Goal: Task Accomplishment & Management: Manage account settings

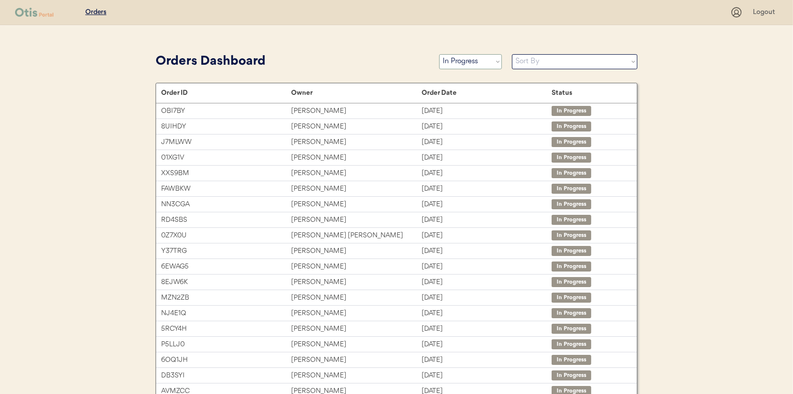
drag, startPoint x: 0, startPoint y: 0, endPoint x: 468, endPoint y: 56, distance: 471.4
click at [468, 56] on select "Status On Hold New In Progress Complete Pending HW Consent Canceled" at bounding box center [470, 61] width 63 height 15
select select ""new""
click at [439, 54] on select "Status On Hold New In Progress Complete Pending HW Consent Canceled" at bounding box center [470, 61] width 63 height 15
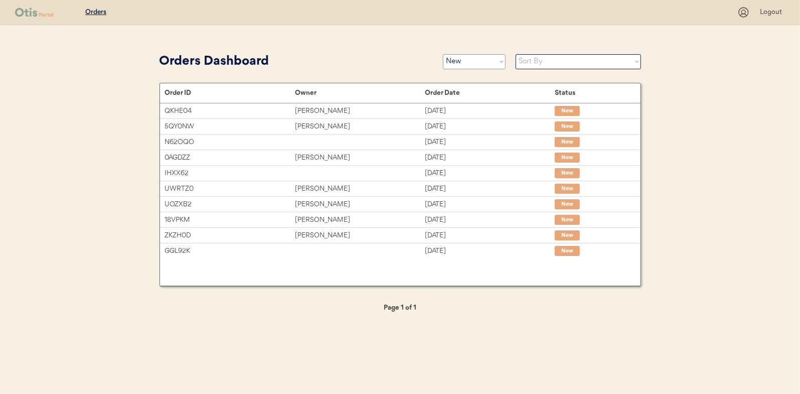
click at [451, 62] on select "Status On Hold New In Progress Complete Pending HW Consent Canceled" at bounding box center [474, 61] width 63 height 15
click at [443, 54] on select "Status On Hold New In Progress Complete Pending HW Consent Canceled" at bounding box center [474, 61] width 63 height 15
click at [75, 132] on div "Patients Consults Orders Logout Orders Dashboard Status On Hold New In Progress…" at bounding box center [400, 197] width 800 height 394
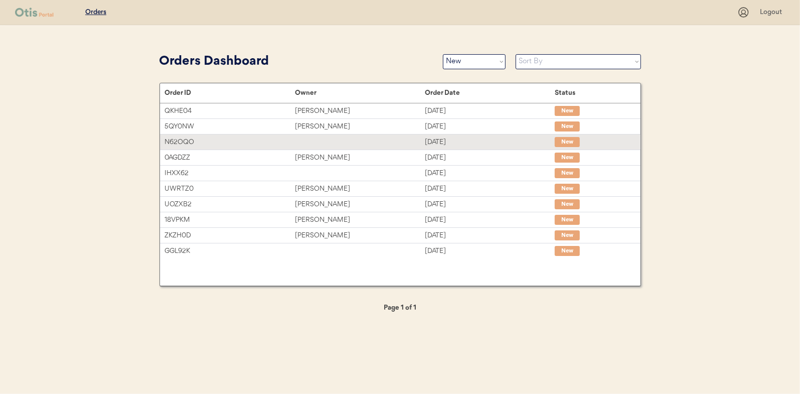
click at [182, 143] on div "N62OQO" at bounding box center [230, 142] width 130 height 12
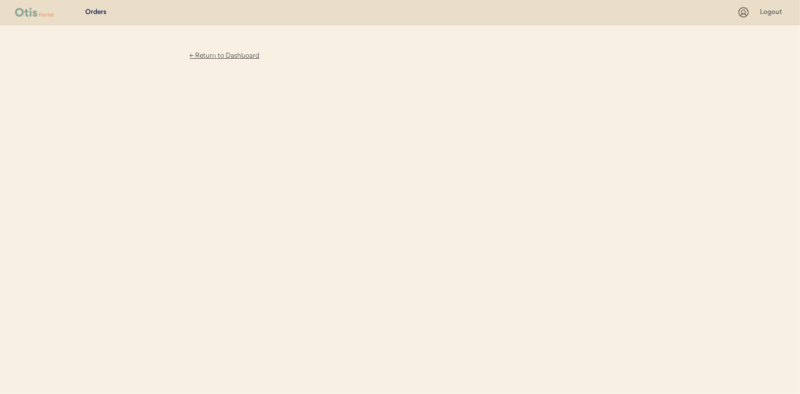
click at [221, 59] on div "← Return to Dashboard" at bounding box center [224, 56] width 75 height 12
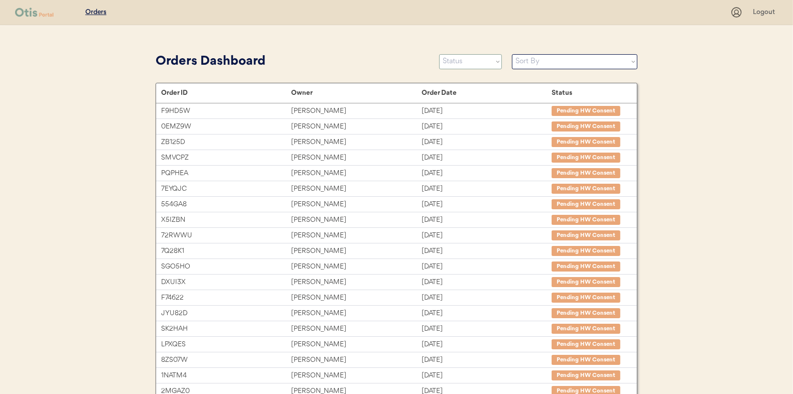
click at [464, 62] on select "Status On Hold New In Progress Complete Pending HW Consent Canceled" at bounding box center [470, 61] width 63 height 15
select select ""new""
click at [439, 54] on select "Status On Hold New In Progress Complete Pending HW Consent Canceled" at bounding box center [470, 61] width 63 height 15
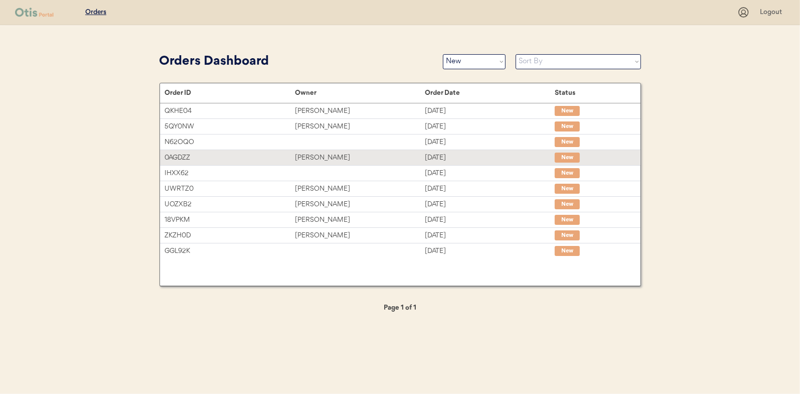
click at [335, 158] on div "[PERSON_NAME]" at bounding box center [360, 158] width 130 height 12
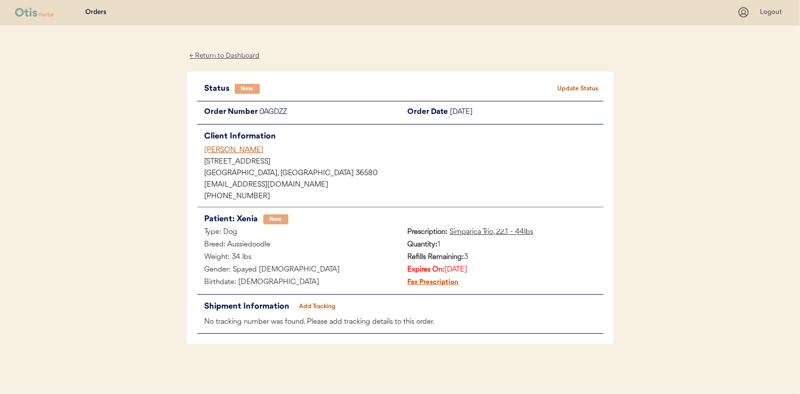
click at [579, 89] on button "Update Status" at bounding box center [578, 89] width 50 height 14
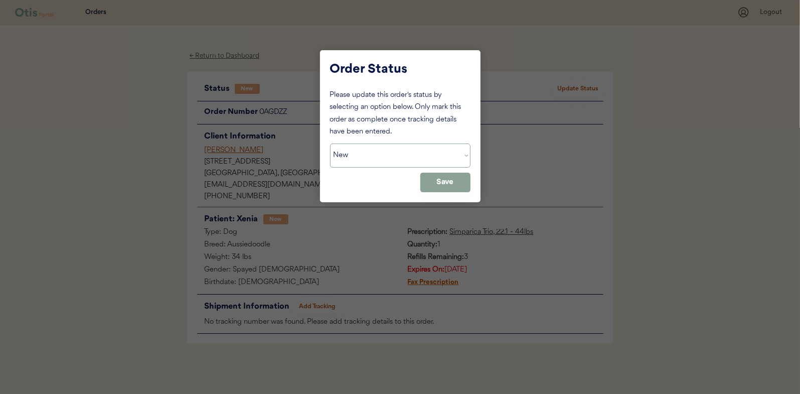
click at [363, 160] on select "Status On Hold New In Progress Complete Pending HW Consent Canceled" at bounding box center [400, 155] width 140 height 24
select select ""in_progress""
click at [330, 143] on select "Status On Hold New In Progress Complete Pending HW Consent Canceled" at bounding box center [400, 155] width 140 height 24
click at [446, 184] on button "Save" at bounding box center [445, 183] width 50 height 20
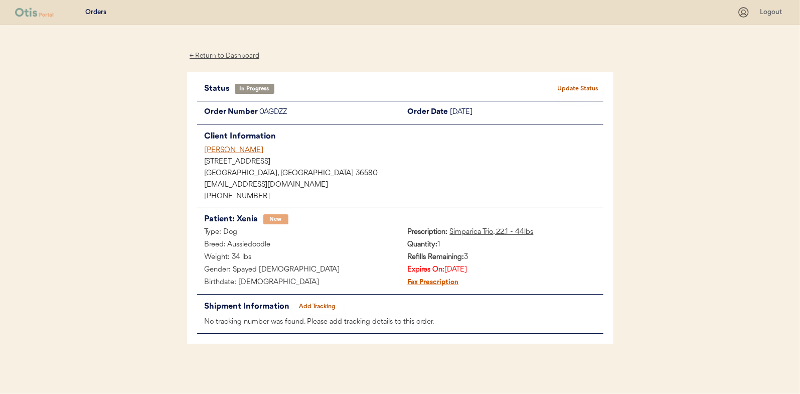
click at [229, 53] on div "← Return to Dashboard" at bounding box center [224, 56] width 75 height 12
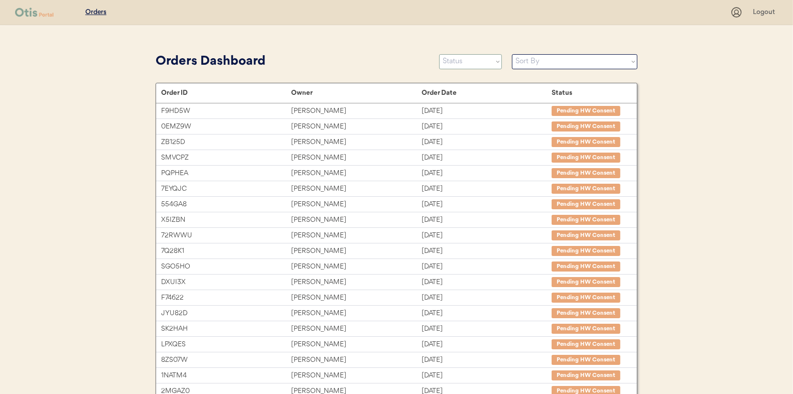
click at [480, 63] on select "Status On Hold New In Progress Complete Pending HW Consent Canceled" at bounding box center [470, 61] width 63 height 15
select select ""new""
click at [439, 54] on select "Status On Hold New In Progress Complete Pending HW Consent Canceled" at bounding box center [470, 61] width 63 height 15
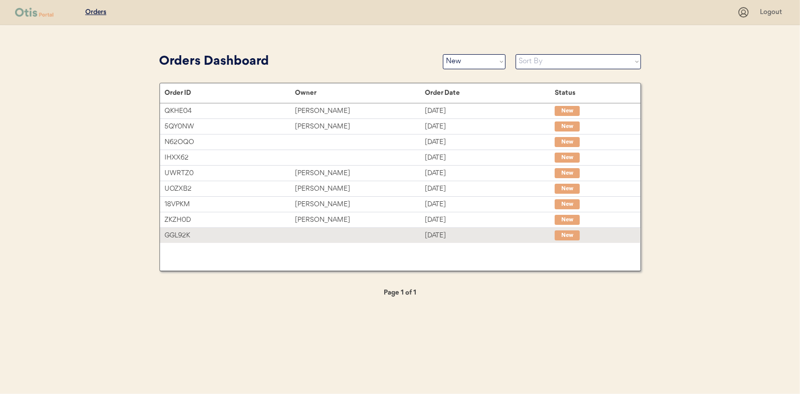
click at [312, 234] on div at bounding box center [360, 235] width 130 height 10
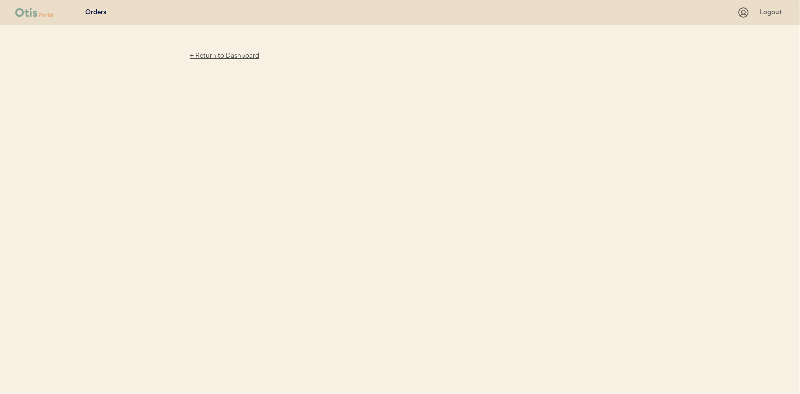
click at [207, 57] on div "← Return to Dashboard" at bounding box center [224, 56] width 75 height 12
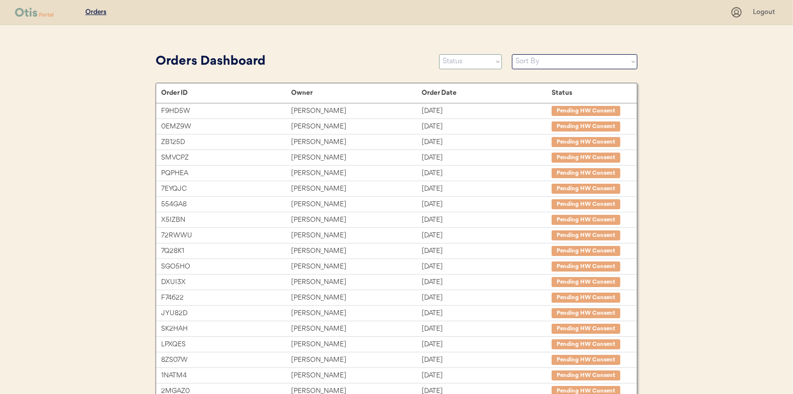
click at [470, 65] on select "Status On Hold New In Progress Complete Pending HW Consent Canceled" at bounding box center [470, 61] width 63 height 15
select select ""new""
click at [439, 54] on select "Status On Hold New In Progress Complete Pending HW Consent Canceled" at bounding box center [470, 61] width 63 height 15
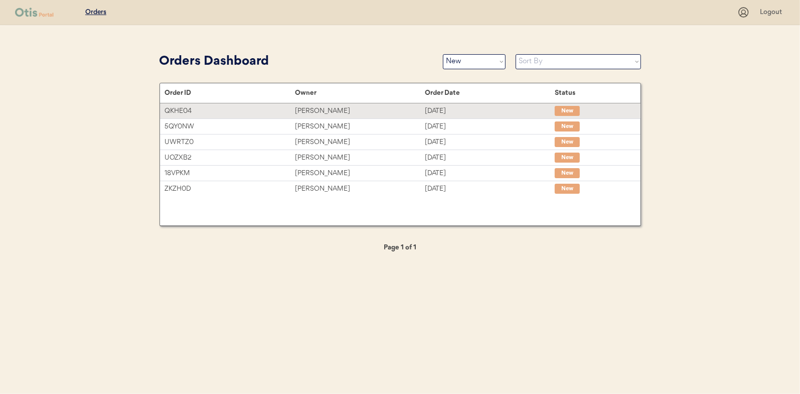
click at [317, 107] on div "Matt Allen" at bounding box center [360, 111] width 130 height 12
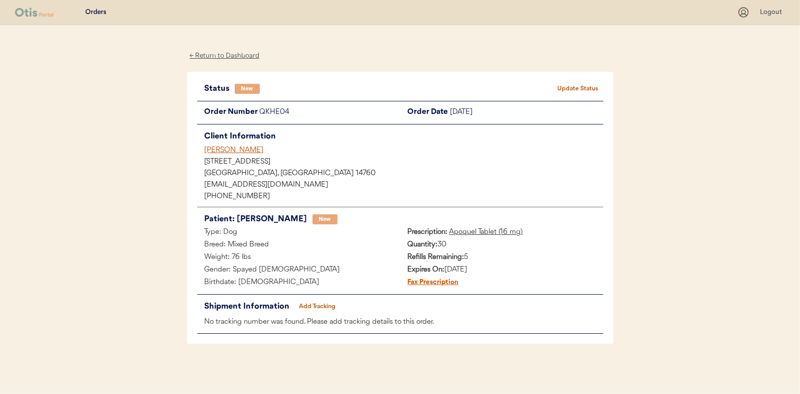
click at [562, 81] on div "Status New Update Status Order Number QKHE04 Order Date September 17, 2025 Clie…" at bounding box center [400, 208] width 426 height 272
click at [562, 83] on button "Update Status" at bounding box center [578, 89] width 50 height 14
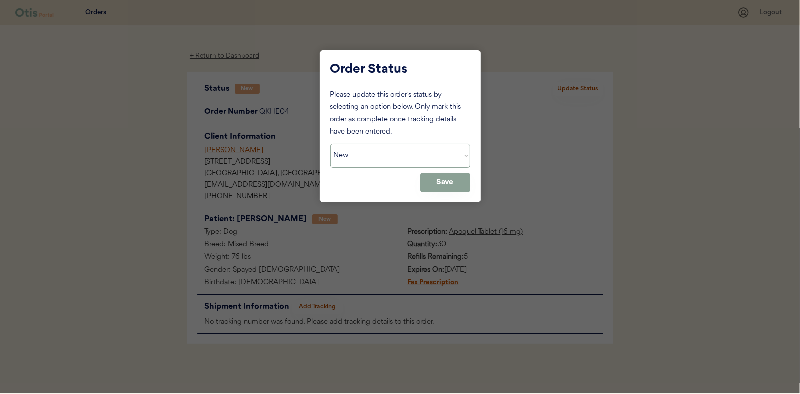
click at [387, 161] on select "Status On Hold New In Progress Complete Pending HW Consent Canceled" at bounding box center [400, 155] width 140 height 24
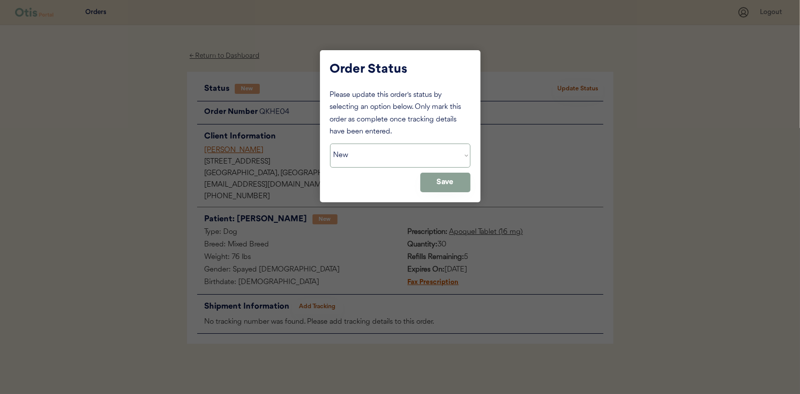
select select ""in_progress""
click at [330, 143] on select "Status On Hold New In Progress Complete Pending HW Consent Canceled" at bounding box center [400, 155] width 140 height 24
click at [428, 183] on button "Save" at bounding box center [445, 183] width 50 height 20
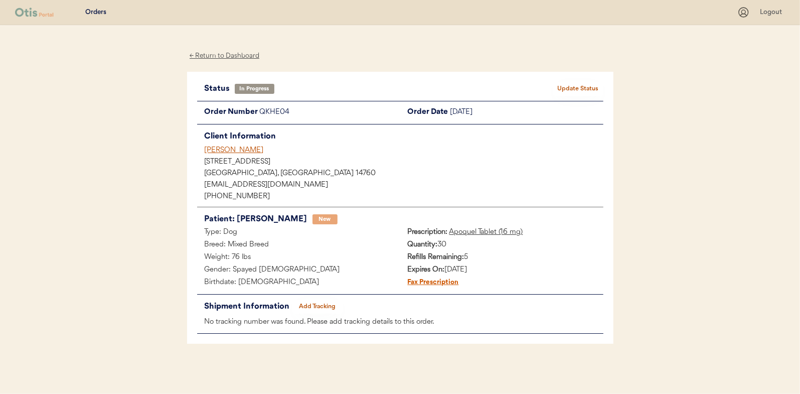
click at [220, 56] on div "← Return to Dashboard" at bounding box center [224, 56] width 75 height 12
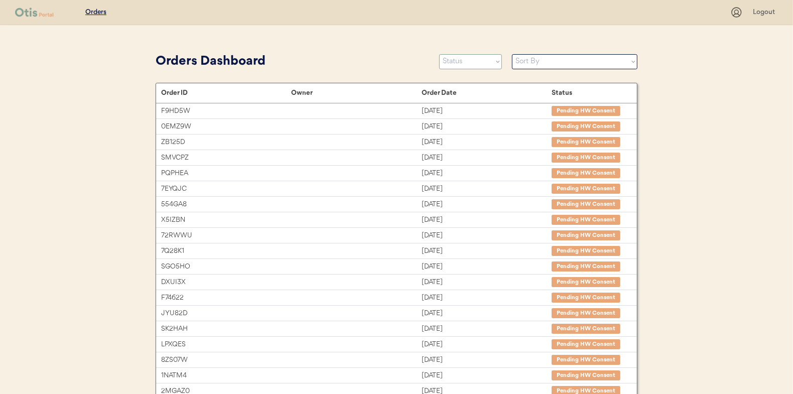
click at [482, 64] on select "Status On Hold New In Progress Complete Pending HW Consent Canceled" at bounding box center [470, 61] width 63 height 15
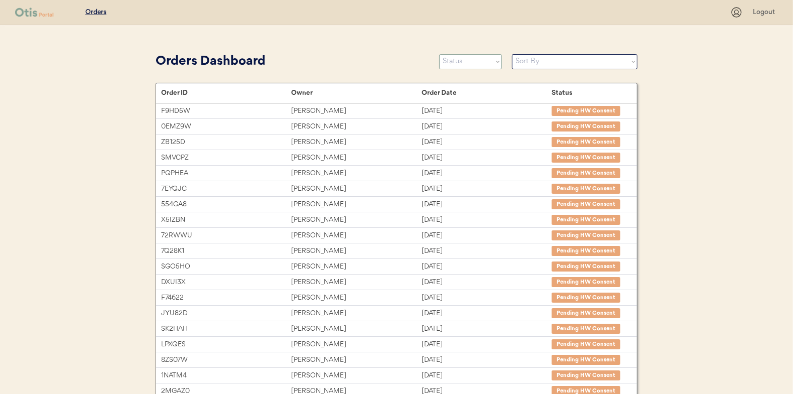
select select ""new""
click at [439, 54] on select "Status On Hold New In Progress Complete Pending HW Consent Canceled" at bounding box center [470, 61] width 63 height 15
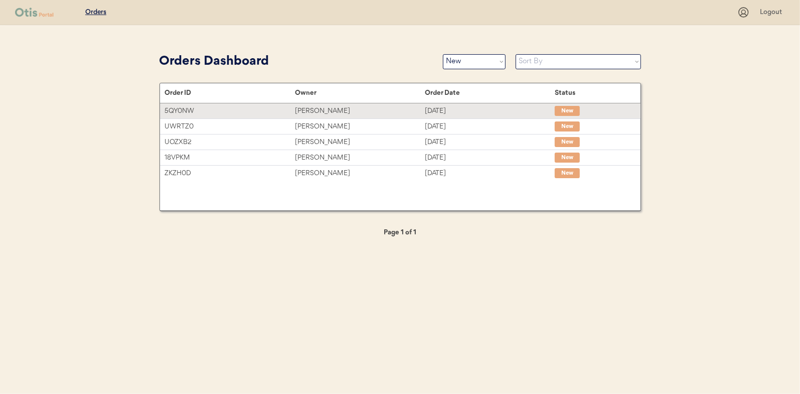
click at [451, 115] on div "[DATE]" at bounding box center [490, 111] width 130 height 12
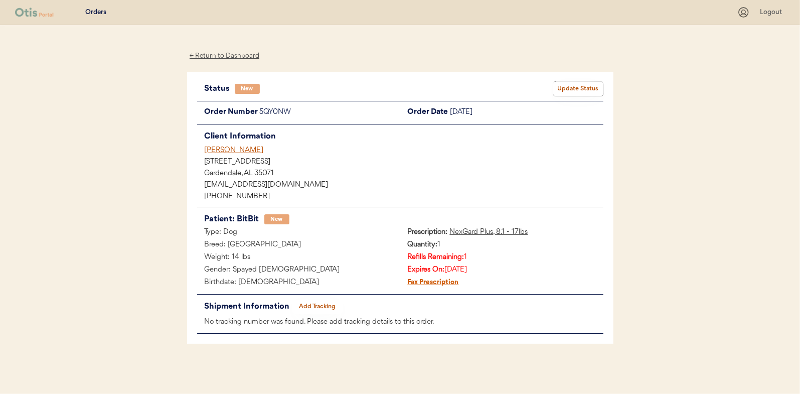
click at [557, 86] on button "Update Status" at bounding box center [578, 89] width 50 height 14
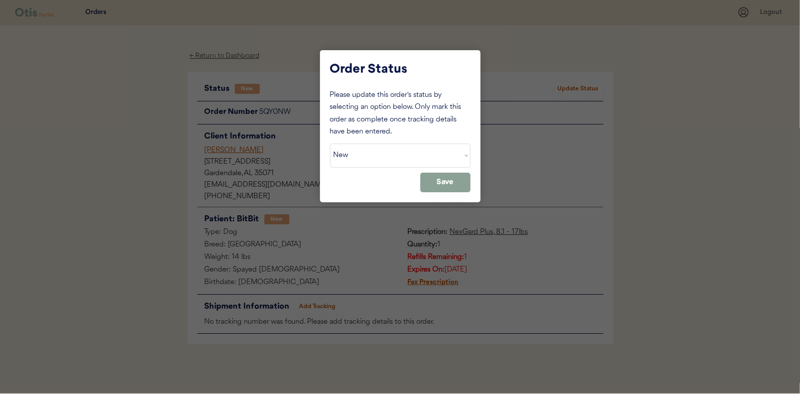
click at [386, 154] on select "Status On Hold New In Progress Complete Pending HW Consent Canceled" at bounding box center [400, 155] width 140 height 24
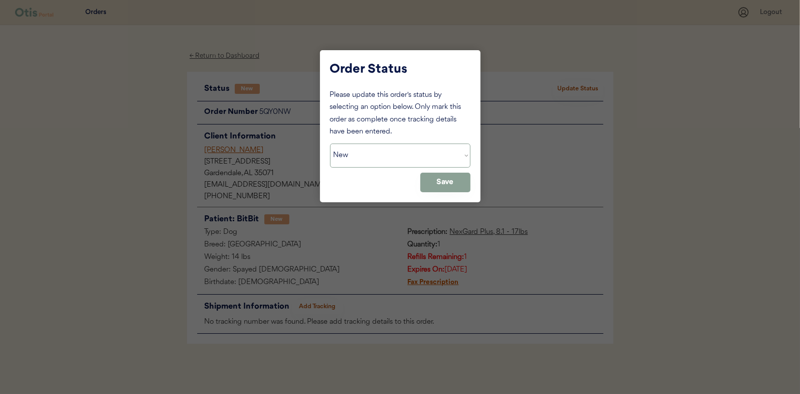
select select ""in_progress""
click at [330, 143] on select "Status On Hold New In Progress Complete Pending HW Consent Canceled" at bounding box center [400, 155] width 140 height 24
click at [451, 186] on button "Save" at bounding box center [445, 183] width 50 height 20
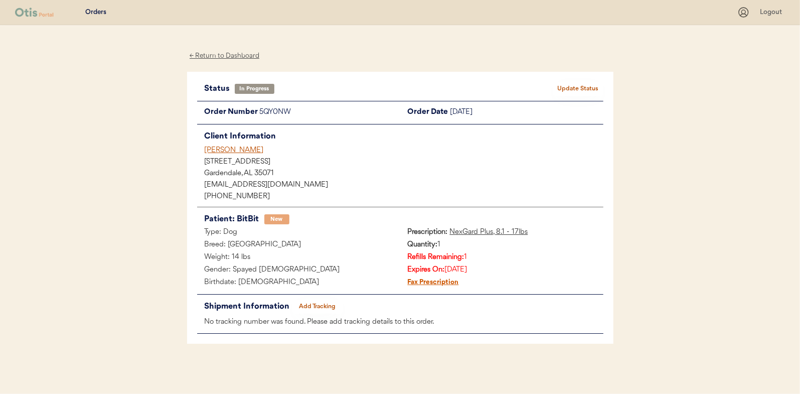
click at [207, 54] on div "← Return to Dashboard" at bounding box center [224, 56] width 75 height 12
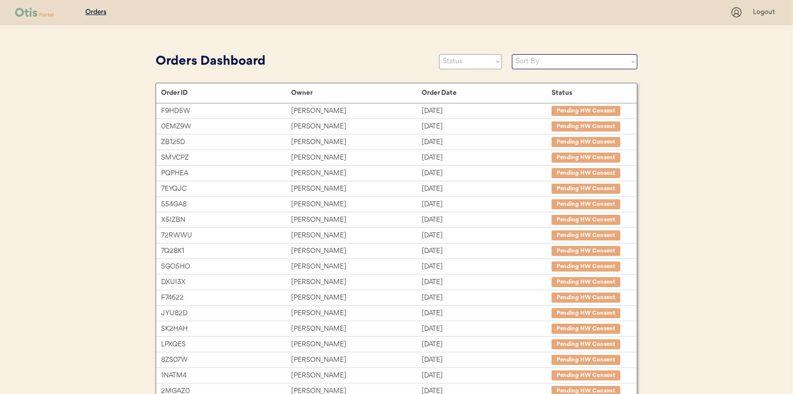
click at [477, 62] on select "Status On Hold New In Progress Complete Pending HW Consent Canceled" at bounding box center [470, 61] width 63 height 15
select select ""new""
click at [439, 54] on select "Status On Hold New In Progress Complete Pending HW Consent Canceled" at bounding box center [470, 61] width 63 height 15
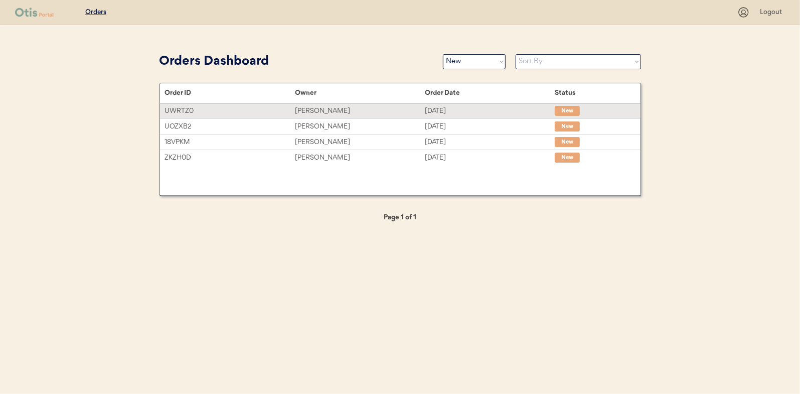
click at [474, 112] on div "[DATE]" at bounding box center [490, 111] width 130 height 12
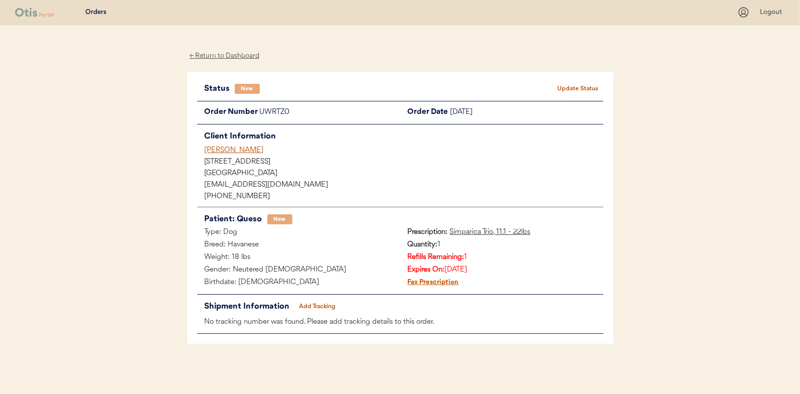
click at [552, 89] on div "New" at bounding box center [394, 89] width 319 height 10
click at [564, 88] on button "Update Status" at bounding box center [578, 89] width 50 height 14
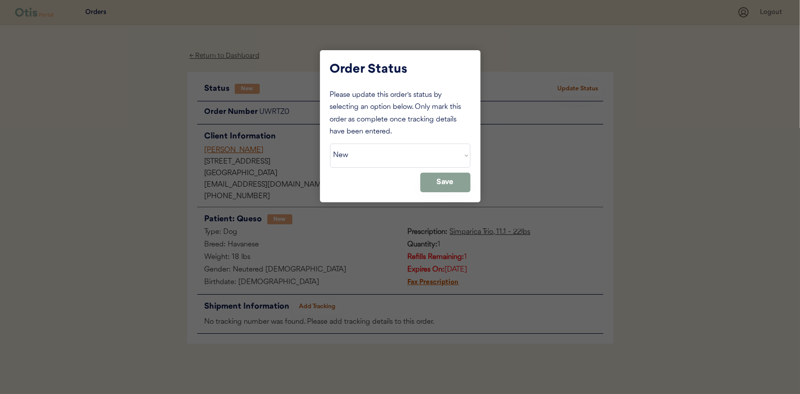
click at [340, 164] on select "Status On Hold New In Progress Complete Pending HW Consent Canceled" at bounding box center [400, 155] width 140 height 24
select select ""in_progress""
click at [330, 143] on select "Status On Hold New In Progress Complete Pending HW Consent Canceled" at bounding box center [400, 155] width 140 height 24
click at [422, 175] on button "Save" at bounding box center [445, 183] width 50 height 20
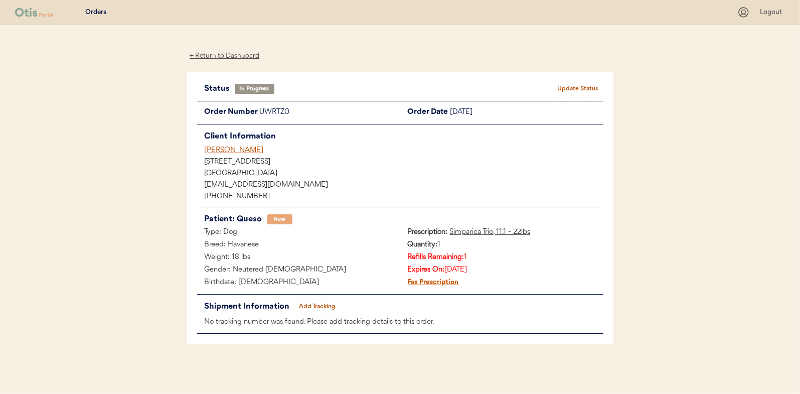
click at [228, 54] on div "← Return to Dashboard" at bounding box center [224, 56] width 75 height 12
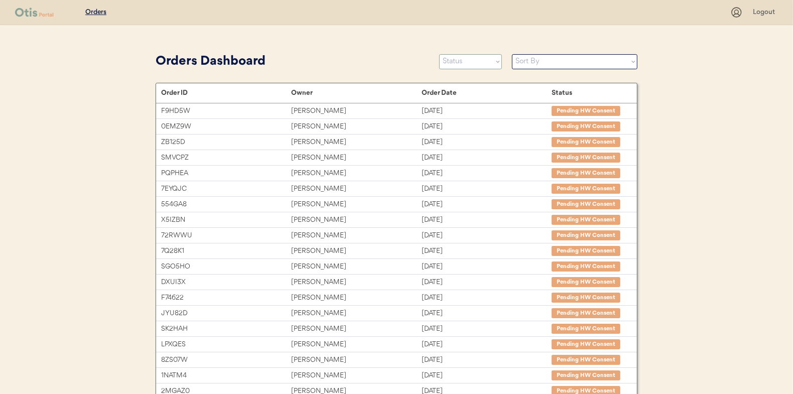
click at [480, 67] on select "Status On Hold New In Progress Complete Pending HW Consent Canceled" at bounding box center [470, 61] width 63 height 15
select select ""new""
click at [439, 54] on select "Status On Hold New In Progress Complete Pending HW Consent Canceled" at bounding box center [470, 61] width 63 height 15
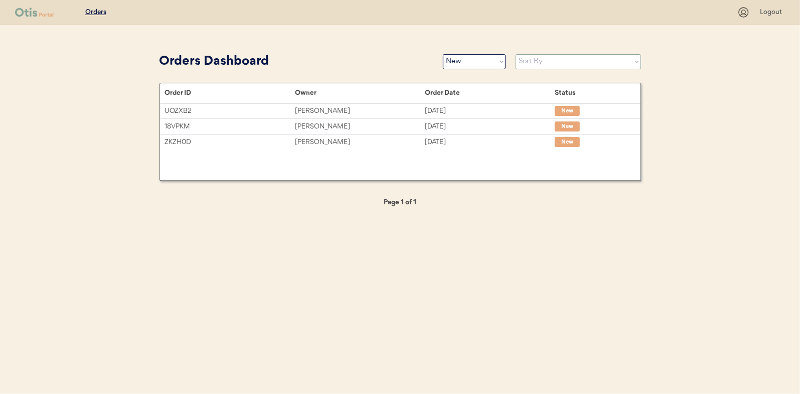
drag, startPoint x: 547, startPoint y: 62, endPoint x: 546, endPoint y: 69, distance: 7.6
click at [547, 62] on select "Sort By Order Date (Newest → Oldest) Order Date (Oldest → Newest)" at bounding box center [578, 61] width 125 height 15
click at [249, 51] on div "Orders Dashboard" at bounding box center [296, 61] width 273 height 23
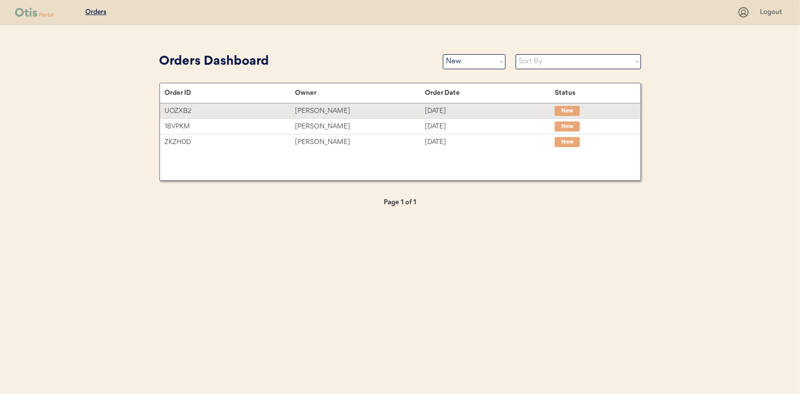
click at [326, 110] on div "[PERSON_NAME]" at bounding box center [360, 111] width 130 height 12
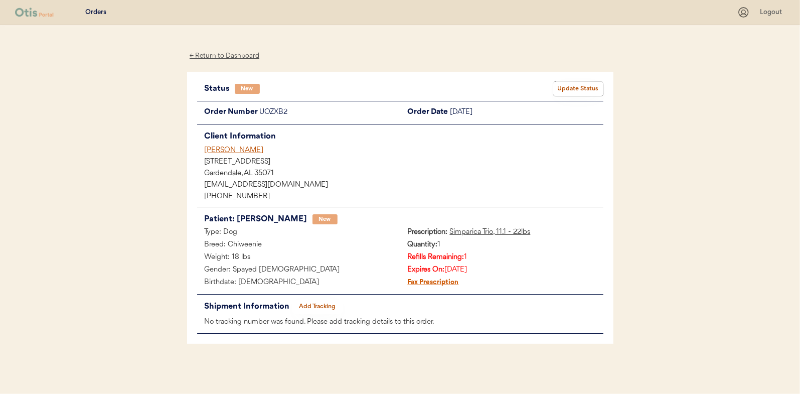
click at [572, 86] on button "Update Status" at bounding box center [578, 89] width 50 height 14
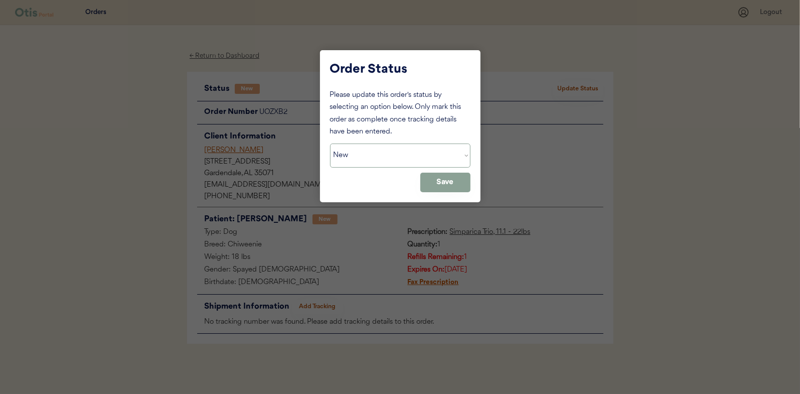
click at [421, 144] on select "Status On Hold New In Progress Complete Pending HW Consent Canceled" at bounding box center [400, 155] width 140 height 24
select select ""in_progress""
click at [330, 143] on select "Status On Hold New In Progress Complete Pending HW Consent Canceled" at bounding box center [400, 155] width 140 height 24
click at [460, 183] on button "Save" at bounding box center [445, 183] width 50 height 20
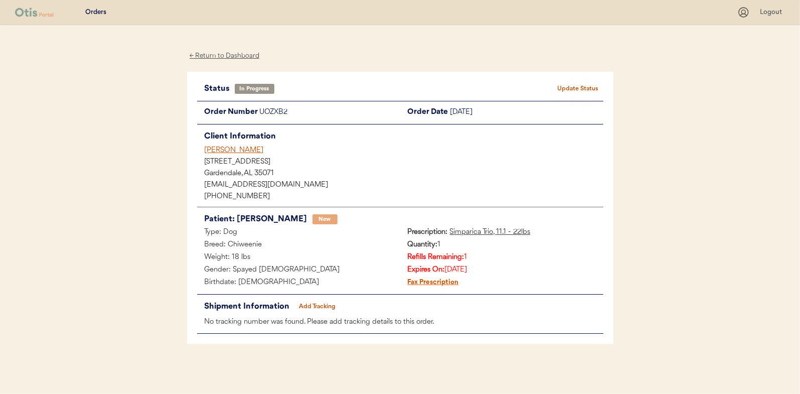
click at [256, 55] on div "← Return to Dashboard" at bounding box center [224, 56] width 75 height 12
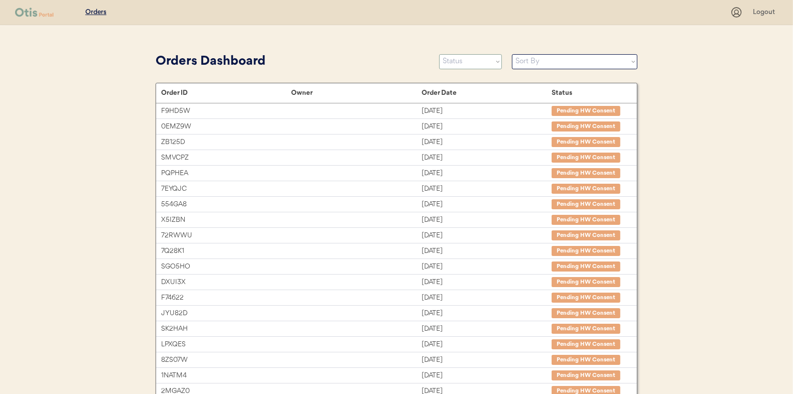
click at [460, 59] on select "Status On Hold New In Progress Complete Pending HW Consent Canceled" at bounding box center [470, 61] width 63 height 15
select select ""new""
click at [439, 54] on select "Status On Hold New In Progress Complete Pending HW Consent Canceled" at bounding box center [470, 61] width 63 height 15
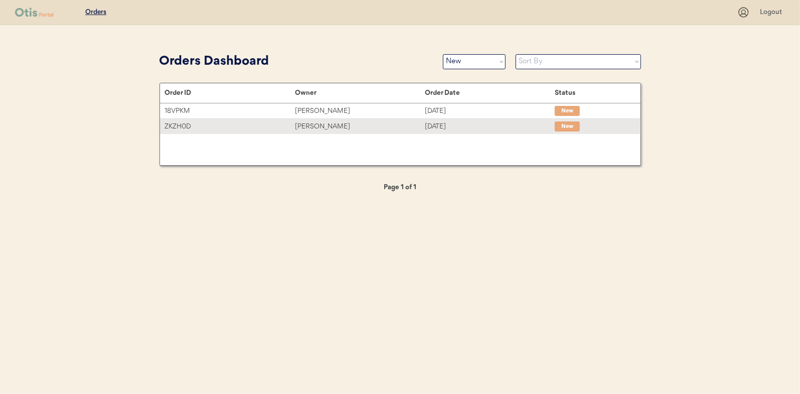
click at [325, 124] on div "Robin Spear" at bounding box center [360, 127] width 130 height 12
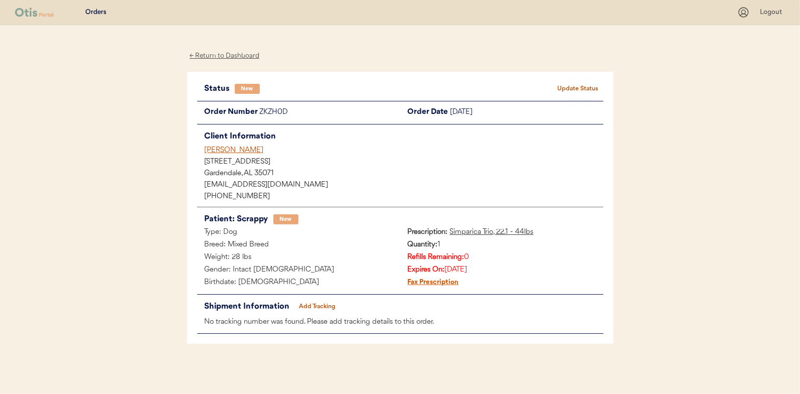
click at [592, 87] on button "Update Status" at bounding box center [578, 89] width 50 height 14
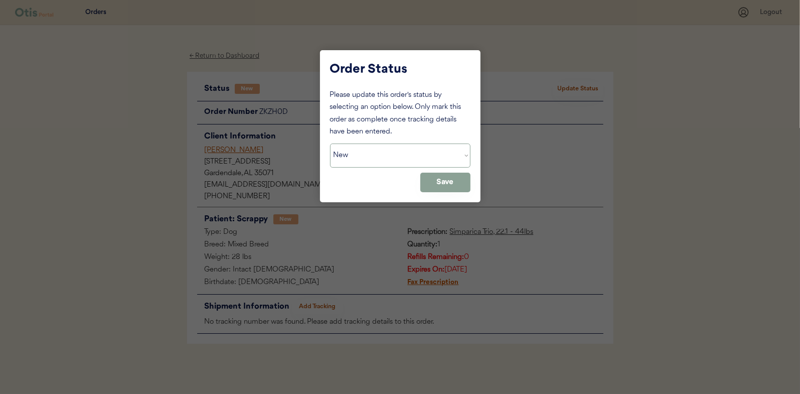
drag, startPoint x: 395, startPoint y: 160, endPoint x: 383, endPoint y: 168, distance: 14.9
click at [395, 160] on select "Status On Hold New In Progress Complete Pending HW Consent Canceled" at bounding box center [400, 155] width 140 height 24
select select ""in_progress""
click at [330, 143] on select "Status On Hold New In Progress Complete Pending HW Consent Canceled" at bounding box center [400, 155] width 140 height 24
click at [454, 176] on button "Save" at bounding box center [445, 183] width 50 height 20
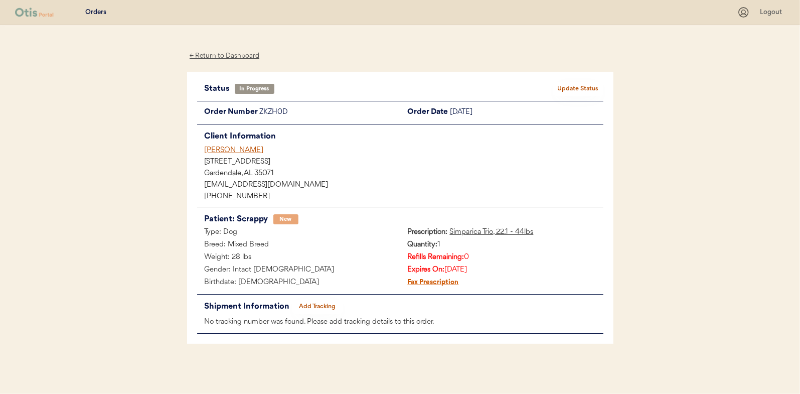
click at [238, 56] on div "← Return to Dashboard" at bounding box center [224, 56] width 75 height 12
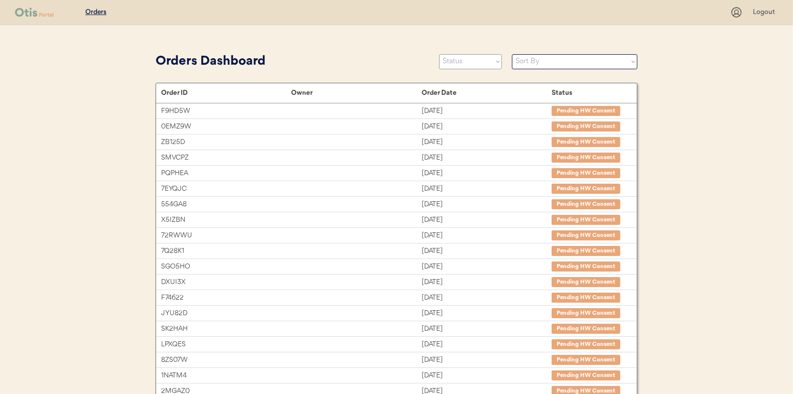
click at [482, 61] on select "Status On Hold New In Progress Complete Pending HW Consent Canceled" at bounding box center [470, 61] width 63 height 15
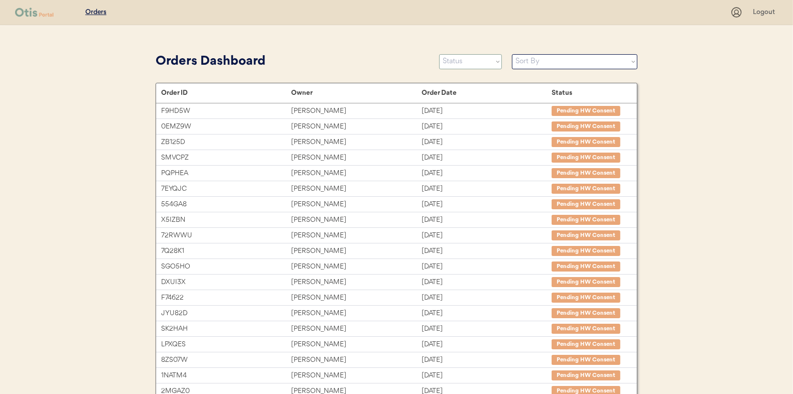
select select ""new""
click at [439, 54] on select "Status On Hold New In Progress Complete Pending HW Consent Canceled" at bounding box center [470, 61] width 63 height 15
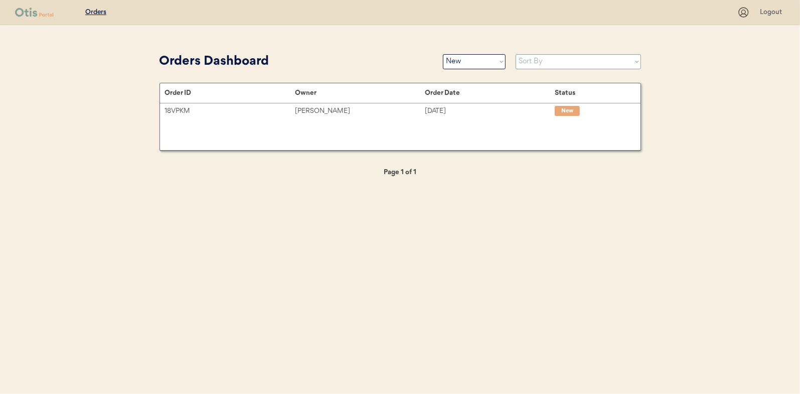
click at [535, 66] on select "Sort By Order Date (Newest → Oldest) Order Date (Oldest → Newest)" at bounding box center [578, 61] width 125 height 15
click at [398, 90] on div "Owner" at bounding box center [360, 93] width 130 height 8
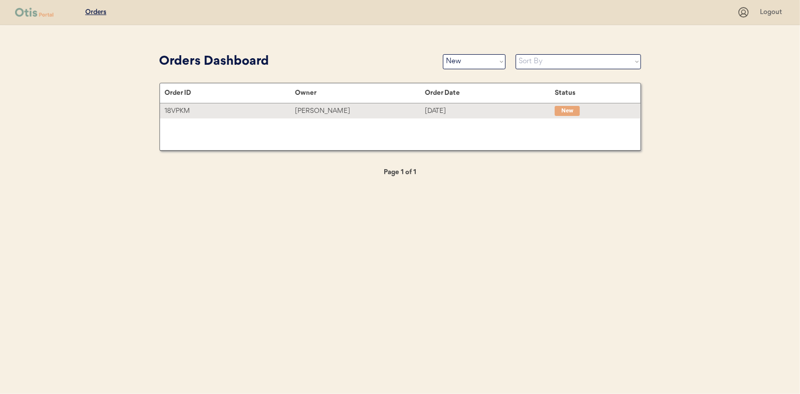
click at [386, 105] on div "[PERSON_NAME]" at bounding box center [360, 111] width 130 height 12
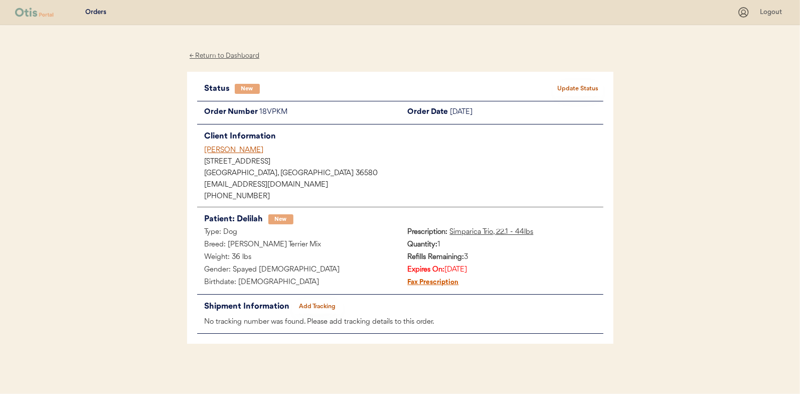
click at [593, 93] on button "Update Status" at bounding box center [578, 89] width 50 height 14
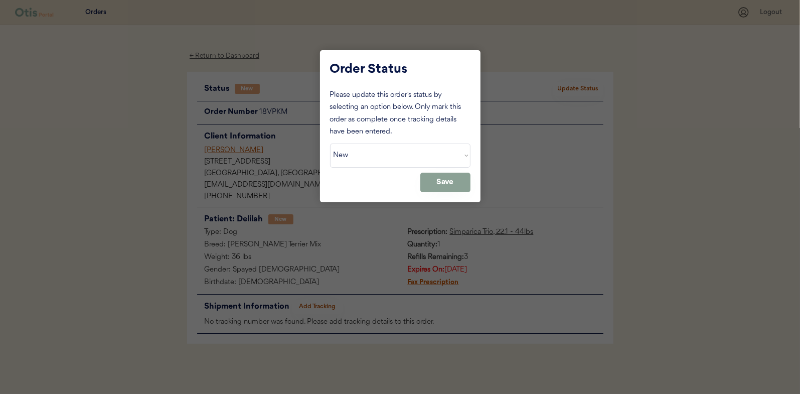
click at [389, 168] on div "Please update this order's status by selecting an option below. Only mark this …" at bounding box center [400, 140] width 140 height 103
drag, startPoint x: 389, startPoint y: 168, endPoint x: 383, endPoint y: 161, distance: 8.9
click at [383, 161] on select "Status On Hold New In Progress Complete Pending HW Consent Canceled" at bounding box center [400, 155] width 140 height 24
select select ""in_progress""
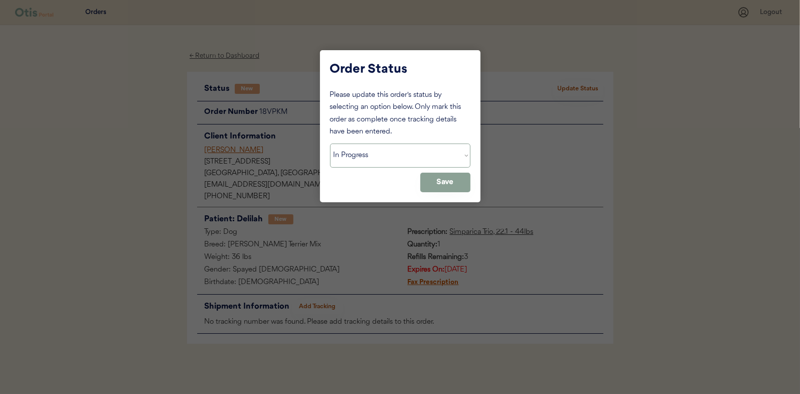
click at [330, 143] on select "Status On Hold New In Progress Complete Pending HW Consent Canceled" at bounding box center [400, 155] width 140 height 24
click at [446, 184] on button "Save" at bounding box center [445, 183] width 50 height 20
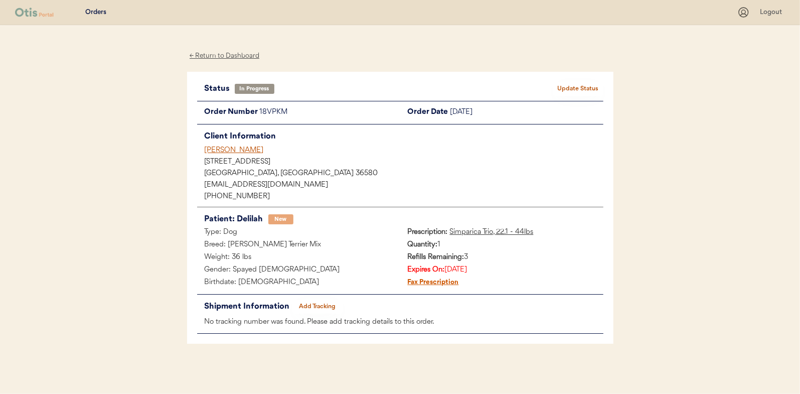
click at [222, 59] on div "← Return to Dashboard" at bounding box center [224, 56] width 75 height 12
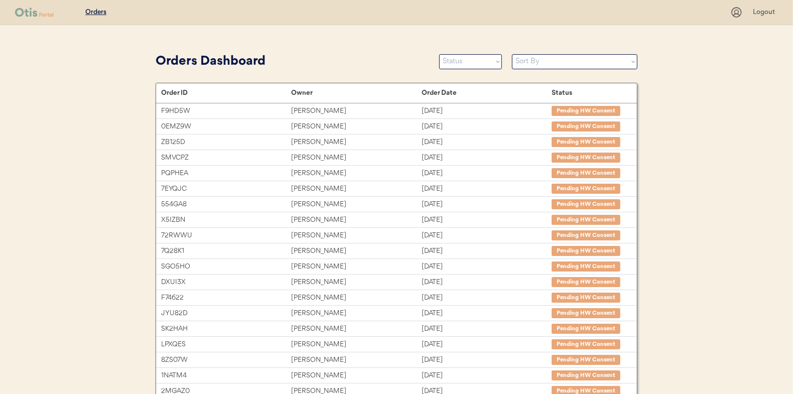
click at [460, 53] on div "Orders Dashboard Status On Hold New In Progress Complete Pending HW Consent Can…" at bounding box center [397, 61] width 482 height 23
click at [460, 59] on select "Status On Hold New In Progress Complete Pending HW Consent Canceled" at bounding box center [470, 61] width 63 height 15
click at [439, 54] on select "Status On Hold New In Progress Complete Pending HW Consent Canceled" at bounding box center [470, 61] width 63 height 15
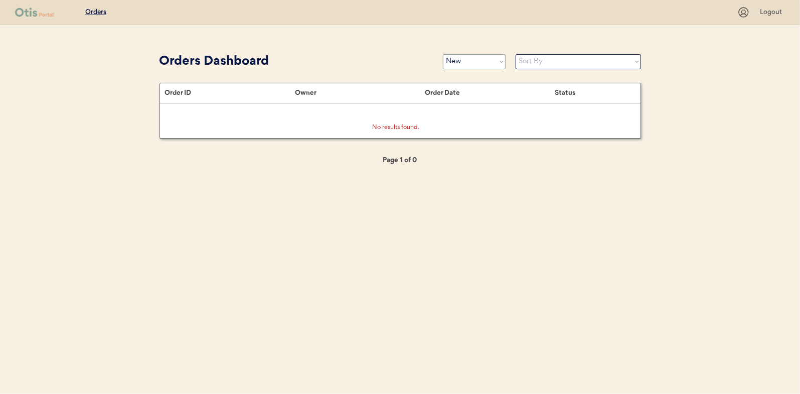
click at [446, 62] on select "Status On Hold New In Progress Complete Pending HW Consent Canceled" at bounding box center [474, 61] width 63 height 15
click at [443, 54] on select "Status On Hold New In Progress Complete Pending HW Consent Canceled" at bounding box center [474, 61] width 63 height 15
click at [483, 59] on select "Status On Hold New In Progress Complete Pending HW Consent Canceled" at bounding box center [474, 61] width 63 height 15
click at [443, 54] on select "Status On Hold New In Progress Complete Pending HW Consent Canceled" at bounding box center [474, 61] width 63 height 15
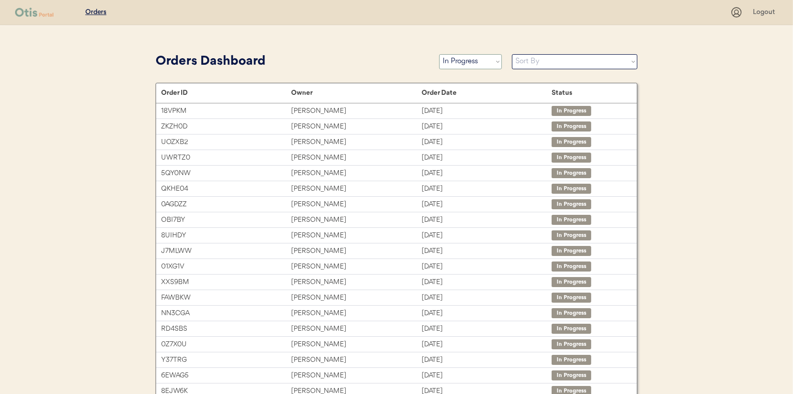
click at [468, 67] on select "Status On Hold New In Progress Complete Pending HW Consent Canceled" at bounding box center [470, 61] width 63 height 15
select select ""new""
click at [439, 54] on select "Status On Hold New In Progress Complete Pending HW Consent Canceled" at bounding box center [470, 61] width 63 height 15
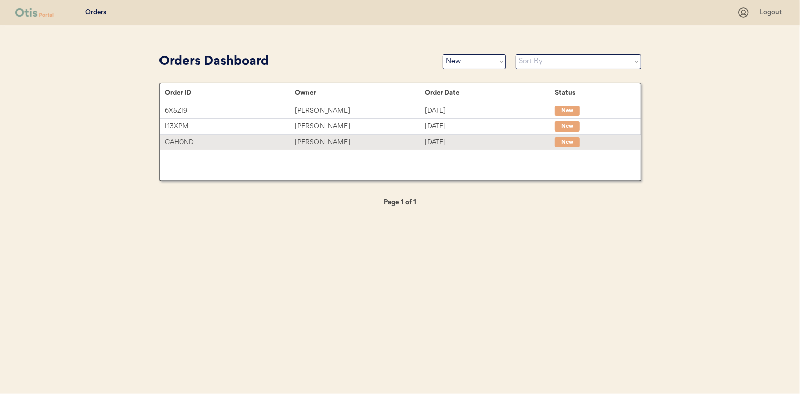
click at [323, 145] on div "Linda Tingle" at bounding box center [360, 142] width 130 height 12
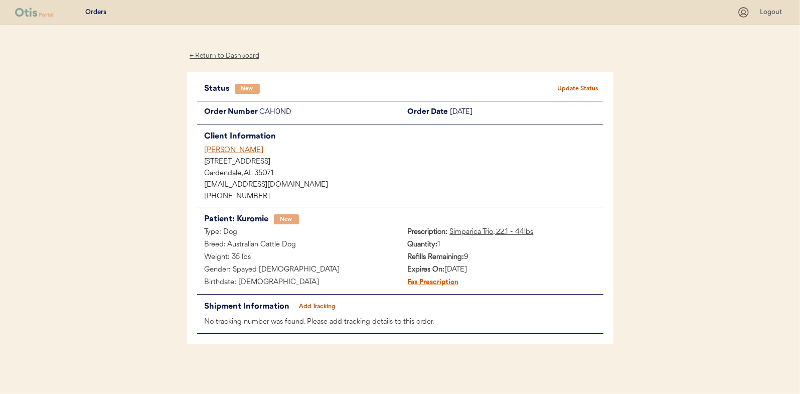
click at [561, 90] on button "Update Status" at bounding box center [578, 89] width 50 height 14
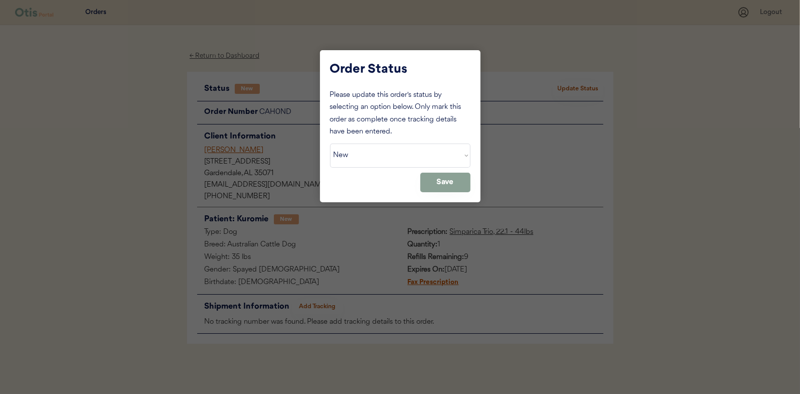
click at [393, 158] on select "Status On Hold New In Progress Complete Pending HW Consent Canceled" at bounding box center [400, 155] width 140 height 24
select select ""in_progress""
click at [330, 143] on select "Status On Hold New In Progress Complete Pending HW Consent Canceled" at bounding box center [400, 155] width 140 height 24
click at [443, 187] on button "Save" at bounding box center [445, 183] width 50 height 20
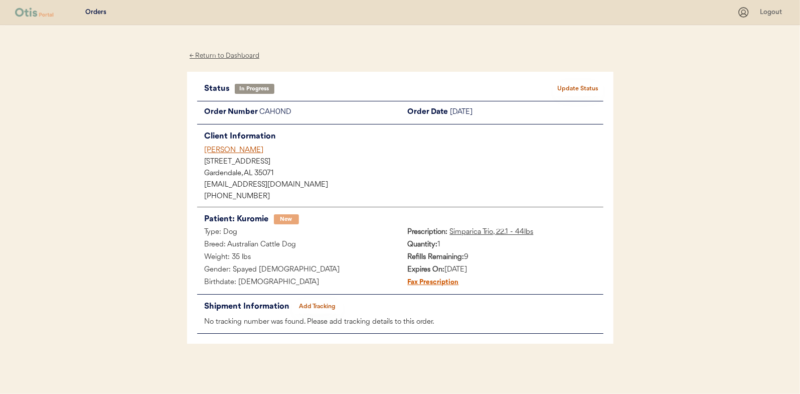
click at [221, 58] on div "← Return to Dashboard" at bounding box center [224, 56] width 75 height 12
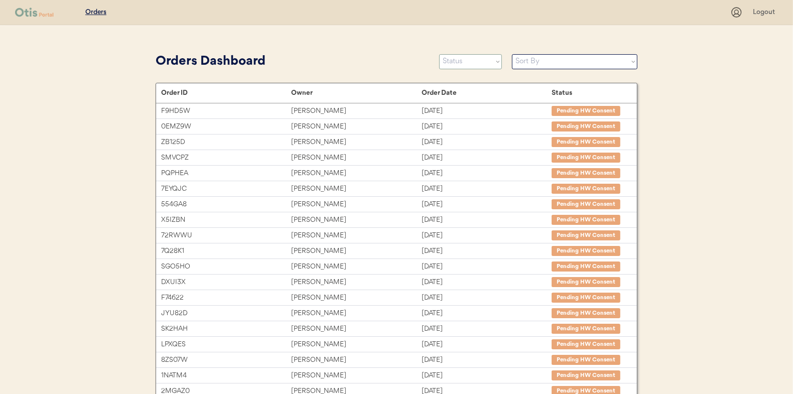
click at [467, 54] on select "Status On Hold New In Progress Complete Pending HW Consent Canceled" at bounding box center [470, 61] width 63 height 15
select select ""new""
click at [439, 54] on select "Status On Hold New In Progress Complete Pending HW Consent Canceled" at bounding box center [470, 61] width 63 height 15
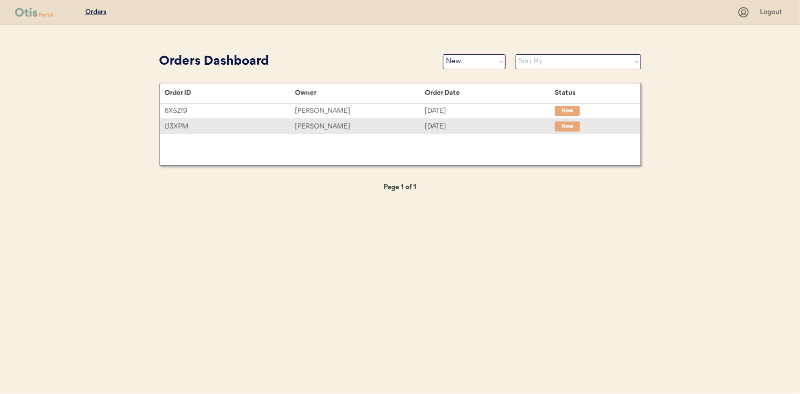
click at [356, 129] on div "[PERSON_NAME]" at bounding box center [360, 127] width 130 height 12
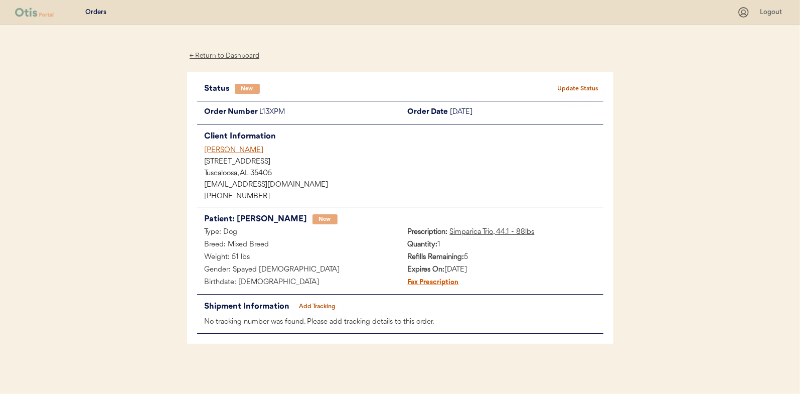
click at [576, 91] on button "Update Status" at bounding box center [578, 89] width 50 height 14
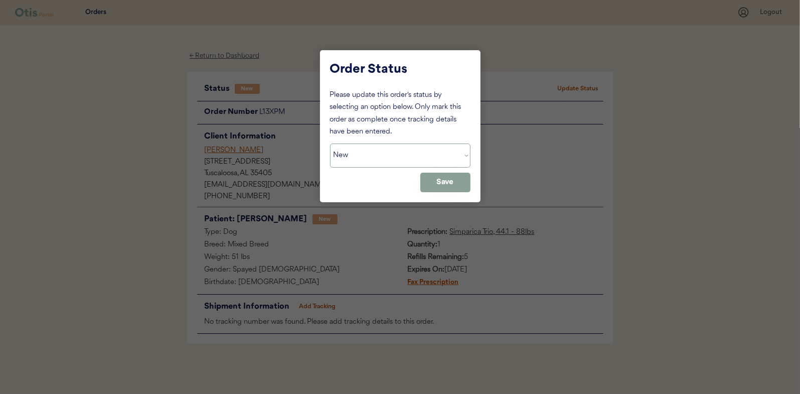
click at [386, 151] on select "Status On Hold New In Progress Complete Pending HW Consent Canceled" at bounding box center [400, 155] width 140 height 24
select select ""in_progress""
click at [330, 143] on select "Status On Hold New In Progress Complete Pending HW Consent Canceled" at bounding box center [400, 155] width 140 height 24
click at [446, 190] on button "Save" at bounding box center [445, 183] width 50 height 20
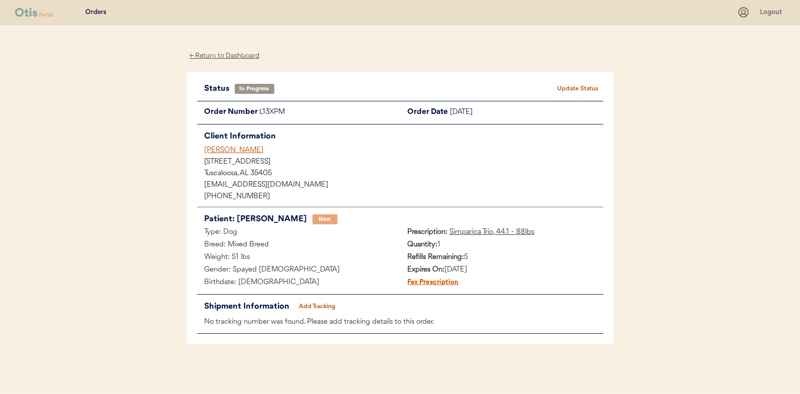
click at [249, 54] on div "← Return to Dashboard" at bounding box center [224, 56] width 75 height 12
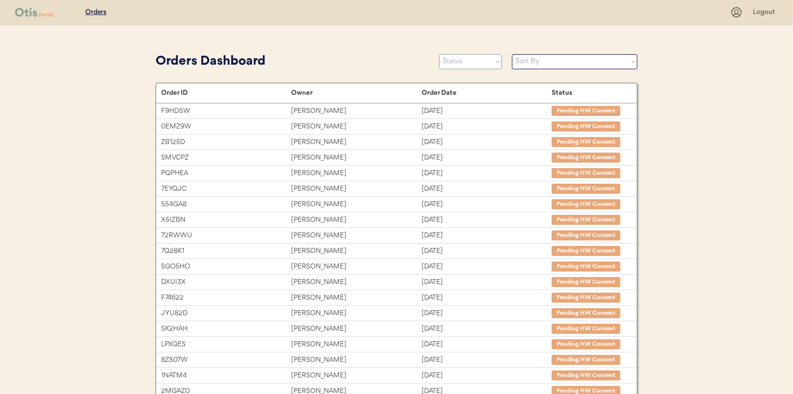
click at [465, 67] on select "Status On Hold New In Progress Complete Pending HW Consent Canceled" at bounding box center [470, 61] width 63 height 15
select select ""new""
click at [439, 54] on select "Status On Hold New In Progress Complete Pending HW Consent Canceled" at bounding box center [470, 61] width 63 height 15
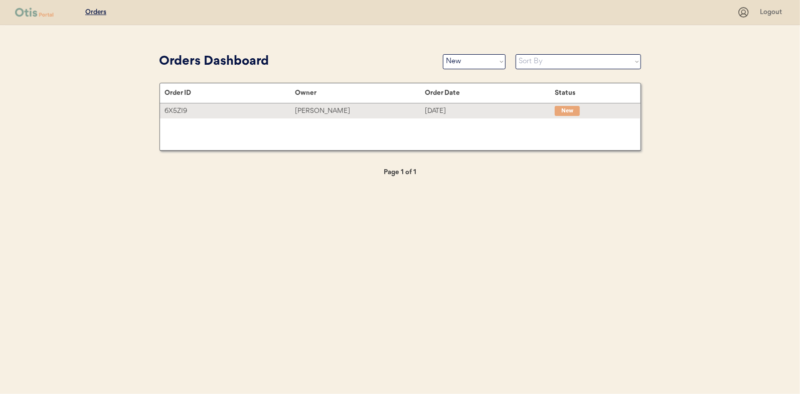
click at [463, 111] on div "[DATE]" at bounding box center [490, 111] width 130 height 12
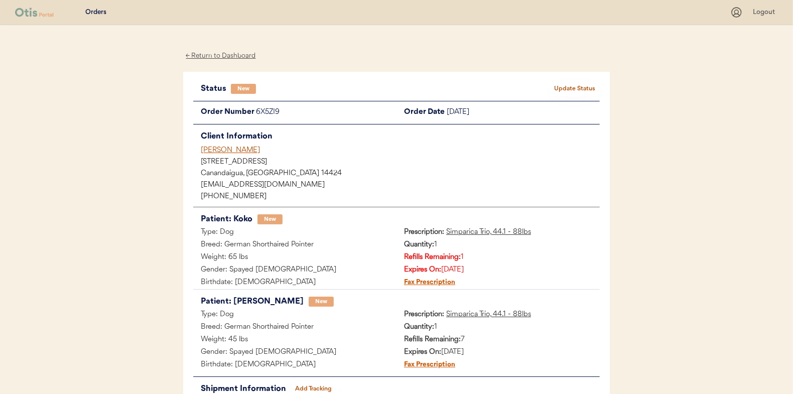
click at [563, 89] on button "Update Status" at bounding box center [574, 89] width 50 height 14
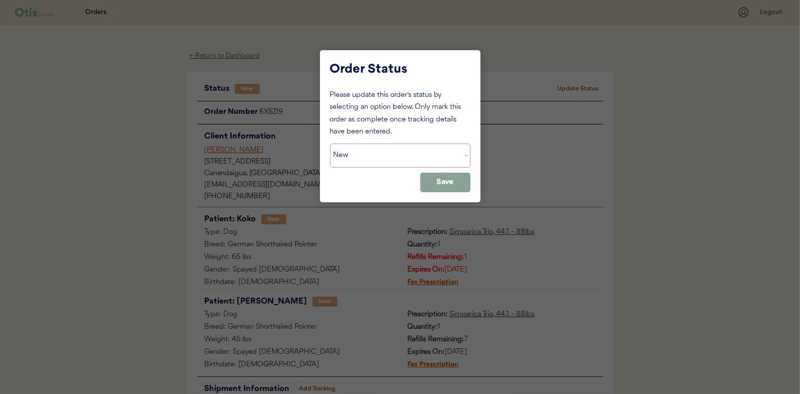
click at [400, 161] on select "Status On Hold New In Progress Complete Pending HW Consent Canceled" at bounding box center [400, 155] width 140 height 24
select select ""in_progress""
click at [330, 143] on select "Status On Hold New In Progress Complete Pending HW Consent Canceled" at bounding box center [400, 155] width 140 height 24
click at [426, 191] on button "Save" at bounding box center [445, 183] width 50 height 20
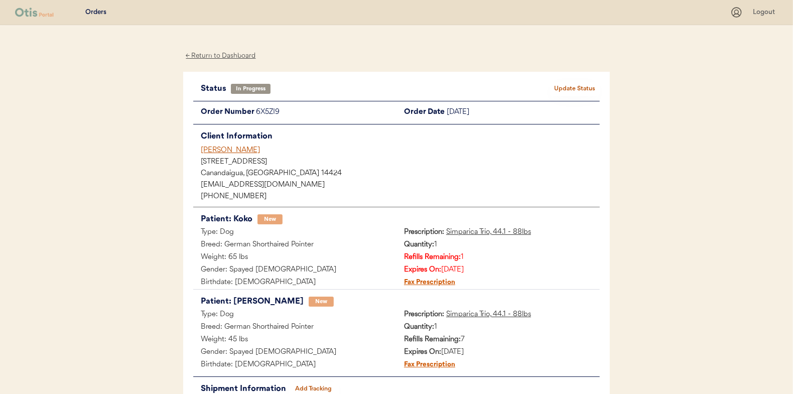
click at [239, 59] on div "← Return to Dashboard" at bounding box center [220, 56] width 75 height 12
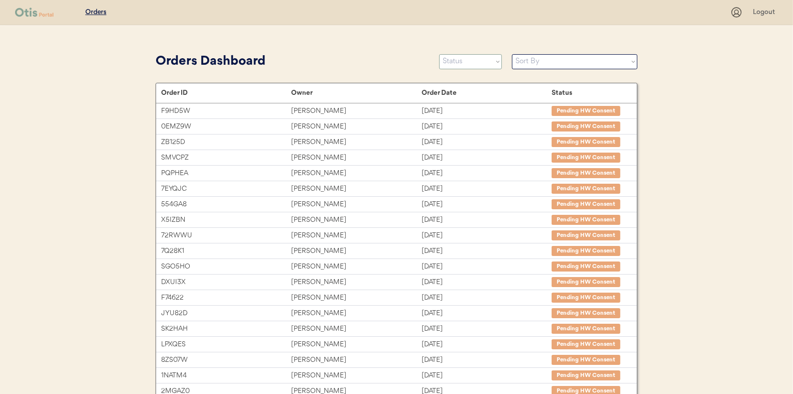
click at [468, 61] on select "Status On Hold New In Progress Complete Pending HW Consent Canceled" at bounding box center [470, 61] width 63 height 15
select select ""in_progress""
click at [439, 54] on select "Status On Hold New In Progress Complete Pending HW Consent Canceled" at bounding box center [470, 61] width 63 height 15
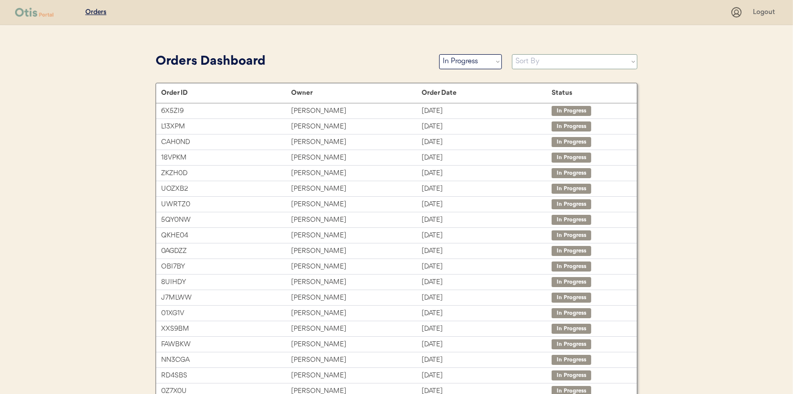
click at [522, 62] on select "Sort By Order Date (Newest → Oldest) Order Date (Oldest → Newest)" at bounding box center [574, 61] width 125 height 15
select select ""Order Date (Oldest → Newest)""
click at [512, 54] on select "Sort By Order Date (Newest → Oldest) Order Date (Oldest → Newest)" at bounding box center [574, 61] width 125 height 15
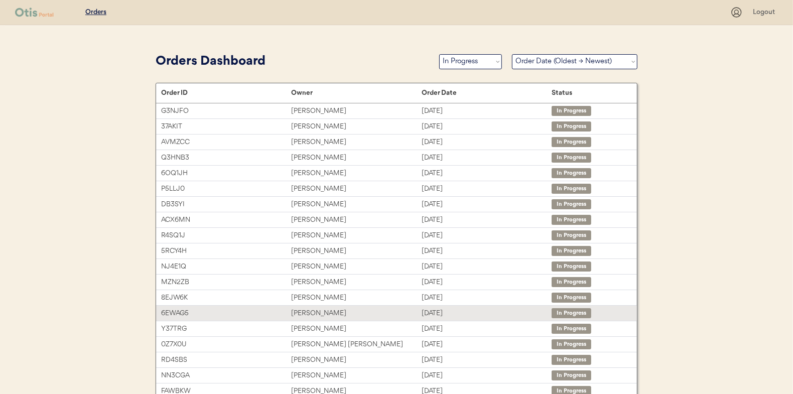
click at [368, 311] on div "Jessica West" at bounding box center [356, 314] width 130 height 12
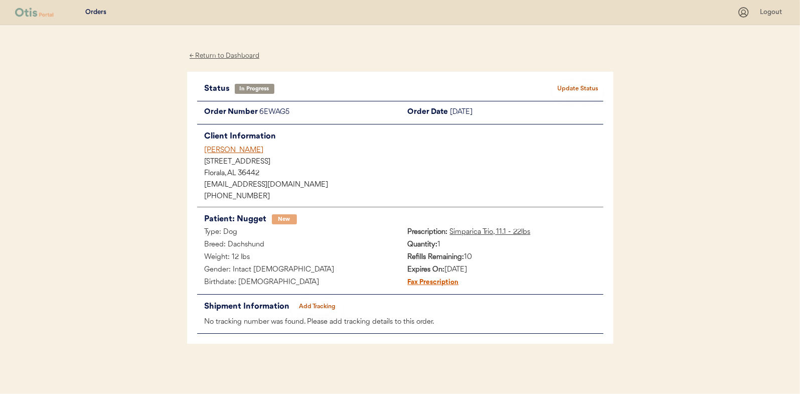
click at [306, 308] on button "Add Tracking" at bounding box center [317, 306] width 50 height 14
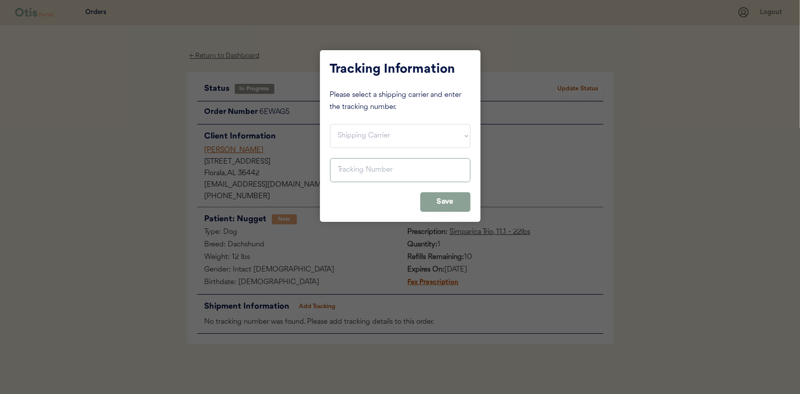
click at [372, 137] on select "Shipping Carrier FedEx FedEx Ground Economy UPS USPS" at bounding box center [400, 136] width 140 height 24
select select ""usps""
click at [330, 124] on select "Shipping Carrier FedEx FedEx Ground Economy UPS USPS" at bounding box center [400, 136] width 140 height 24
click at [370, 175] on input "input" at bounding box center [400, 170] width 140 height 24
paste input "9400150105799031682518"
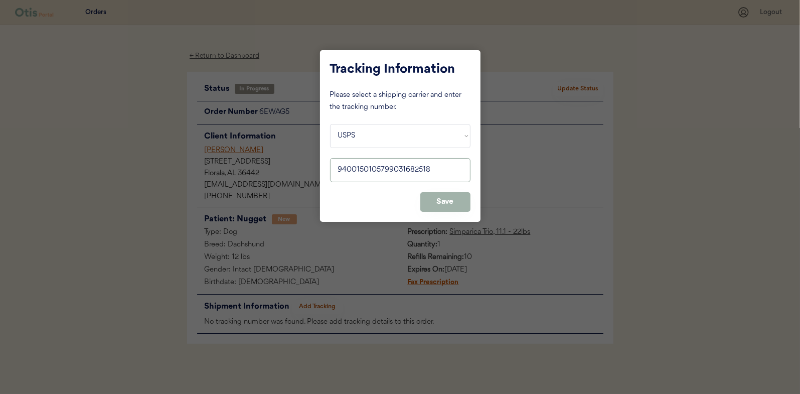
type input "9400150105799031682518"
click at [454, 199] on button "Save" at bounding box center [445, 202] width 50 height 20
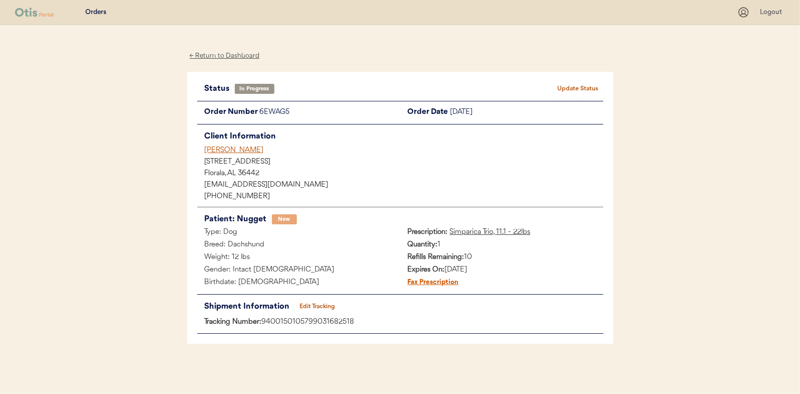
click at [593, 84] on button "Update Status" at bounding box center [578, 89] width 50 height 14
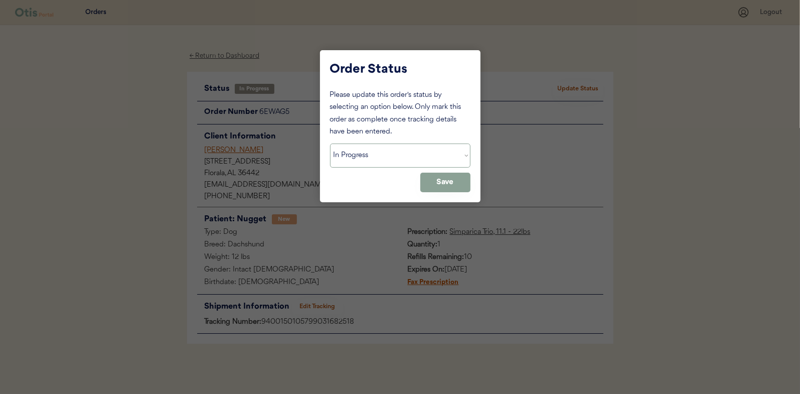
click at [423, 144] on select "Status On Hold New In Progress Complete Pending HW Consent Canceled" at bounding box center [400, 155] width 140 height 24
select select ""complete""
click at [330, 143] on select "Status On Hold New In Progress Complete Pending HW Consent Canceled" at bounding box center [400, 155] width 140 height 24
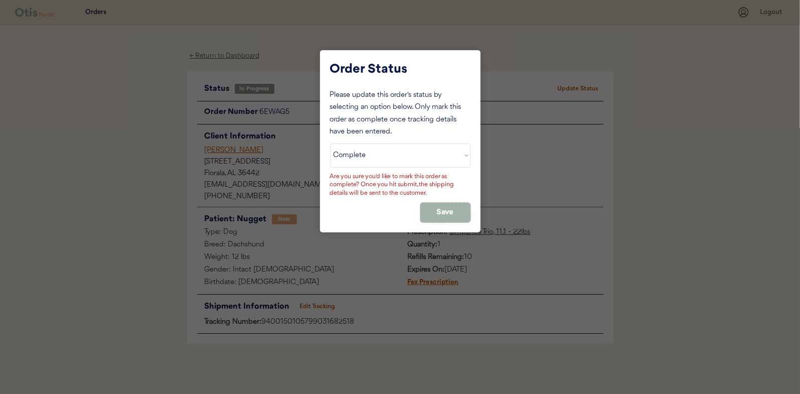
click at [440, 210] on button "Save" at bounding box center [445, 213] width 50 height 20
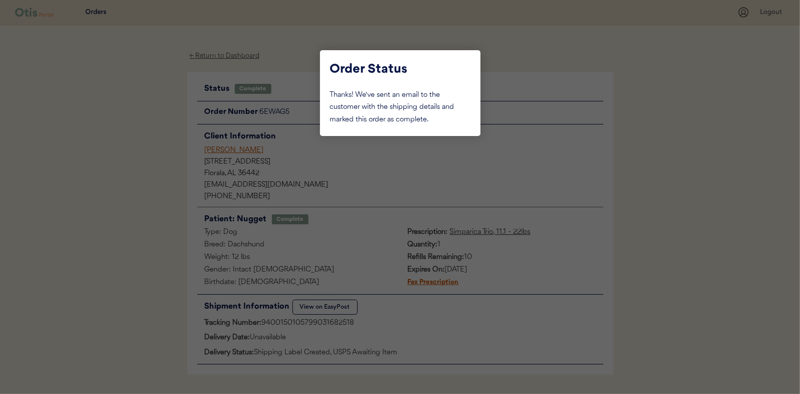
click at [162, 166] on div at bounding box center [400, 197] width 800 height 394
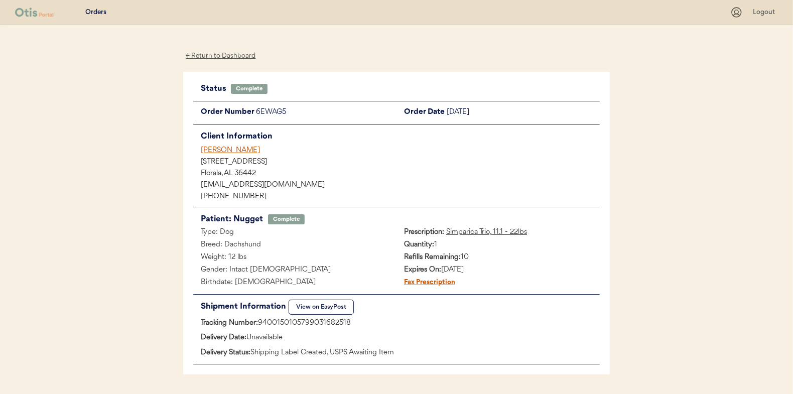
click at [240, 54] on div "← Return to Dashboard" at bounding box center [220, 56] width 75 height 12
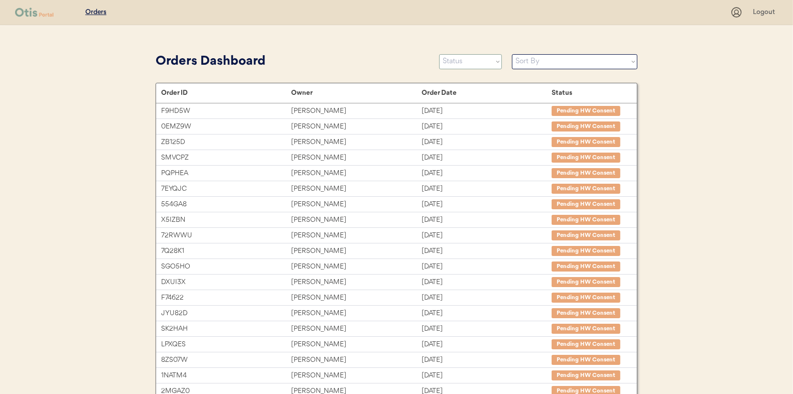
click at [463, 68] on select "Status On Hold New In Progress Complete Pending HW Consent Canceled" at bounding box center [470, 61] width 63 height 15
select select ""in_progress""
click at [439, 54] on select "Status On Hold New In Progress Complete Pending HW Consent Canceled" at bounding box center [470, 61] width 63 height 15
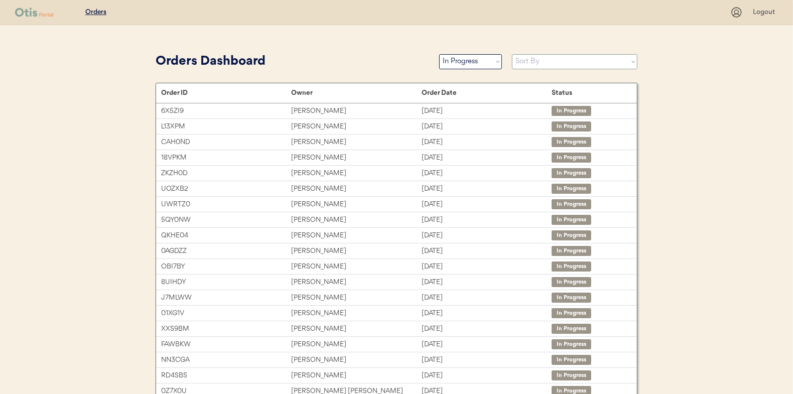
click at [522, 64] on select "Sort By Order Date (Newest → Oldest) Order Date (Oldest → Newest)" at bounding box center [574, 61] width 125 height 15
select select ""Order Date (Oldest → Newest)""
click at [512, 54] on select "Sort By Order Date (Newest → Oldest) Order Date (Oldest → Newest)" at bounding box center [574, 61] width 125 height 15
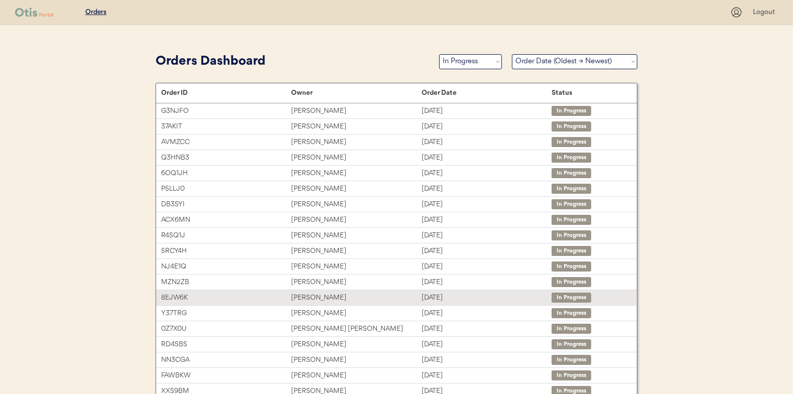
click at [325, 298] on div "[PERSON_NAME]" at bounding box center [356, 298] width 130 height 12
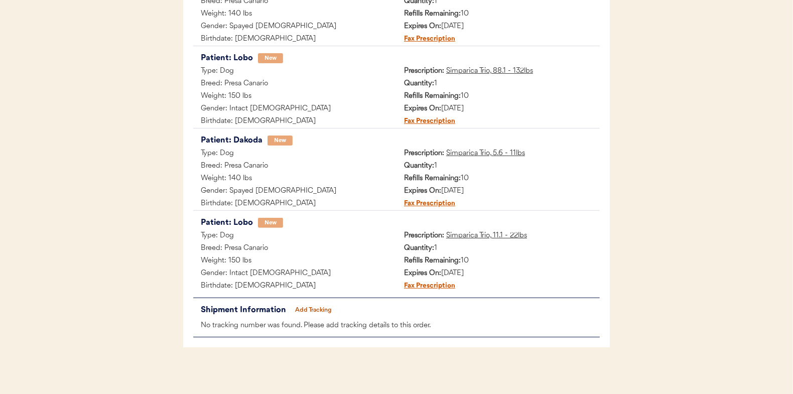
scroll to position [246, 0]
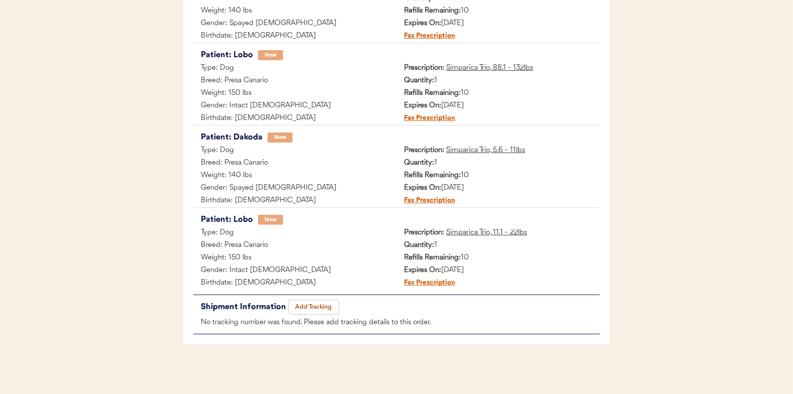
click at [314, 306] on button "Add Tracking" at bounding box center [313, 307] width 50 height 14
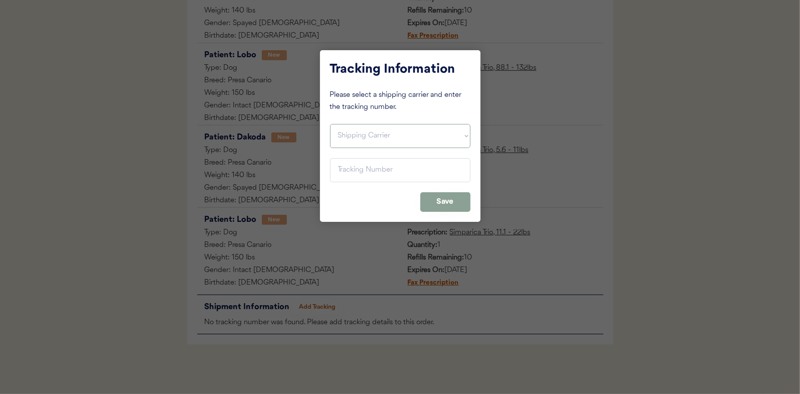
click at [366, 135] on select "Shipping Carrier FedEx FedEx Ground Economy UPS USPS" at bounding box center [400, 136] width 140 height 24
select select ""usps""
click at [330, 124] on select "Shipping Carrier FedEx FedEx Ground Economy UPS USPS" at bounding box center [400, 136] width 140 height 24
click at [356, 156] on div "Tracking Information Please select a shipping carrier and enter the tracking nu…" at bounding box center [400, 136] width 161 height 172
click at [355, 167] on input "input" at bounding box center [400, 170] width 140 height 24
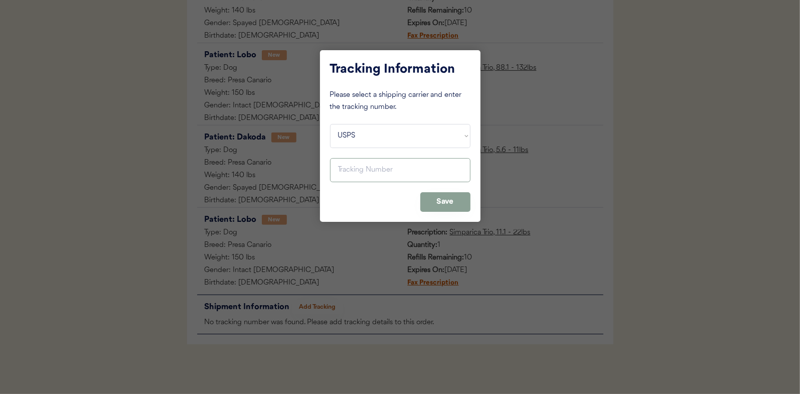
paste input "9400150105800031701847"
type input "9400150105800031701847"
click at [438, 206] on button "Save" at bounding box center [445, 202] width 50 height 20
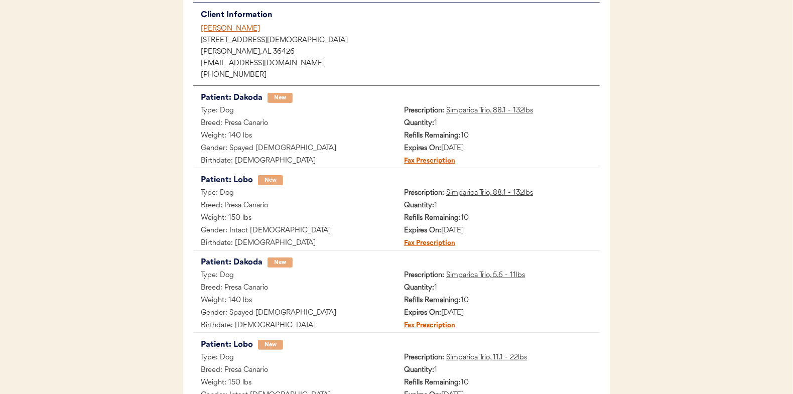
scroll to position [46, 0]
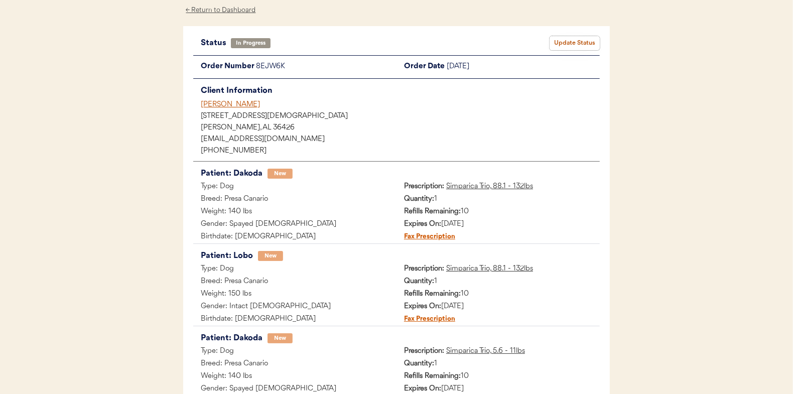
click at [571, 46] on button "Update Status" at bounding box center [574, 43] width 50 height 14
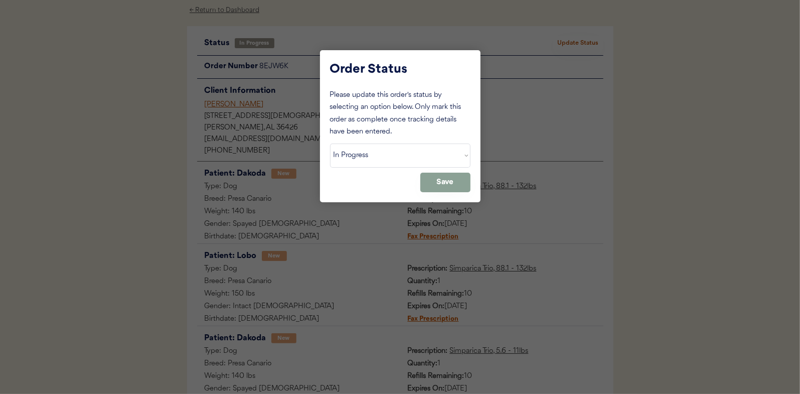
click at [403, 170] on div "Please update this order's status by selecting an option below. Only mark this …" at bounding box center [400, 140] width 140 height 103
click at [401, 160] on select "Status On Hold New In Progress Complete Pending HW Consent Canceled" at bounding box center [400, 155] width 140 height 24
select select ""complete""
click at [330, 143] on select "Status On Hold New In Progress Complete Pending HW Consent Canceled" at bounding box center [400, 155] width 140 height 24
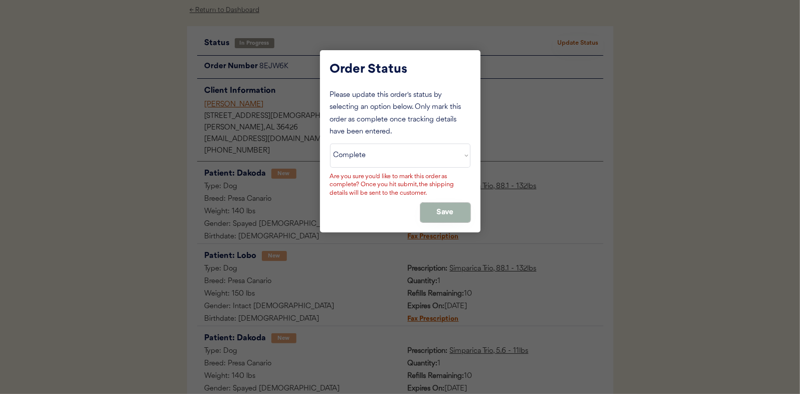
click at [433, 213] on button "Save" at bounding box center [445, 213] width 50 height 20
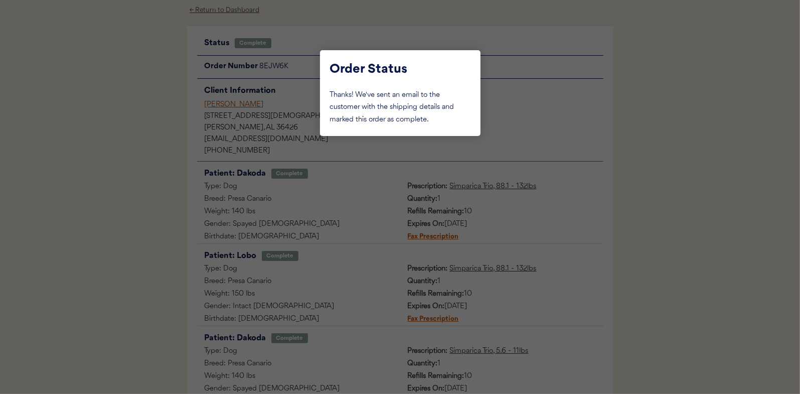
click at [106, 135] on div at bounding box center [400, 197] width 800 height 394
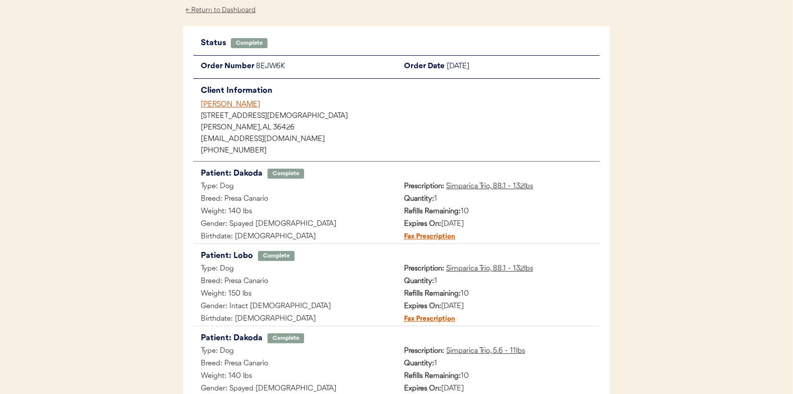
click at [246, 13] on div "← Return to Dashboard" at bounding box center [220, 11] width 75 height 12
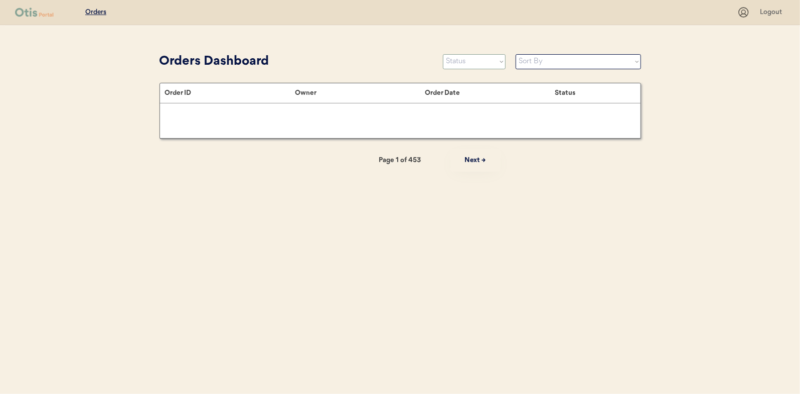
drag, startPoint x: 460, startPoint y: 62, endPoint x: 461, endPoint y: 70, distance: 8.0
click at [460, 62] on select "Status On Hold New In Progress Complete Pending HW Consent Canceled" at bounding box center [474, 61] width 63 height 15
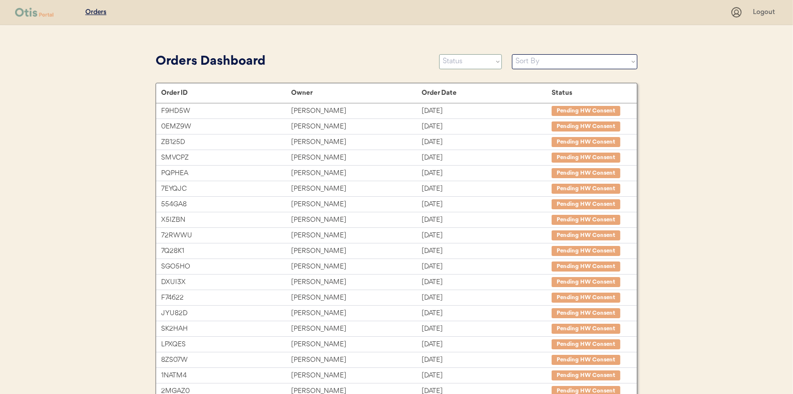
select select ""in_progress""
click at [439, 54] on select "Status On Hold New In Progress Complete Pending HW Consent Canceled" at bounding box center [470, 61] width 63 height 15
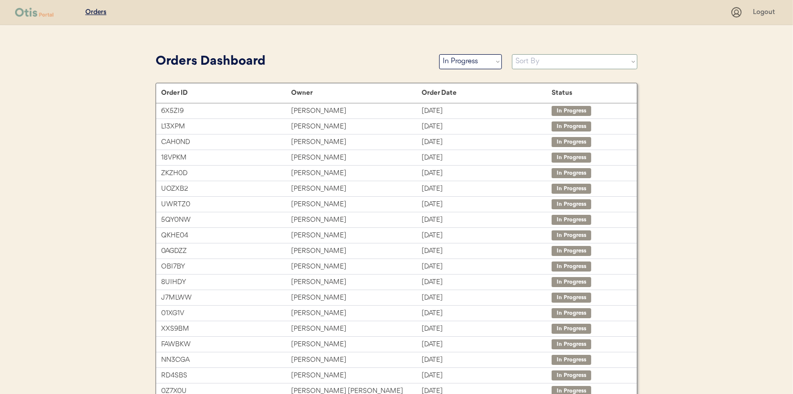
drag, startPoint x: 530, startPoint y: 63, endPoint x: 530, endPoint y: 69, distance: 6.0
click at [530, 63] on select "Sort By Order Date (Newest → Oldest) Order Date (Oldest → Newest)" at bounding box center [574, 61] width 125 height 15
select select ""Order Date (Oldest → Newest)""
click at [512, 54] on select "Sort By Order Date (Newest → Oldest) Order Date (Oldest → Newest)" at bounding box center [574, 61] width 125 height 15
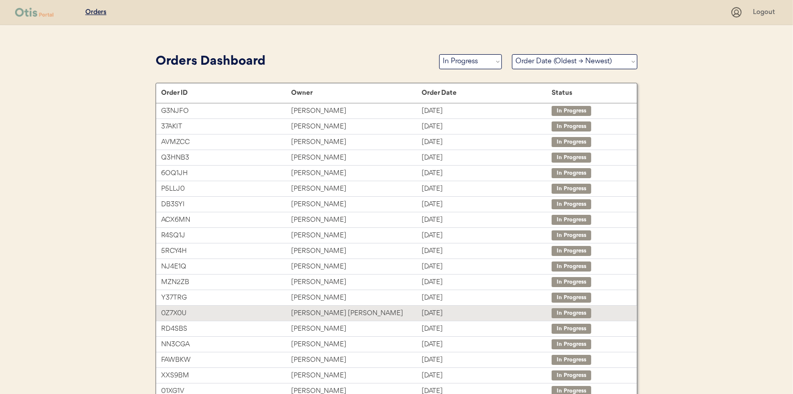
click at [263, 313] on div "0Z7X0U" at bounding box center [226, 314] width 130 height 12
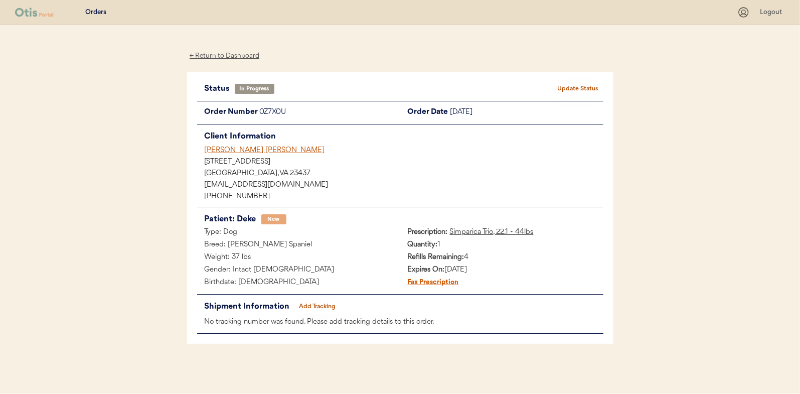
click at [326, 305] on button "Add Tracking" at bounding box center [317, 306] width 50 height 14
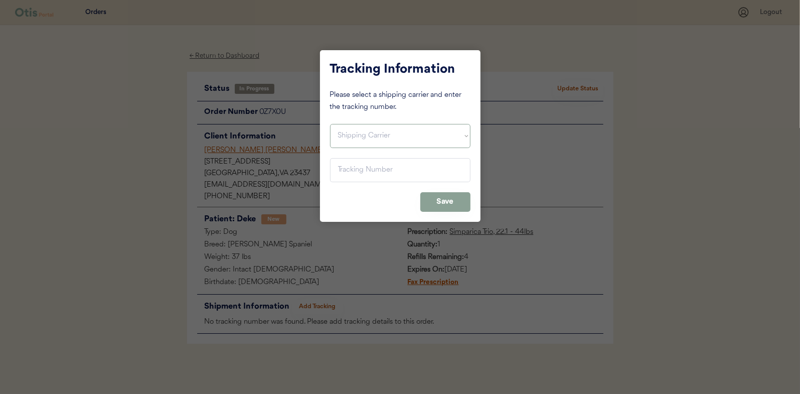
drag, startPoint x: 388, startPoint y: 136, endPoint x: 388, endPoint y: 148, distance: 11.5
click at [388, 136] on select "Shipping Carrier FedEx FedEx Ground Economy UPS USPS" at bounding box center [400, 136] width 140 height 24
select select ""usps""
click at [330, 124] on select "Shipping Carrier FedEx FedEx Ground Economy UPS USPS" at bounding box center [400, 136] width 140 height 24
click at [383, 171] on input "input" at bounding box center [400, 170] width 140 height 24
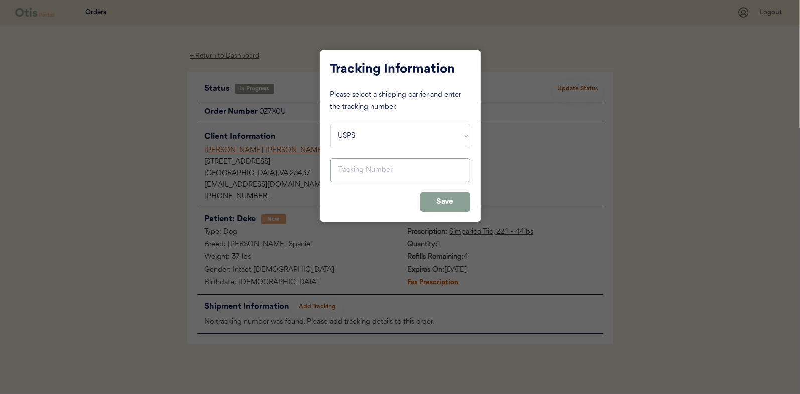
paste input "9400150105800031699298"
type input "9400150105800031699298"
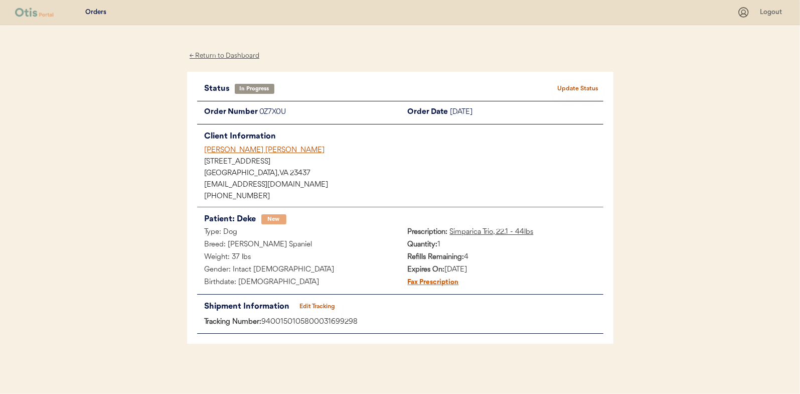
click at [563, 92] on button "Update Status" at bounding box center [578, 89] width 50 height 14
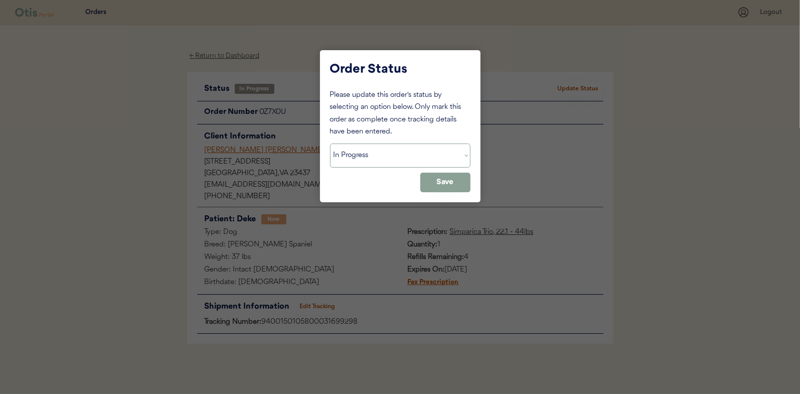
drag, startPoint x: 387, startPoint y: 152, endPoint x: 381, endPoint y: 154, distance: 5.9
click at [387, 152] on select "Status On Hold New In Progress Complete Pending HW Consent Canceled" at bounding box center [400, 155] width 140 height 24
select select ""complete""
click at [330, 143] on select "Status On Hold New In Progress Complete Pending HW Consent Canceled" at bounding box center [400, 155] width 140 height 24
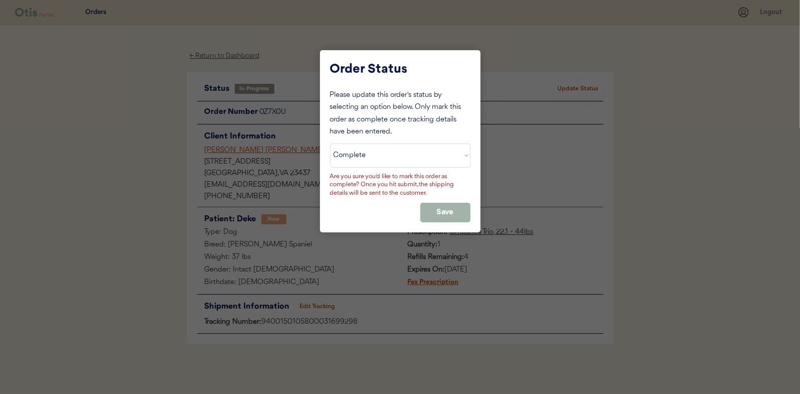
click at [444, 219] on button "Save" at bounding box center [445, 213] width 50 height 20
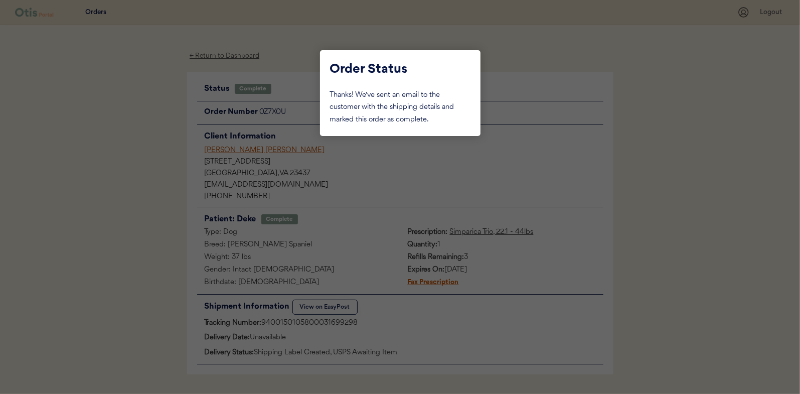
click at [43, 118] on div at bounding box center [400, 197] width 800 height 394
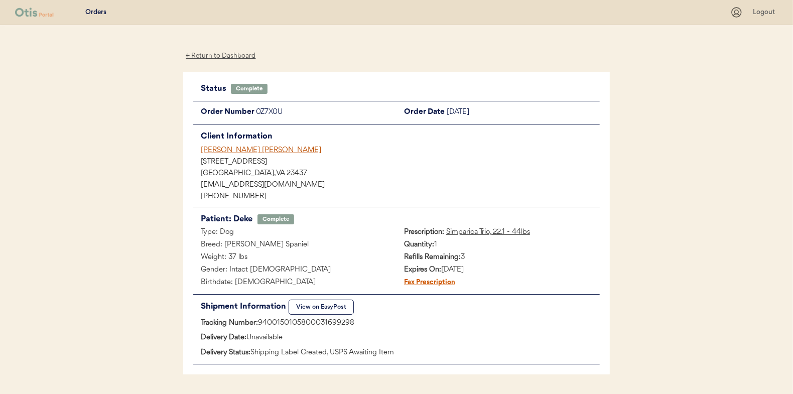
click at [239, 67] on div "← Return to Dashboard Status Complete Update Status Order Number 0Z7X0U Order D…" at bounding box center [396, 224] width 426 height 399
click at [241, 57] on div "← Return to Dashboard" at bounding box center [220, 56] width 75 height 12
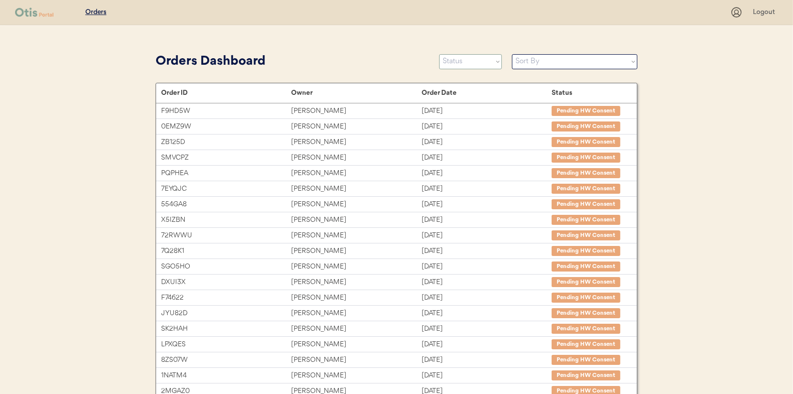
click at [450, 69] on select "Status On Hold New In Progress Complete Pending HW Consent Canceled" at bounding box center [470, 61] width 63 height 15
select select ""in_progress""
click at [439, 54] on select "Status On Hold New In Progress Complete Pending HW Consent Canceled" at bounding box center [470, 61] width 63 height 15
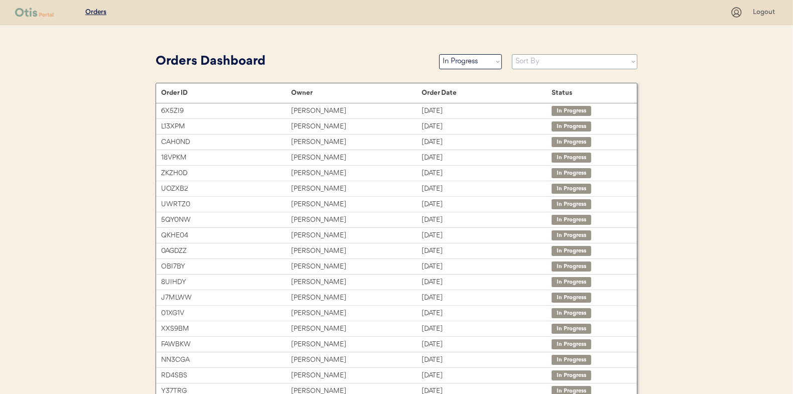
drag, startPoint x: 528, startPoint y: 62, endPoint x: 527, endPoint y: 67, distance: 5.0
click at [528, 62] on select "Sort By Order Date (Newest → Oldest) Order Date (Oldest → Newest)" at bounding box center [574, 61] width 125 height 15
select select ""Order Date (Oldest → Newest)""
click at [512, 54] on select "Sort By Order Date (Newest → Oldest) Order Date (Oldest → Newest)" at bounding box center [574, 61] width 125 height 15
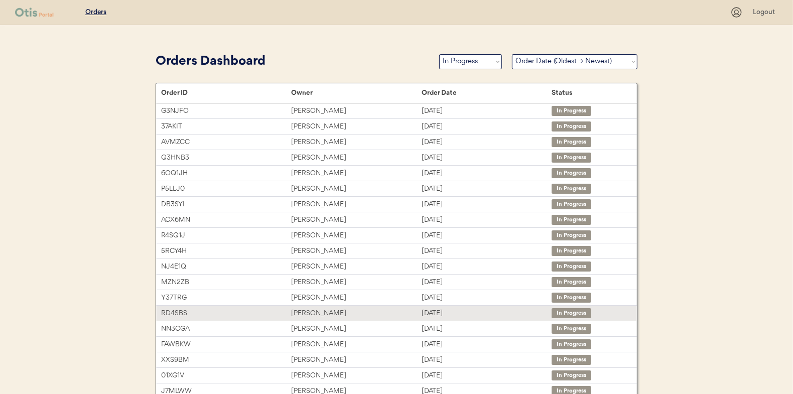
click at [395, 308] on div "[PERSON_NAME]" at bounding box center [356, 314] width 130 height 12
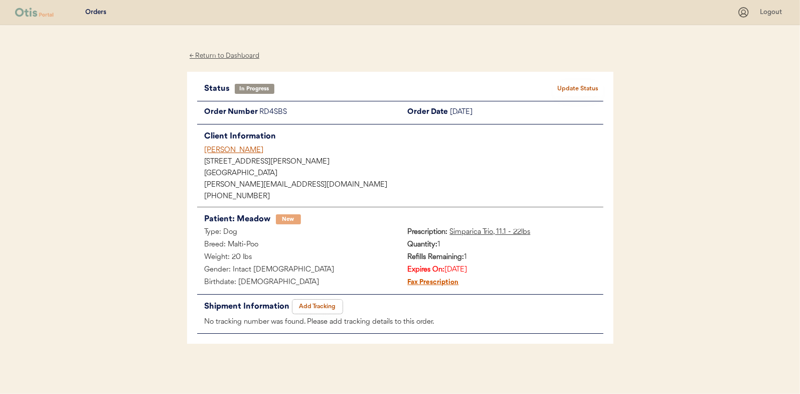
click at [319, 301] on button "Add Tracking" at bounding box center [317, 306] width 50 height 14
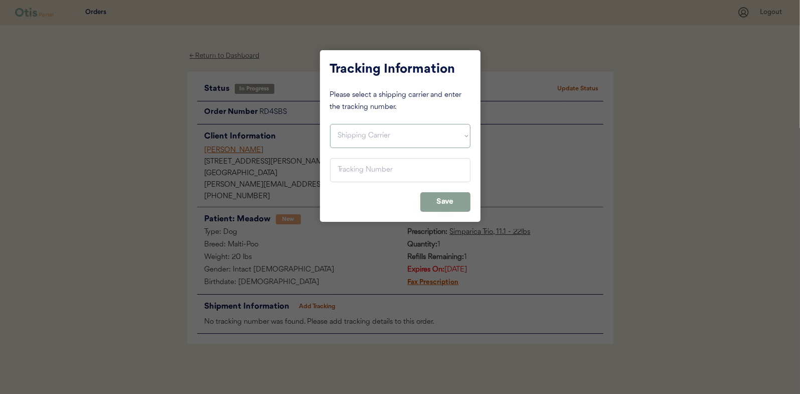
click at [375, 146] on select "Shipping Carrier FedEx FedEx Ground Economy UPS USPS" at bounding box center [400, 136] width 140 height 24
select select ""usps""
click at [330, 124] on select "Shipping Carrier FedEx FedEx Ground Economy UPS USPS" at bounding box center [400, 136] width 140 height 24
click at [372, 176] on input "input" at bounding box center [400, 170] width 140 height 24
paste input "9400150105496033387563"
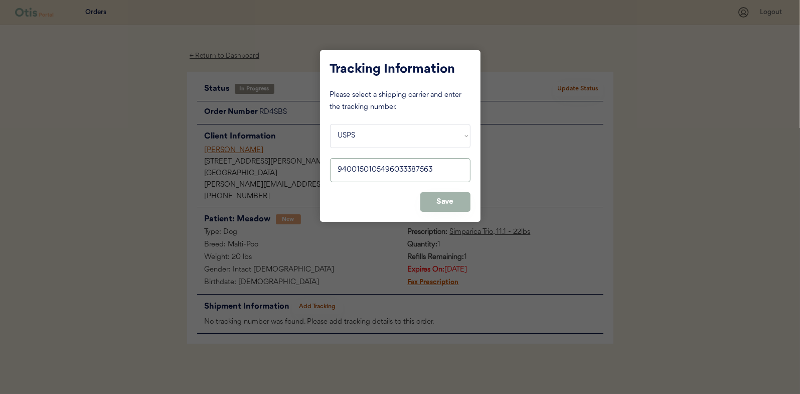
type input "9400150105496033387563"
click at [464, 202] on button "Save" at bounding box center [445, 202] width 50 height 20
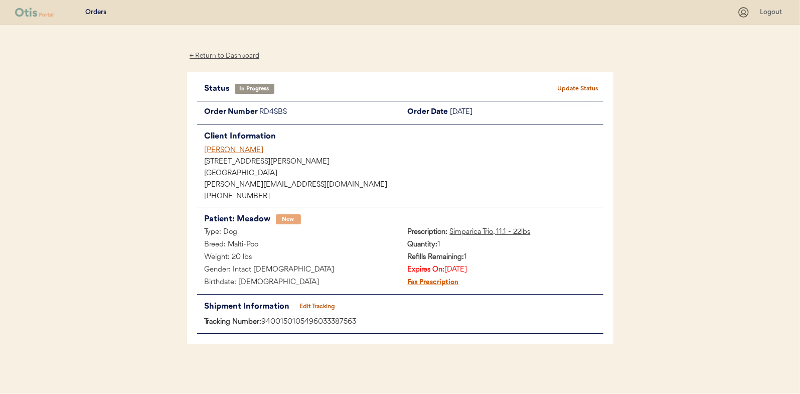
click at [556, 84] on button "Update Status" at bounding box center [578, 89] width 50 height 14
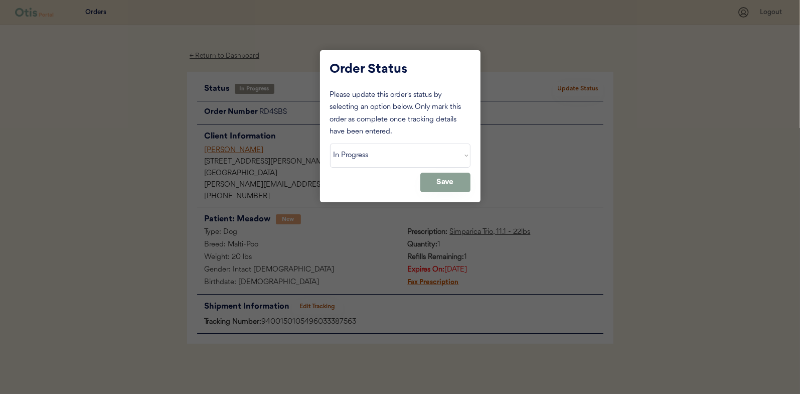
click at [404, 170] on div "Please update this order's status by selecting an option below. Only mark this …" at bounding box center [400, 140] width 140 height 103
click at [396, 161] on select "Status On Hold New In Progress Complete Pending HW Consent Canceled" at bounding box center [400, 155] width 140 height 24
select select ""complete""
click at [330, 143] on select "Status On Hold New In Progress Complete Pending HW Consent Canceled" at bounding box center [400, 155] width 140 height 24
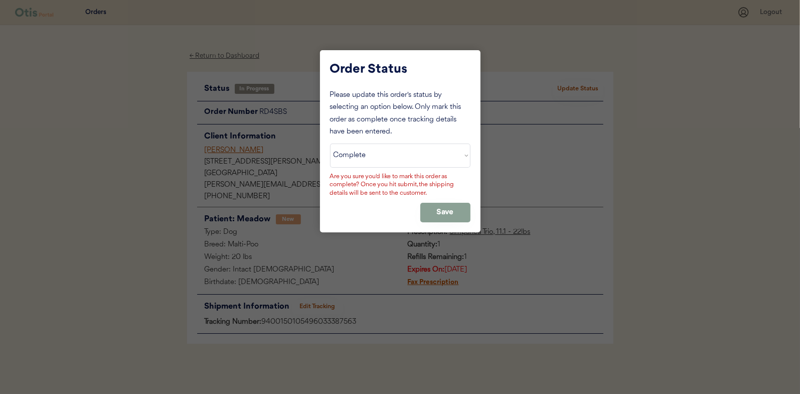
click at [437, 203] on button "Save" at bounding box center [445, 213] width 50 height 20
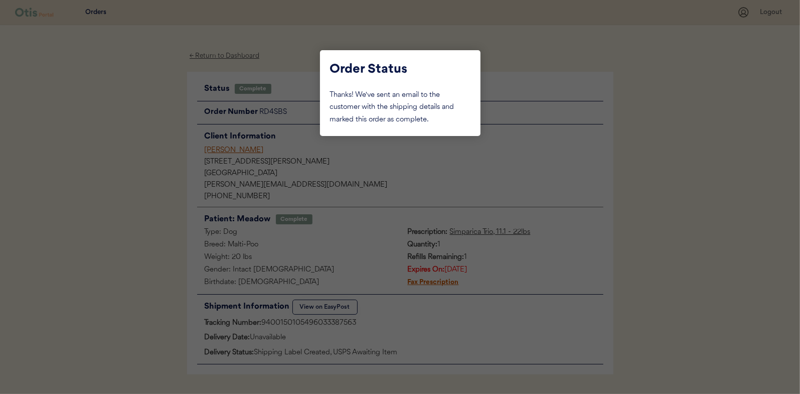
click at [119, 130] on div at bounding box center [400, 197] width 800 height 394
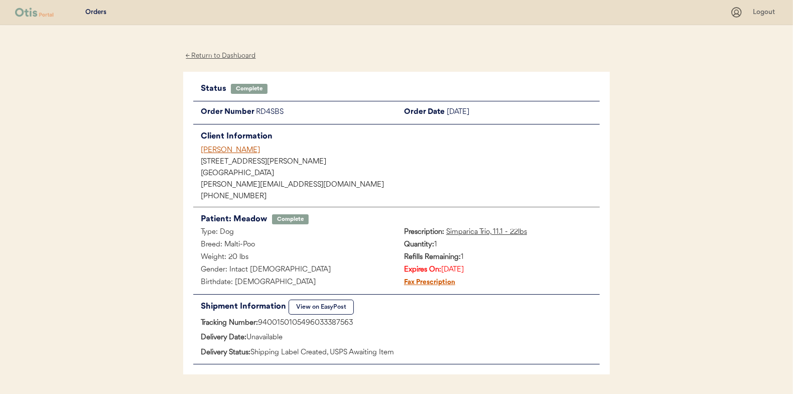
click at [211, 56] on div "← Return to Dashboard" at bounding box center [220, 56] width 75 height 12
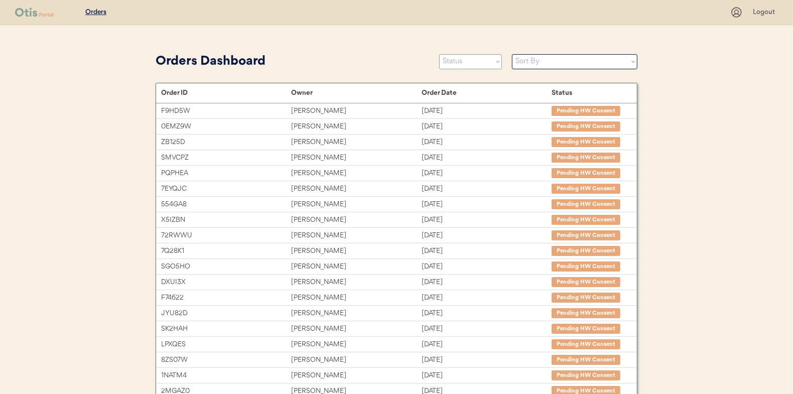
click at [472, 56] on select "Status On Hold New In Progress Complete Pending HW Consent Canceled" at bounding box center [470, 61] width 63 height 15
select select ""in_progress""
click at [439, 54] on select "Status On Hold New In Progress Complete Pending HW Consent Canceled" at bounding box center [470, 61] width 63 height 15
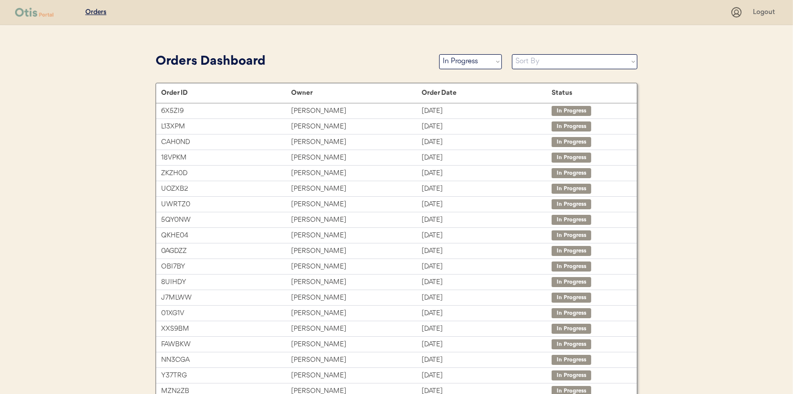
click at [544, 46] on div "Patients Consults Orders Logout Orders Dashboard Status On Hold New In Progress…" at bounding box center [396, 275] width 793 height 550
click at [544, 57] on select "Sort By Order Date (Newest → Oldest) Order Date (Oldest → Newest)" at bounding box center [574, 61] width 125 height 15
select select ""Order Date (Oldest → Newest)""
click at [512, 54] on select "Sort By Order Date (Newest → Oldest) Order Date (Oldest → Newest)" at bounding box center [574, 61] width 125 height 15
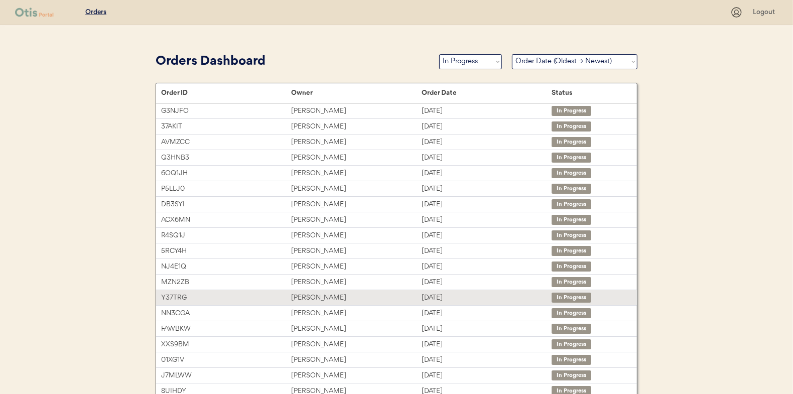
click at [357, 293] on div "Juliana Murphy" at bounding box center [356, 298] width 130 height 12
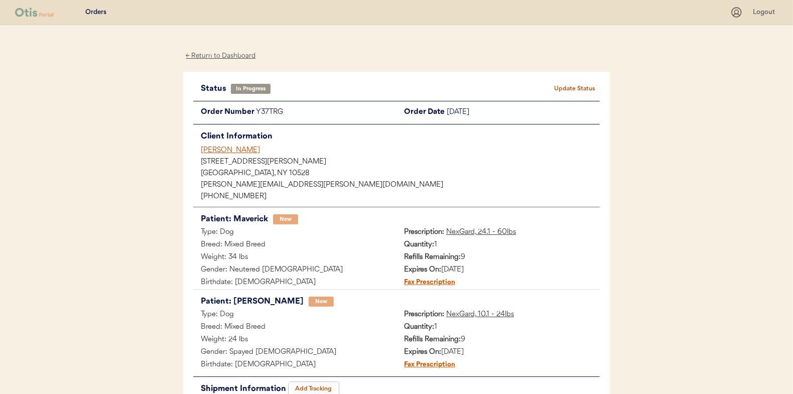
click at [327, 383] on button "Add Tracking" at bounding box center [313, 389] width 50 height 14
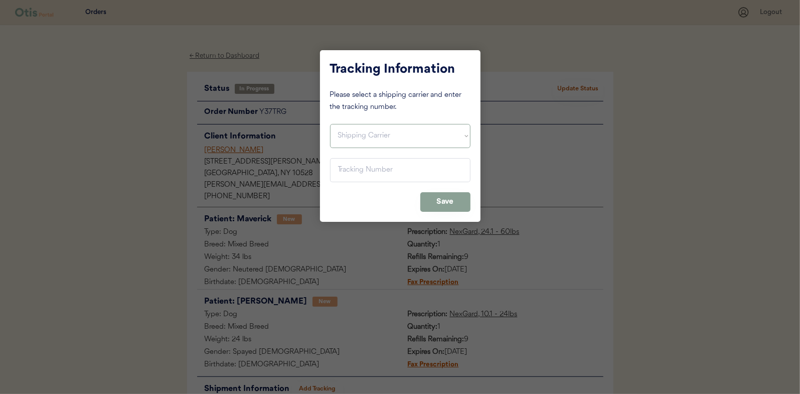
click at [382, 142] on select "Shipping Carrier FedEx FedEx Ground Economy UPS USPS" at bounding box center [400, 136] width 140 height 24
select select ""usps""
click at [330, 124] on select "Shipping Carrier FedEx FedEx Ground Economy UPS USPS" at bounding box center [400, 136] width 140 height 24
click at [365, 177] on input "input" at bounding box center [400, 170] width 140 height 24
paste input "9400150105496033386375"
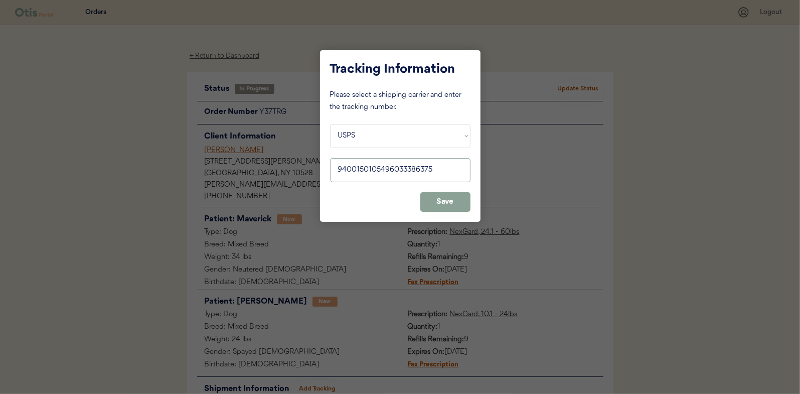
type input "9400150105496033386375"
click at [462, 201] on button "Save" at bounding box center [445, 202] width 50 height 20
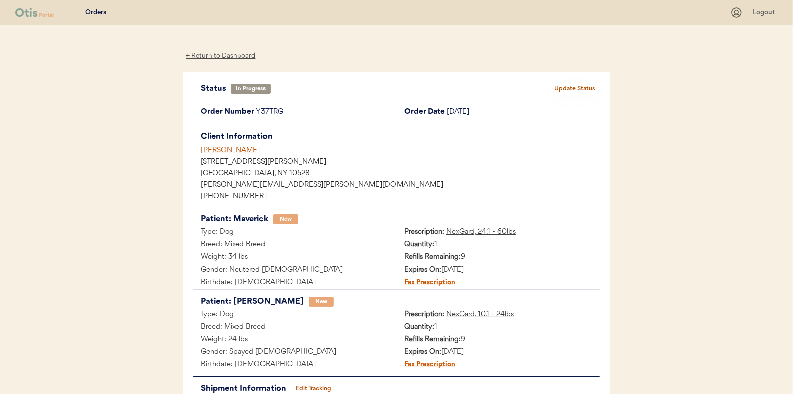
click at [573, 84] on button "Update Status" at bounding box center [574, 89] width 50 height 14
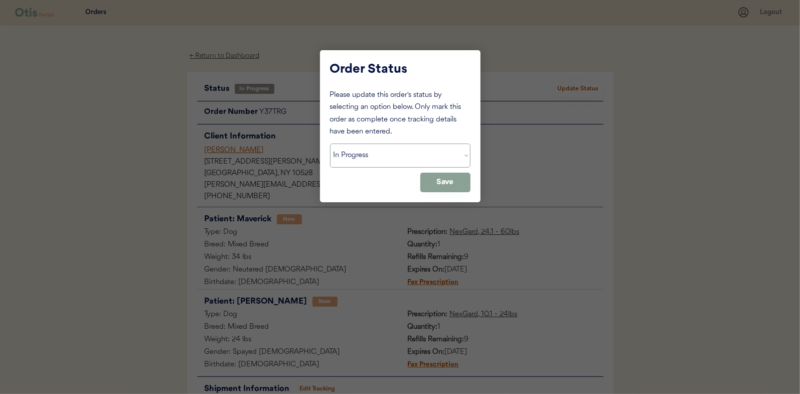
click at [395, 165] on select "Status On Hold New In Progress Complete Pending HW Consent Canceled" at bounding box center [400, 155] width 140 height 24
select select ""complete""
click at [330, 143] on select "Status On Hold New In Progress Complete Pending HW Consent Canceled" at bounding box center [400, 155] width 140 height 24
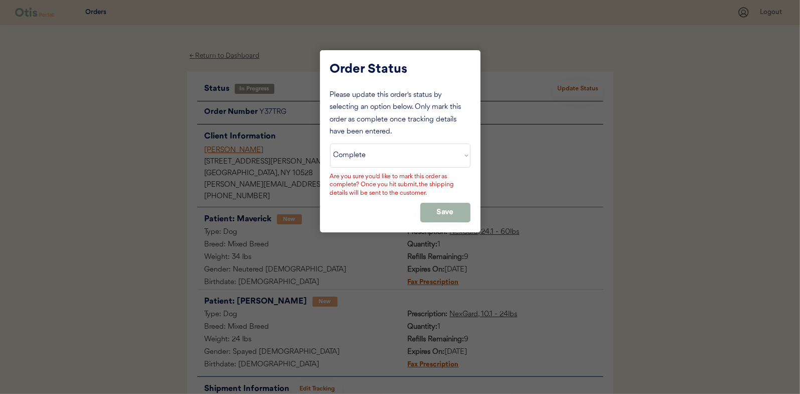
click at [435, 216] on button "Save" at bounding box center [445, 213] width 50 height 20
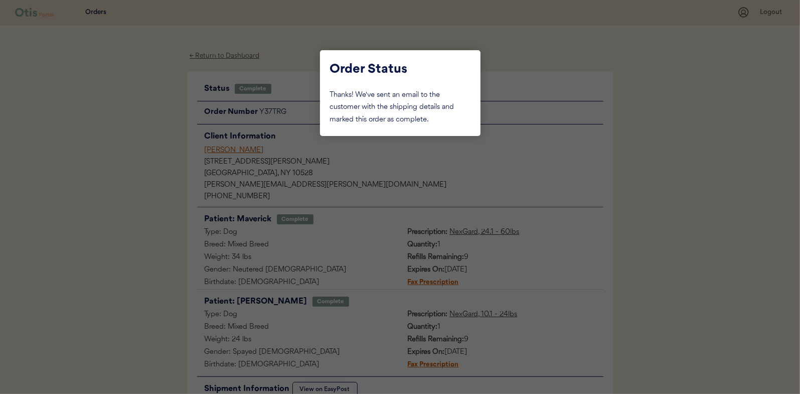
click at [77, 65] on div at bounding box center [400, 197] width 800 height 394
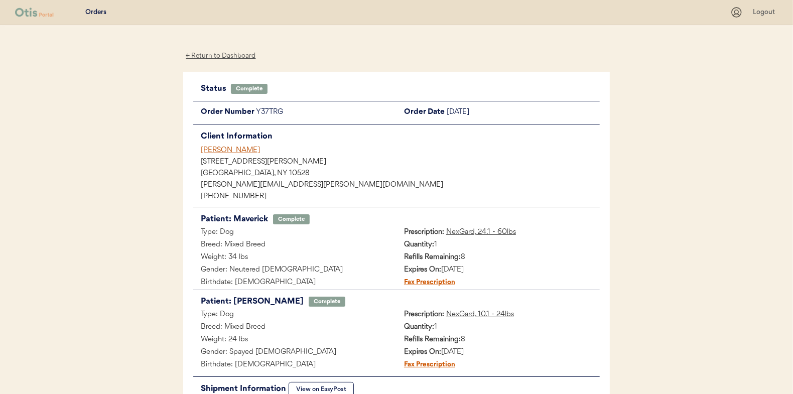
click at [238, 61] on div "← Return to Dashboard" at bounding box center [220, 56] width 75 height 12
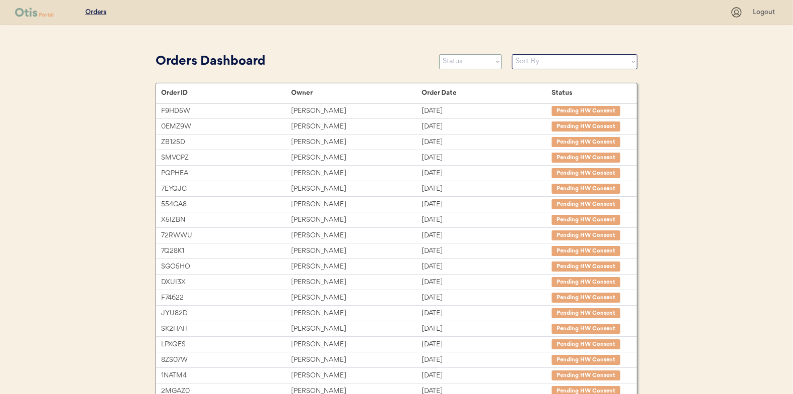
click at [451, 60] on select "Status On Hold New In Progress Complete Pending HW Consent Canceled" at bounding box center [470, 61] width 63 height 15
select select ""in_progress""
click at [439, 54] on select "Status On Hold New In Progress Complete Pending HW Consent Canceled" at bounding box center [470, 61] width 63 height 15
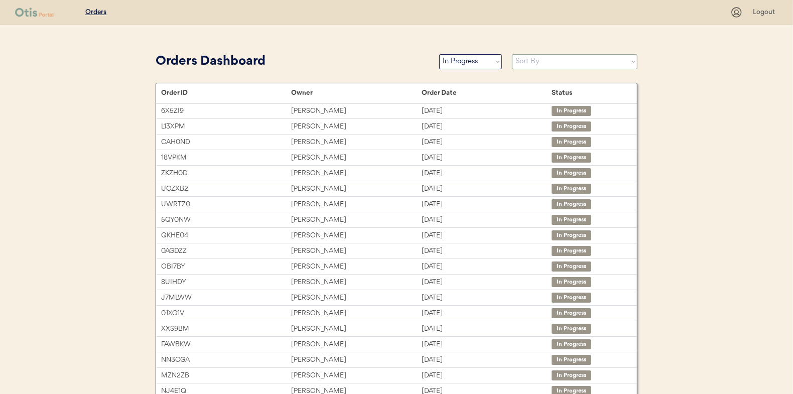
drag, startPoint x: 535, startPoint y: 61, endPoint x: 534, endPoint y: 68, distance: 7.7
click at [535, 61] on select "Sort By Order Date (Newest → Oldest) Order Date (Oldest → Newest)" at bounding box center [574, 61] width 125 height 15
select select ""Order Date (Oldest → Newest)""
click at [512, 54] on select "Sort By Order Date (Newest → Oldest) Order Date (Oldest → Newest)" at bounding box center [574, 61] width 125 height 15
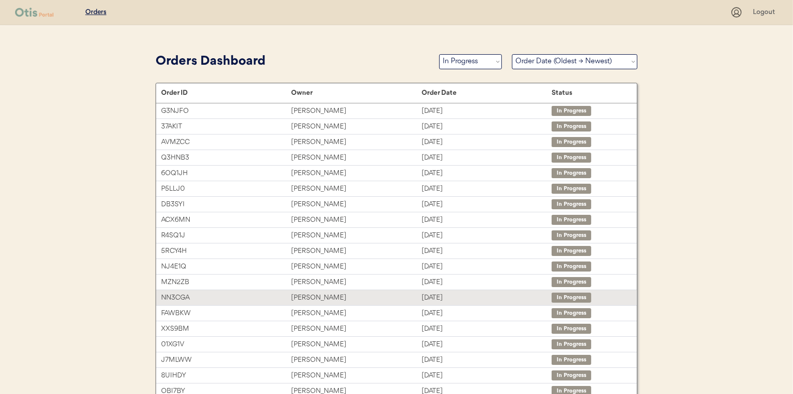
click at [367, 294] on div "[PERSON_NAME]" at bounding box center [356, 298] width 130 height 12
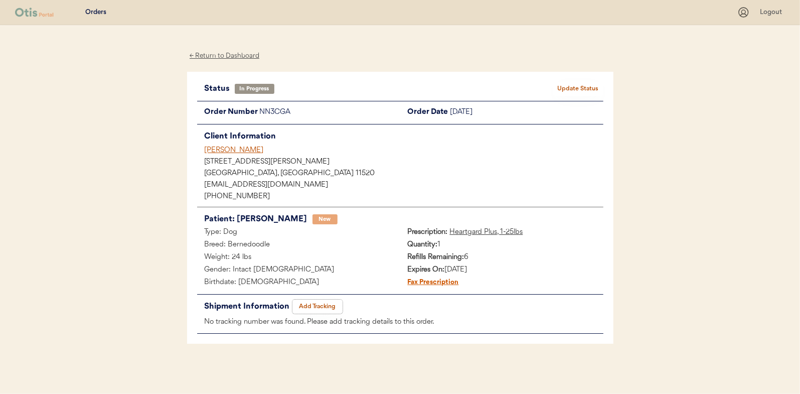
click at [302, 309] on button "Add Tracking" at bounding box center [317, 306] width 50 height 14
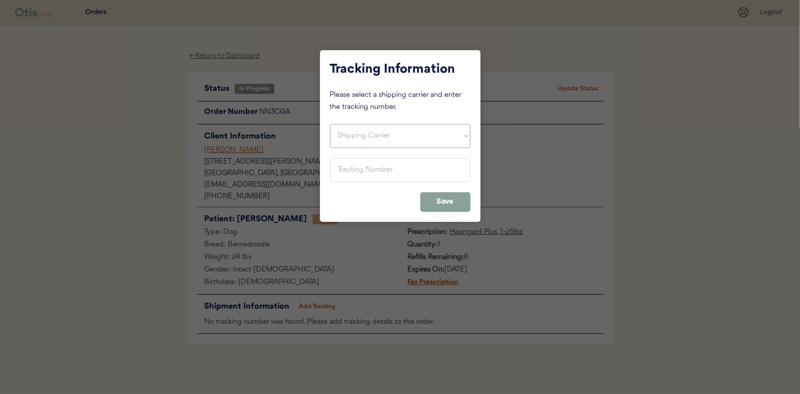
click at [386, 145] on select "Shipping Carrier FedEx FedEx Ground Economy UPS USPS" at bounding box center [400, 136] width 140 height 24
select select ""usps""
click at [330, 124] on select "Shipping Carrier FedEx FedEx Ground Economy UPS USPS" at bounding box center [400, 136] width 140 height 24
click at [375, 168] on input "input" at bounding box center [400, 170] width 140 height 24
paste input "9400150105497031914539"
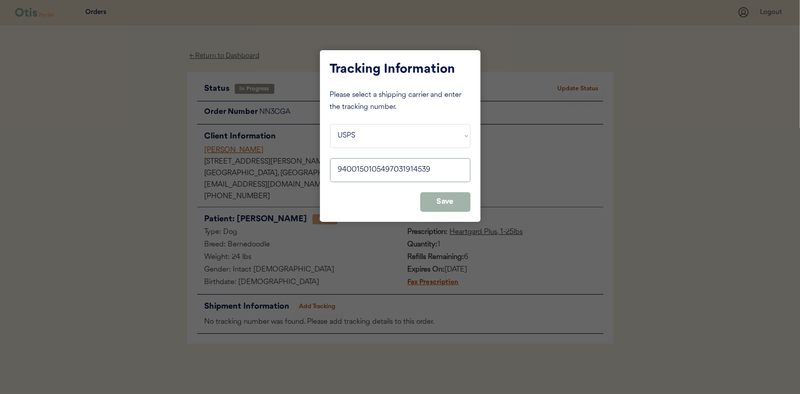
type input "9400150105497031914539"
click at [438, 202] on button "Save" at bounding box center [445, 202] width 50 height 20
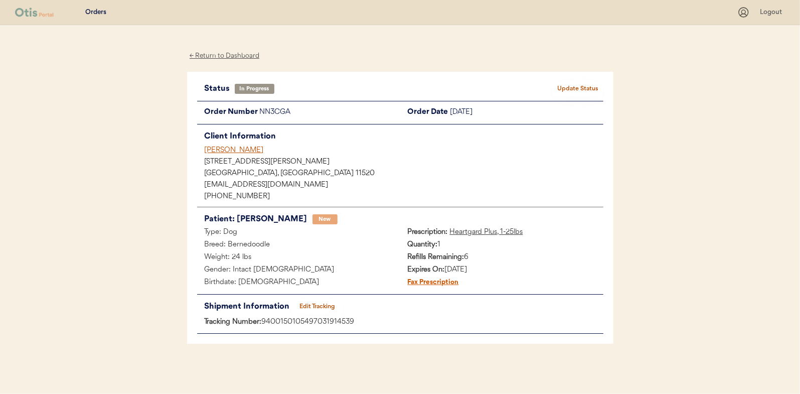
click at [586, 91] on button "Update Status" at bounding box center [578, 89] width 50 height 14
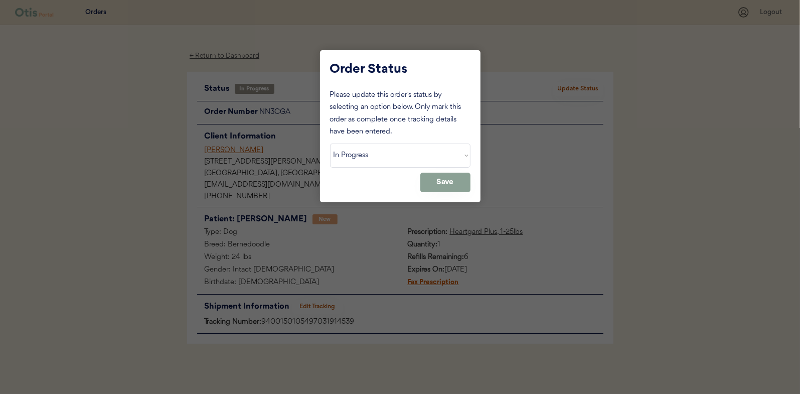
click at [382, 154] on select "Status On Hold New In Progress Complete Pending HW Consent Canceled" at bounding box center [400, 155] width 140 height 24
select select ""complete""
click at [330, 143] on select "Status On Hold New In Progress Complete Pending HW Consent Canceled" at bounding box center [400, 155] width 140 height 24
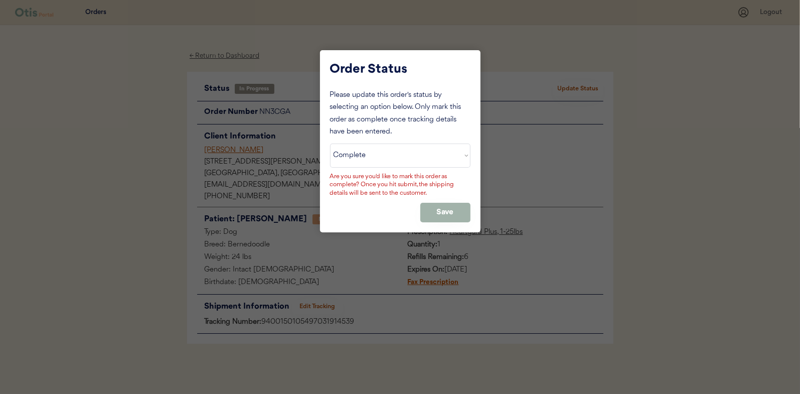
click at [437, 212] on button "Save" at bounding box center [445, 213] width 50 height 20
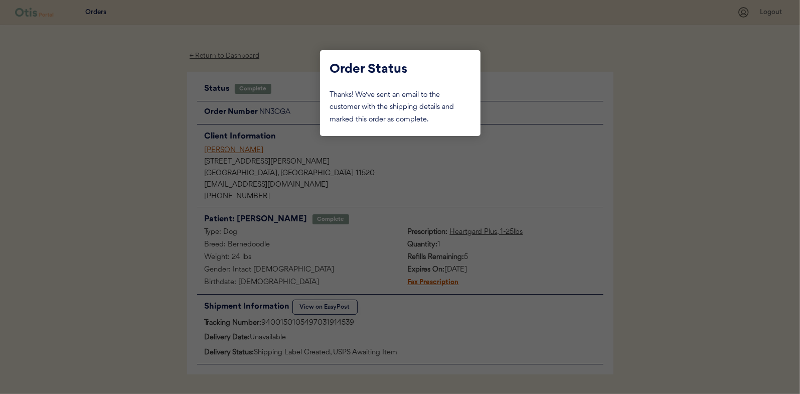
click at [480, 67] on div "Order Status Thanks! We've sent an email to the customer with the shipping deta…" at bounding box center [400, 93] width 161 height 86
click at [185, 79] on div at bounding box center [400, 197] width 800 height 394
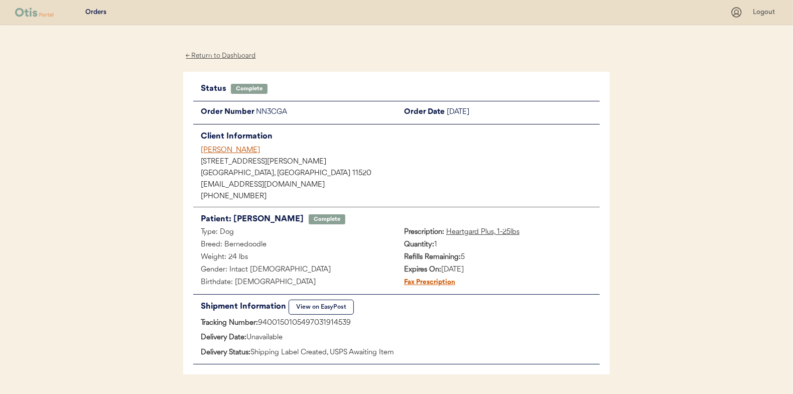
click at [210, 51] on div "← Return to Dashboard" at bounding box center [220, 56] width 75 height 12
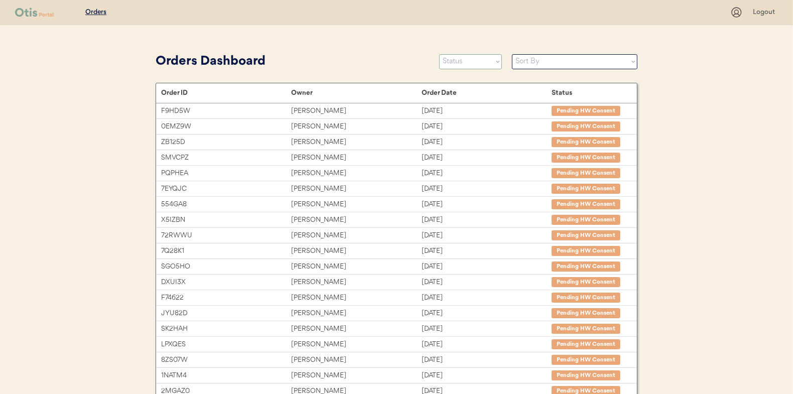
click at [485, 63] on select "Status On Hold New In Progress Complete Pending HW Consent Canceled" at bounding box center [470, 61] width 63 height 15
select select ""in_progress""
click at [439, 54] on select "Status On Hold New In Progress Complete Pending HW Consent Canceled" at bounding box center [470, 61] width 63 height 15
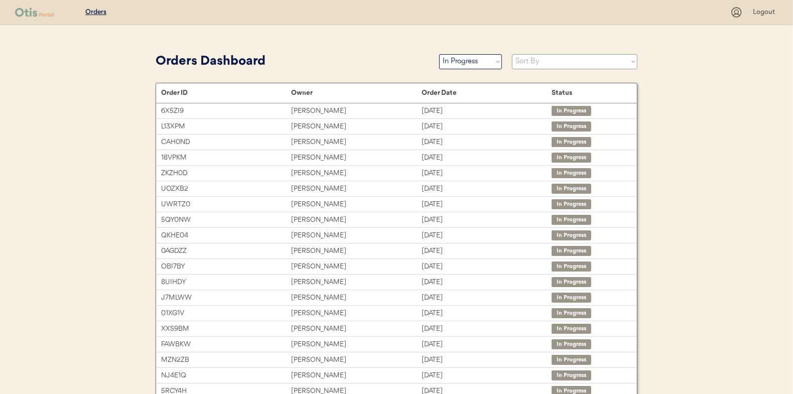
click at [521, 64] on select "Sort By Order Date (Newest → Oldest) Order Date (Oldest → Newest)" at bounding box center [574, 61] width 125 height 15
select select ""Order Date (Oldest → Newest)""
click at [512, 54] on select "Sort By Order Date (Newest → Oldest) Order Date (Oldest → Newest)" at bounding box center [574, 61] width 125 height 15
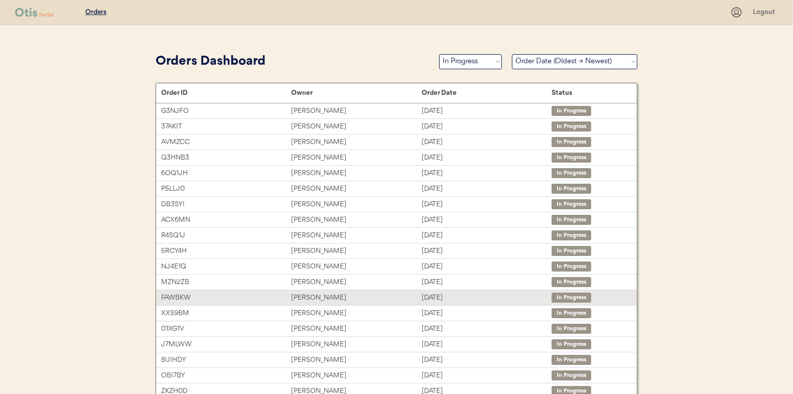
click at [368, 294] on div "[PERSON_NAME]" at bounding box center [356, 298] width 130 height 12
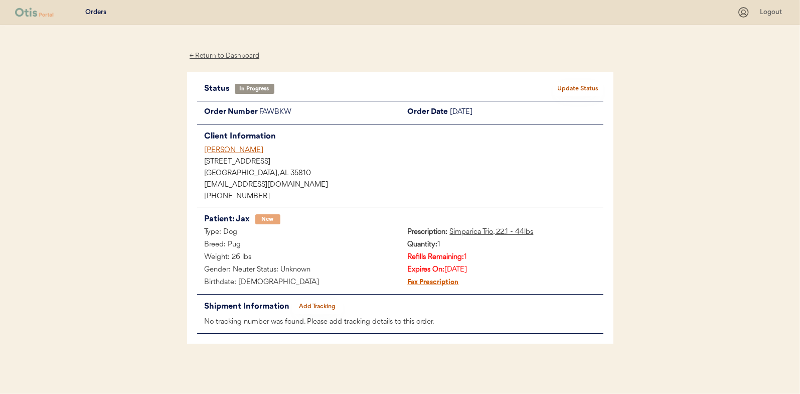
click at [320, 303] on button "Add Tracking" at bounding box center [317, 306] width 50 height 14
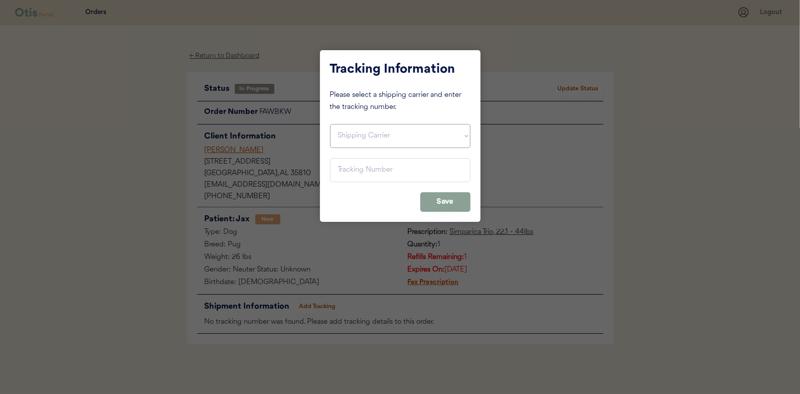
click at [361, 140] on select "Shipping Carrier FedEx FedEx Ground Economy UPS USPS" at bounding box center [400, 136] width 140 height 24
select select ""usps""
click at [330, 124] on select "Shipping Carrier FedEx FedEx Ground Economy UPS USPS" at bounding box center [400, 136] width 140 height 24
click at [358, 173] on input "input" at bounding box center [400, 170] width 140 height 24
paste input "9400150105799031709321"
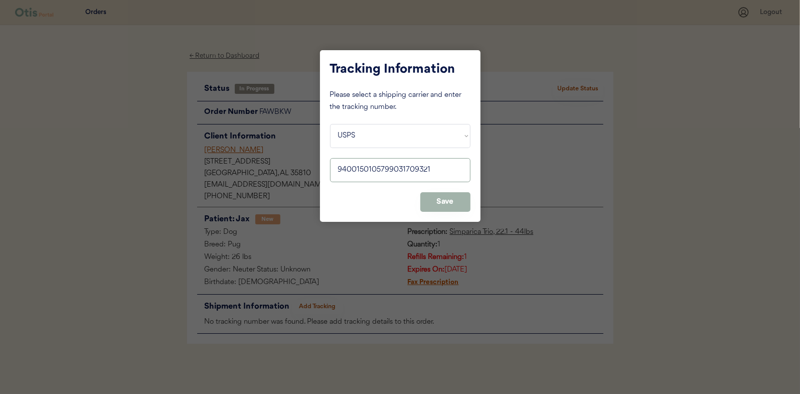
type input "9400150105799031709321"
click at [437, 193] on button "Save" at bounding box center [445, 202] width 50 height 20
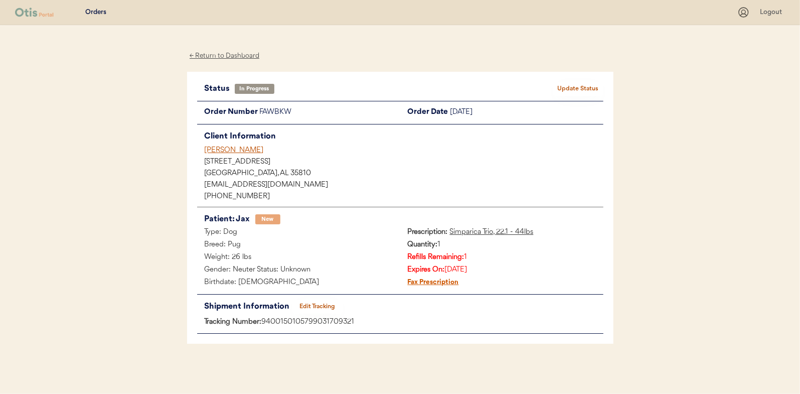
click at [578, 92] on button "Update Status" at bounding box center [578, 89] width 50 height 14
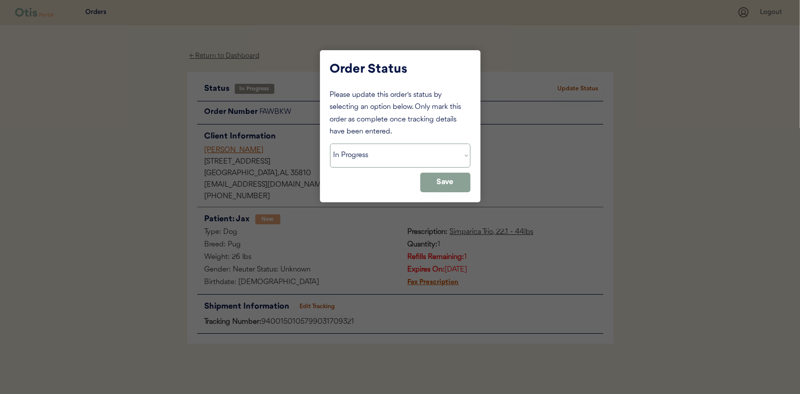
click at [392, 165] on select "Status On Hold New In Progress Complete Pending HW Consent Canceled" at bounding box center [400, 155] width 140 height 24
select select ""complete""
click at [330, 143] on select "Status On Hold New In Progress Complete Pending HW Consent Canceled" at bounding box center [400, 155] width 140 height 24
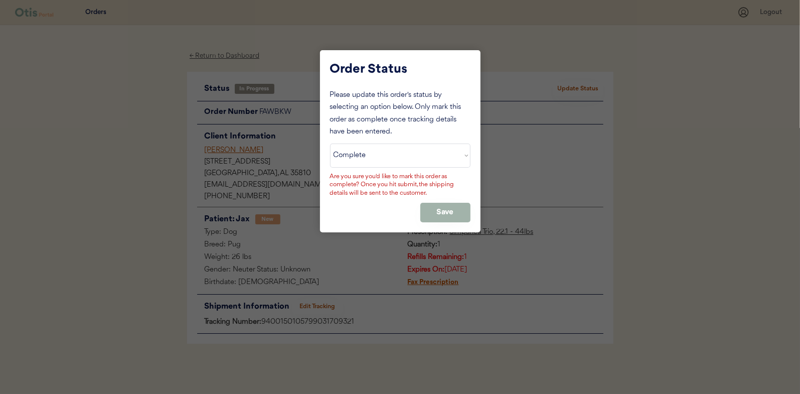
click at [446, 215] on button "Save" at bounding box center [445, 213] width 50 height 20
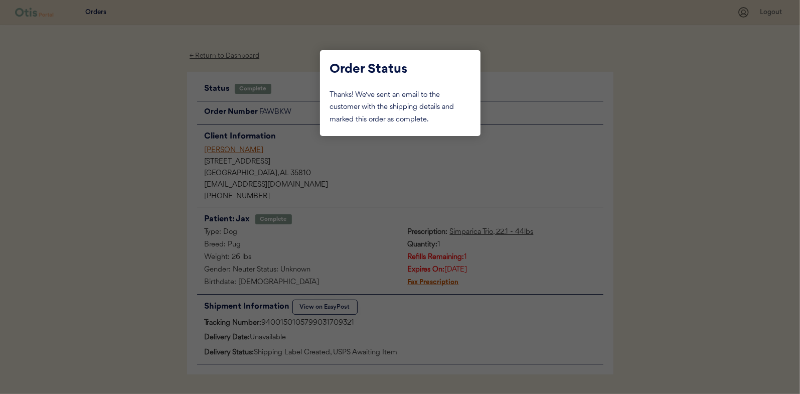
click at [212, 87] on div at bounding box center [400, 197] width 800 height 394
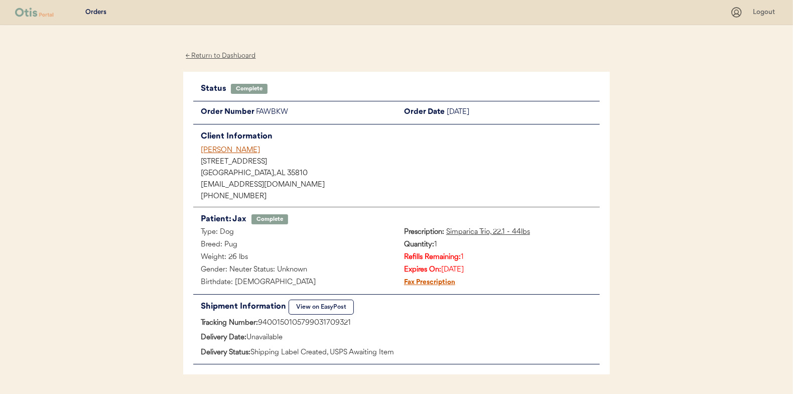
click at [235, 56] on div "← Return to Dashboard" at bounding box center [220, 56] width 75 height 12
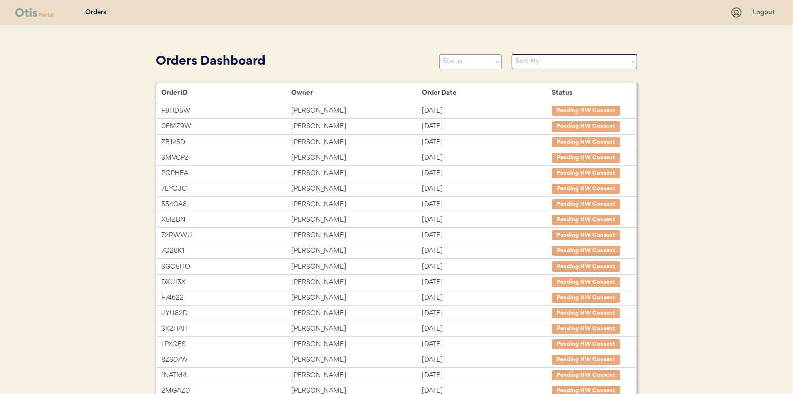
click at [475, 61] on select "Status On Hold New In Progress Complete Pending HW Consent Canceled" at bounding box center [470, 61] width 63 height 15
select select ""in_progress""
click at [439, 54] on select "Status On Hold New In Progress Complete Pending HW Consent Canceled" at bounding box center [470, 61] width 63 height 15
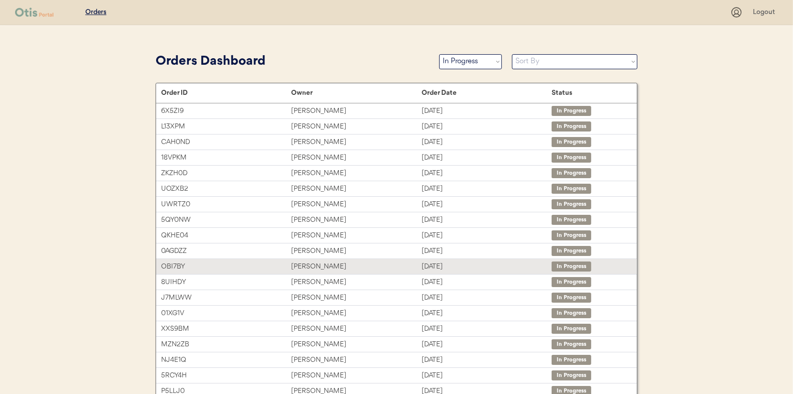
click at [382, 262] on div "[PERSON_NAME]" at bounding box center [356, 267] width 130 height 12
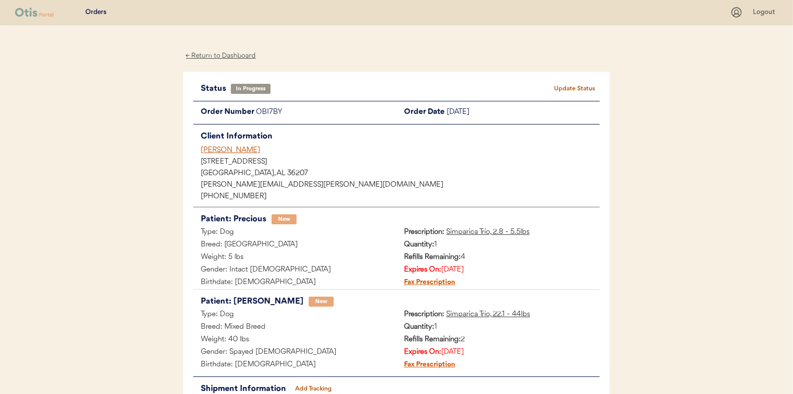
click at [292, 387] on button "Add Tracking" at bounding box center [313, 389] width 50 height 14
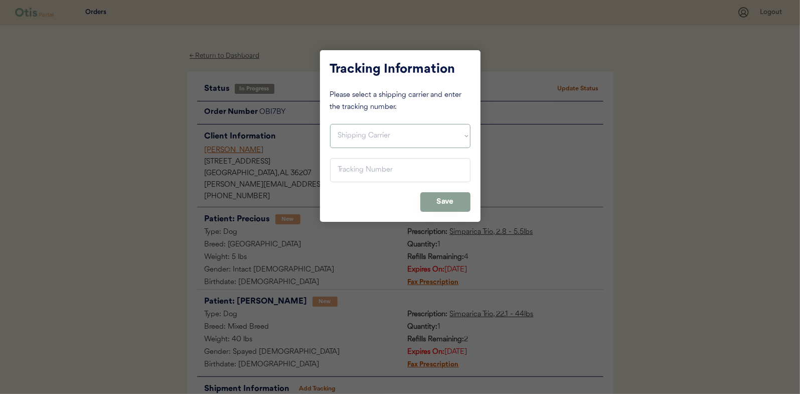
click at [357, 134] on select "Shipping Carrier FedEx FedEx Ground Economy UPS USPS" at bounding box center [400, 136] width 140 height 24
select select ""usps""
click at [330, 124] on select "Shipping Carrier FedEx FedEx Ground Economy UPS USPS" at bounding box center [400, 136] width 140 height 24
click at [363, 173] on input "input" at bounding box center [400, 170] width 140 height 24
paste input "9400150105799031728728"
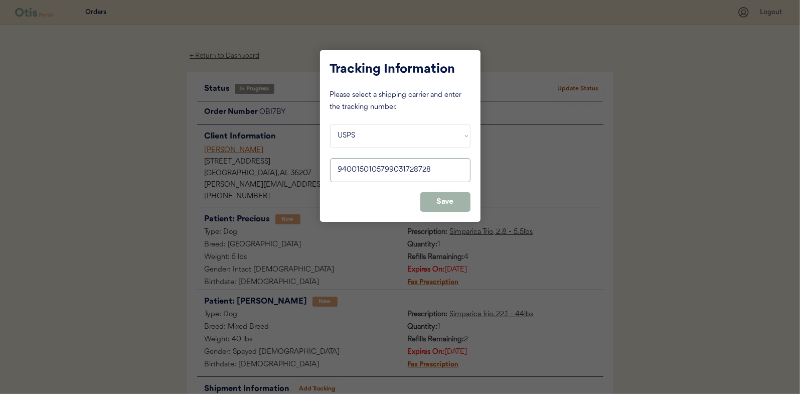
type input "9400150105799031728728"
click at [446, 203] on button "Save" at bounding box center [445, 202] width 50 height 20
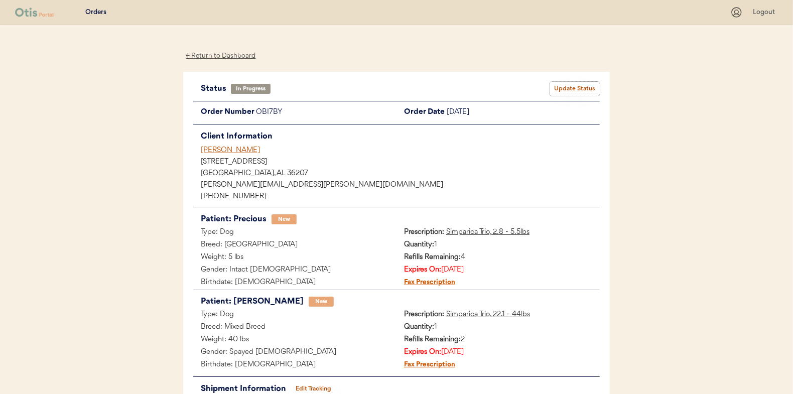
click at [560, 82] on button "Update Status" at bounding box center [574, 89] width 50 height 14
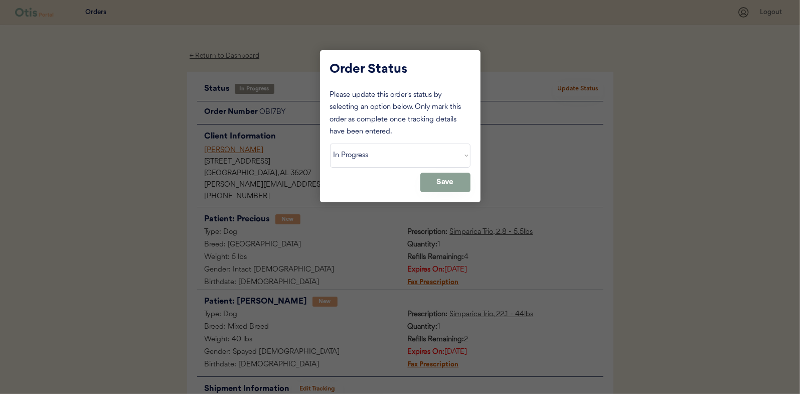
click at [398, 142] on div "Please update this order's status by selecting an option below. Only mark this …" at bounding box center [400, 140] width 140 height 103
click at [392, 160] on select "Status On Hold New In Progress Complete Pending HW Consent Canceled" at bounding box center [400, 155] width 140 height 24
select select ""complete""
click at [330, 143] on select "Status On Hold New In Progress Complete Pending HW Consent Canceled" at bounding box center [400, 155] width 140 height 24
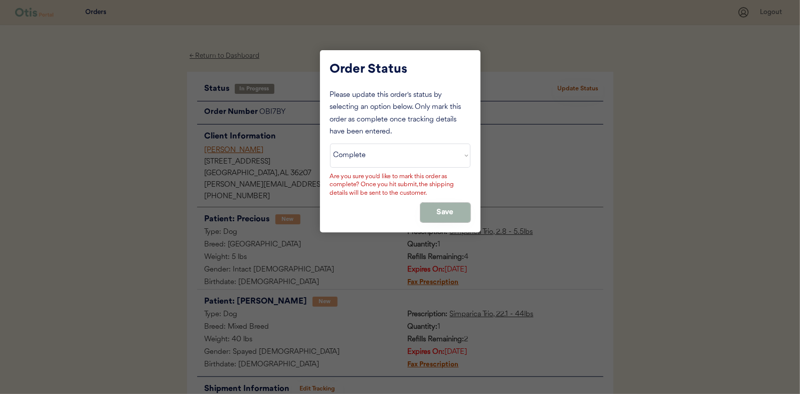
click at [455, 214] on button "Save" at bounding box center [445, 213] width 50 height 20
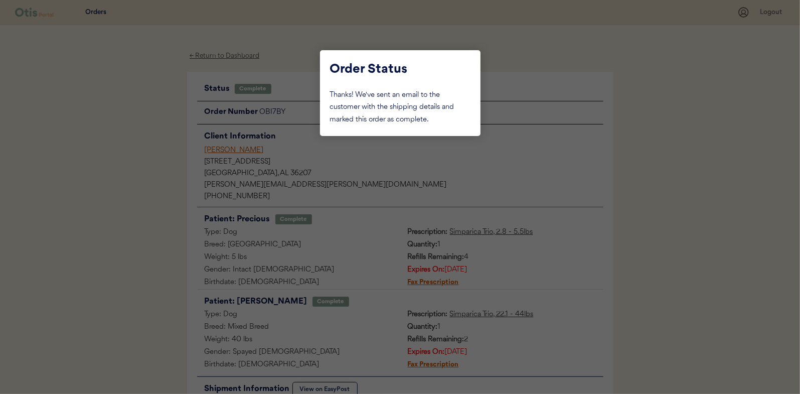
click at [50, 156] on div at bounding box center [400, 197] width 800 height 394
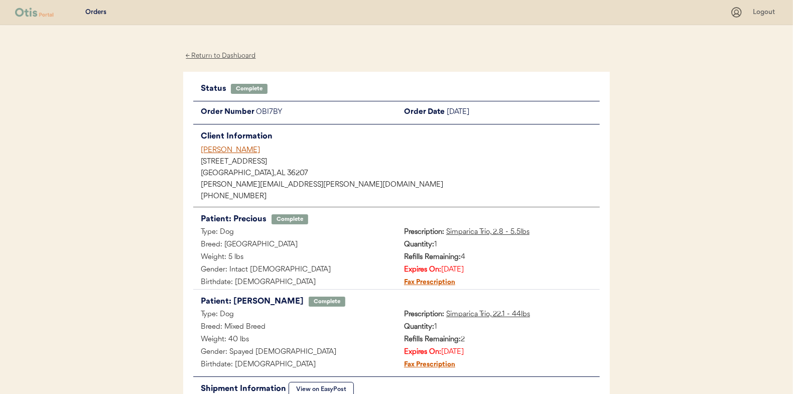
click at [243, 55] on div "← Return to Dashboard" at bounding box center [220, 56] width 75 height 12
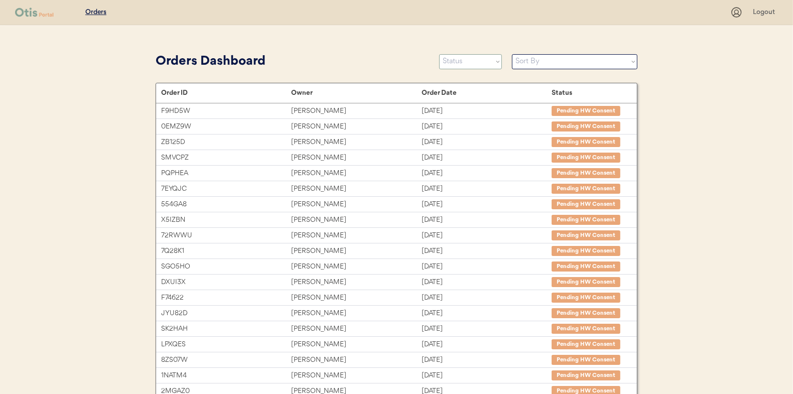
drag, startPoint x: 481, startPoint y: 61, endPoint x: 477, endPoint y: 69, distance: 8.3
click at [481, 61] on select "Status On Hold New In Progress Complete Pending HW Consent Canceled" at bounding box center [470, 61] width 63 height 15
select select ""in_progress""
click at [439, 54] on select "Status On Hold New In Progress Complete Pending HW Consent Canceled" at bounding box center [470, 61] width 63 height 15
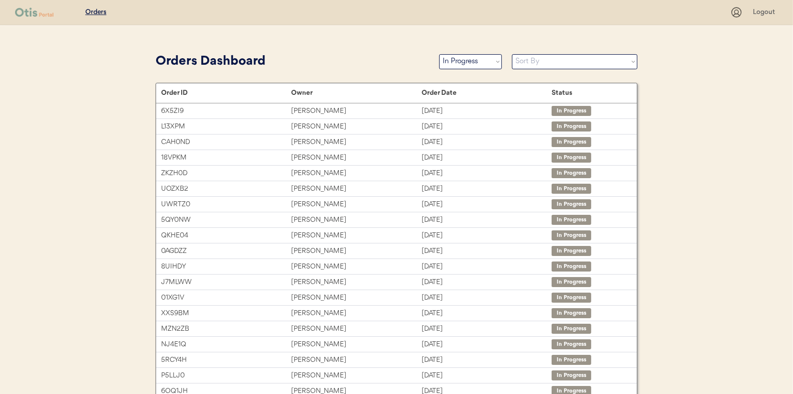
click at [559, 64] on select "Sort By Order Date (Newest → Oldest) Order Date (Oldest → Newest)" at bounding box center [574, 61] width 125 height 15
select select ""Order Date (Oldest → Newest)""
click at [512, 54] on select "Sort By Order Date (Newest → Oldest) Order Date (Oldest → Newest)" at bounding box center [574, 61] width 125 height 15
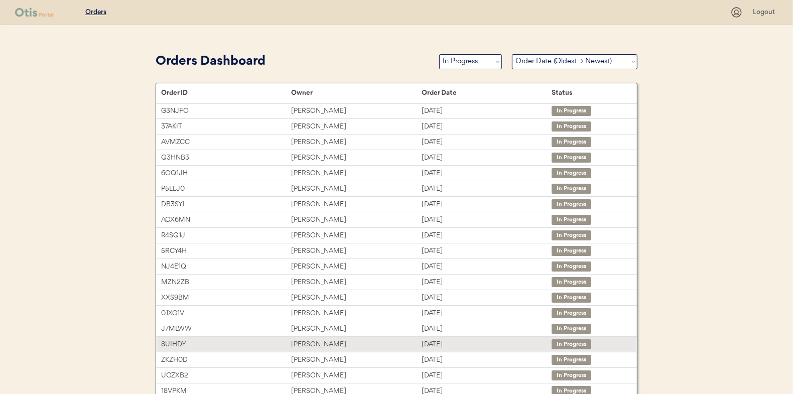
click at [303, 341] on div "[PERSON_NAME]" at bounding box center [356, 345] width 130 height 12
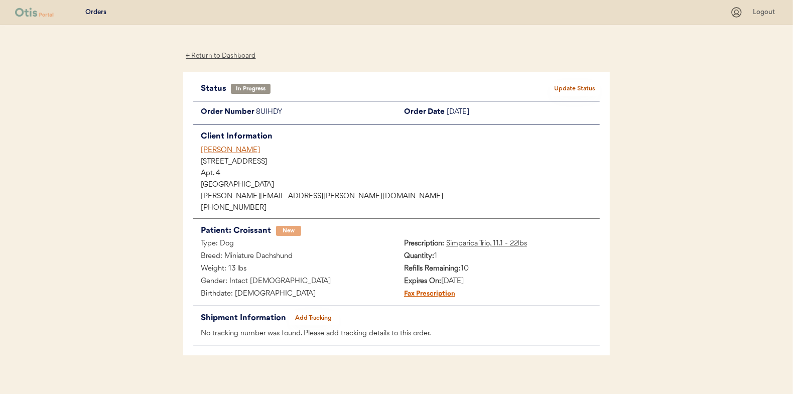
click at [322, 317] on button "Add Tracking" at bounding box center [313, 318] width 50 height 14
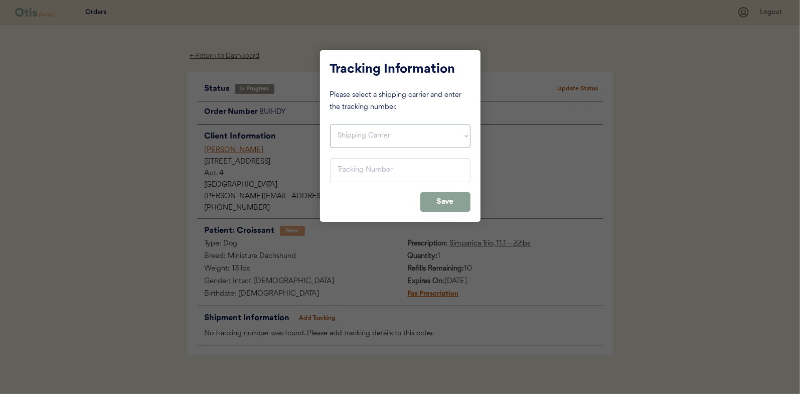
click at [380, 131] on select "Shipping Carrier FedEx FedEx Ground Economy UPS USPS" at bounding box center [400, 136] width 140 height 24
select select ""usps""
click at [330, 124] on select "Shipping Carrier FedEx FedEx Ground Economy UPS USPS" at bounding box center [400, 136] width 140 height 24
click at [373, 173] on input "input" at bounding box center [400, 170] width 140 height 24
paste input "9400150105799031723945"
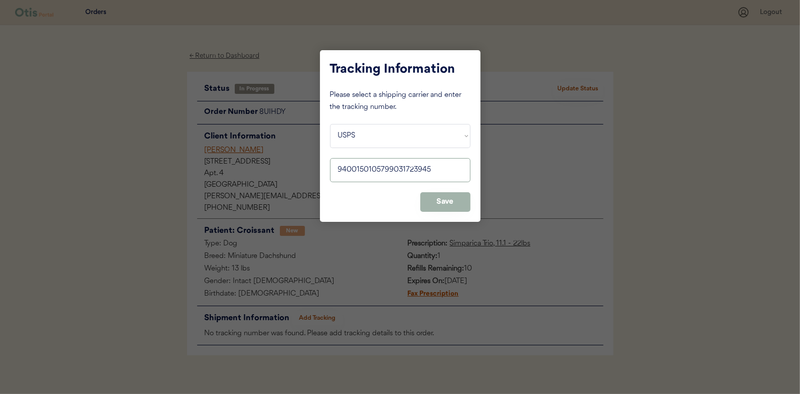
type input "9400150105799031723945"
click at [444, 196] on button "Save" at bounding box center [445, 202] width 50 height 20
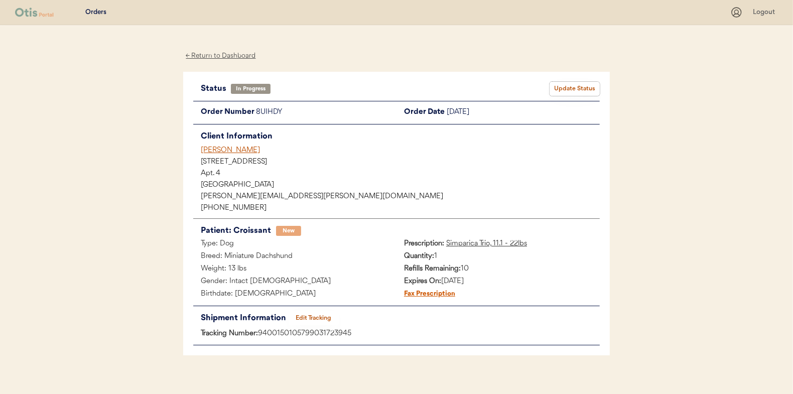
click at [592, 89] on button "Update Status" at bounding box center [574, 89] width 50 height 14
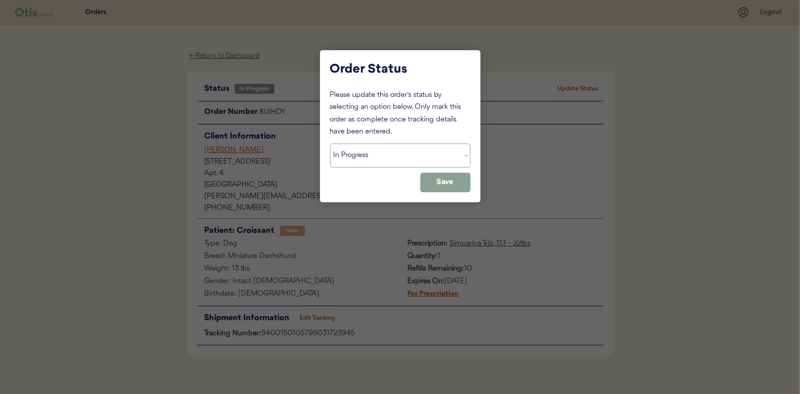
drag, startPoint x: 416, startPoint y: 163, endPoint x: 411, endPoint y: 168, distance: 6.4
click at [416, 163] on select "Status On Hold New In Progress Complete Pending HW Consent Canceled" at bounding box center [400, 155] width 140 height 24
select select ""complete""
click at [330, 143] on select "Status On Hold New In Progress Complete Pending HW Consent Canceled" at bounding box center [400, 155] width 140 height 24
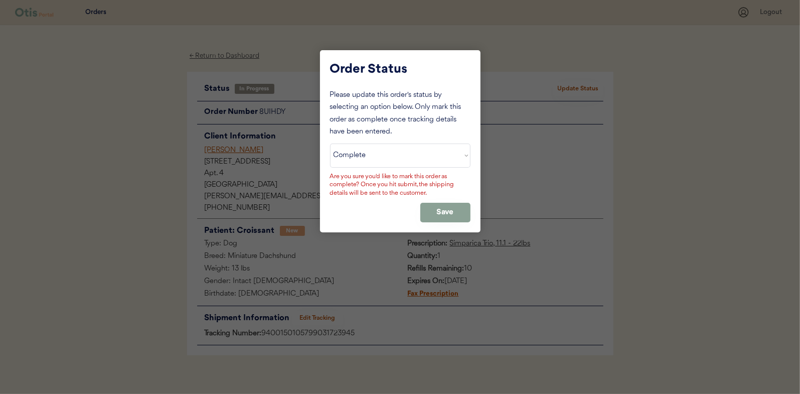
click at [406, 215] on div "Please update this order's status by selecting an option below. Only mark this …" at bounding box center [400, 155] width 140 height 133
click at [427, 212] on button "Save" at bounding box center [445, 213] width 50 height 20
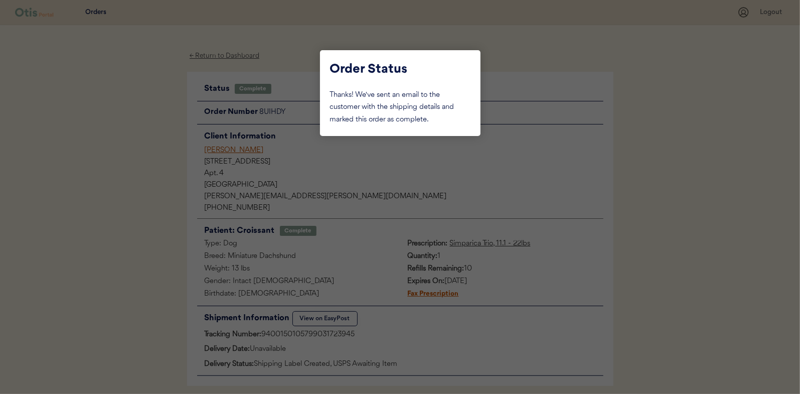
click at [133, 92] on div at bounding box center [400, 197] width 800 height 394
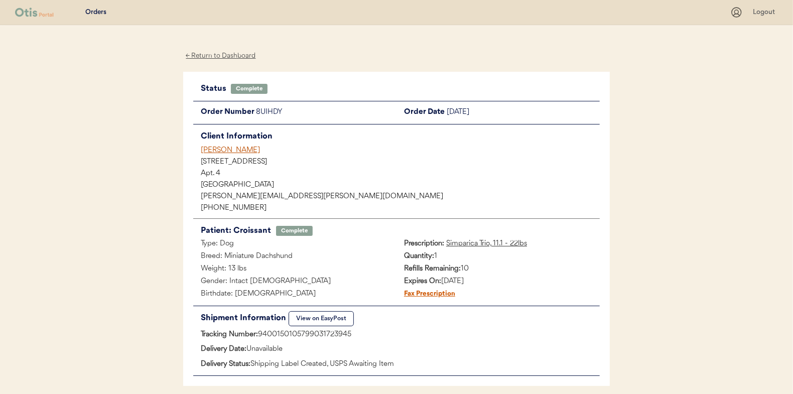
click at [247, 53] on div "← Return to Dashboard" at bounding box center [220, 56] width 75 height 12
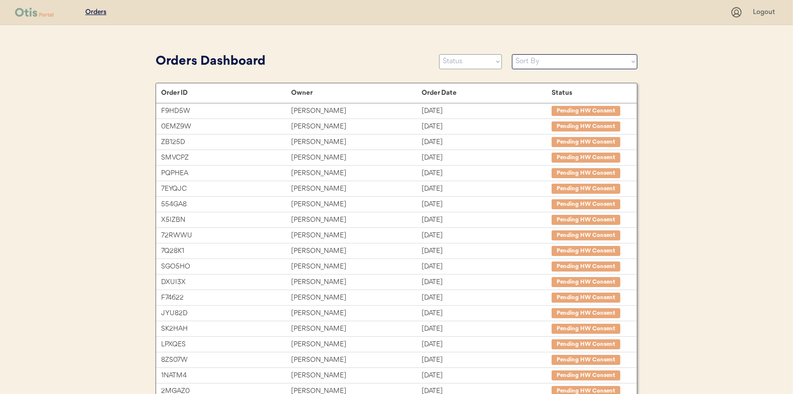
click at [461, 57] on select "Status On Hold New In Progress Complete Pending HW Consent Canceled" at bounding box center [470, 61] width 63 height 15
select select ""in_progress""
click at [439, 54] on select "Status On Hold New In Progress Complete Pending HW Consent Canceled" at bounding box center [470, 61] width 63 height 15
click at [526, 67] on select "Sort By Order Date (Newest → Oldest) Order Date (Oldest → Newest)" at bounding box center [574, 61] width 125 height 15
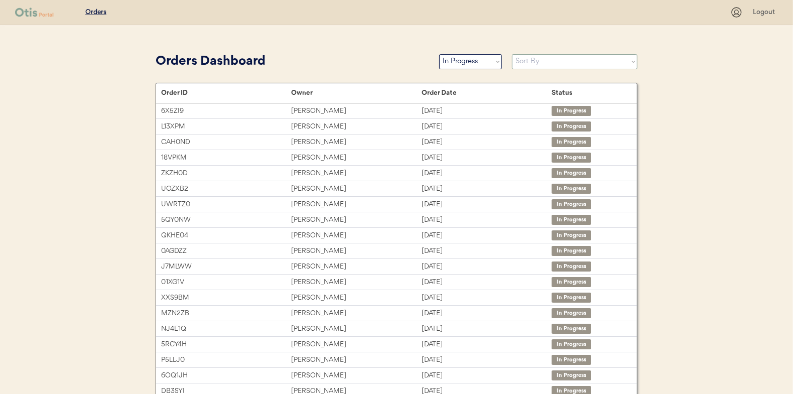
select select ""Order Date (Oldest → Newest)""
click at [512, 54] on select "Sort By Order Date (Newest → Oldest) Order Date (Oldest → Newest)" at bounding box center [574, 61] width 125 height 15
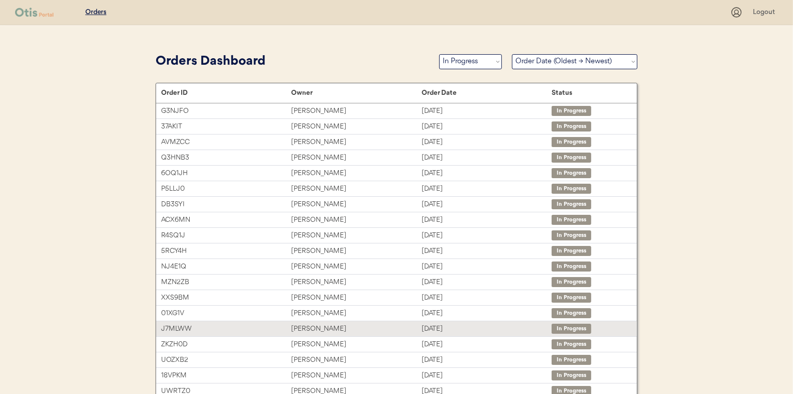
click at [386, 331] on div "[PERSON_NAME]" at bounding box center [356, 329] width 130 height 12
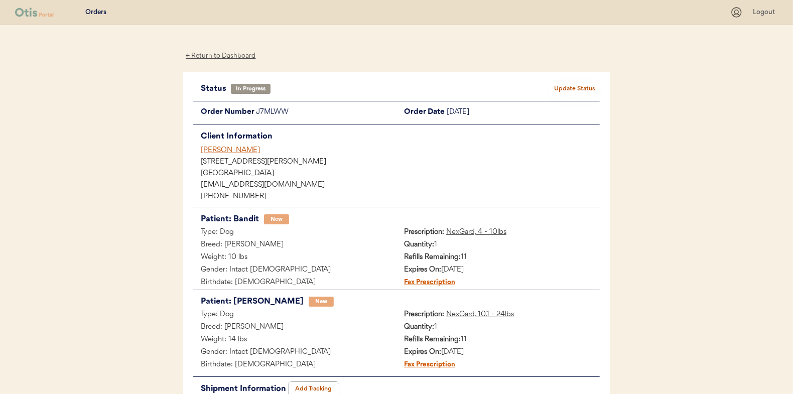
click at [324, 388] on button "Add Tracking" at bounding box center [313, 389] width 50 height 14
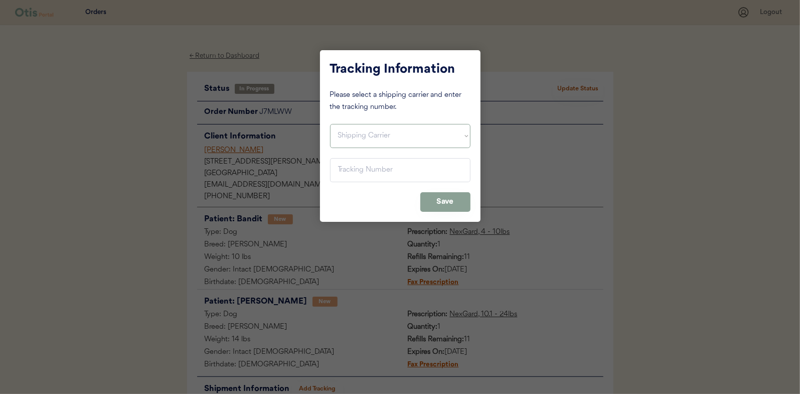
click at [371, 147] on select "Shipping Carrier FedEx FedEx Ground Economy UPS USPS" at bounding box center [400, 136] width 140 height 24
select select ""usps""
click at [330, 124] on select "Shipping Carrier FedEx FedEx Ground Economy UPS USPS" at bounding box center [400, 136] width 140 height 24
click at [367, 161] on input "input" at bounding box center [400, 170] width 140 height 24
paste input "9400150105799031722207"
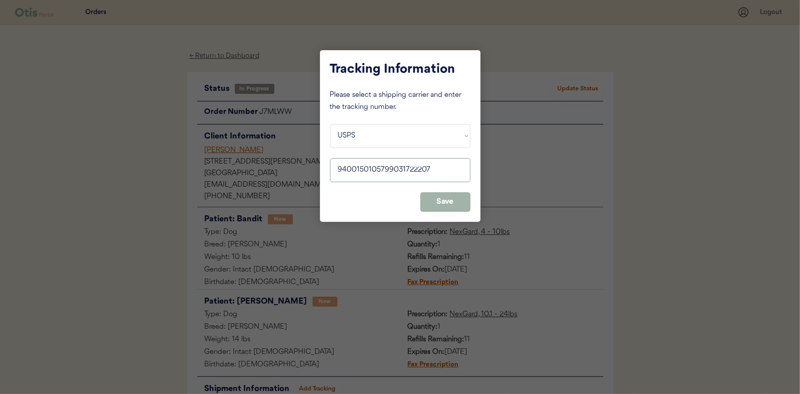
type input "9400150105799031722207"
click at [431, 196] on button "Save" at bounding box center [445, 202] width 50 height 20
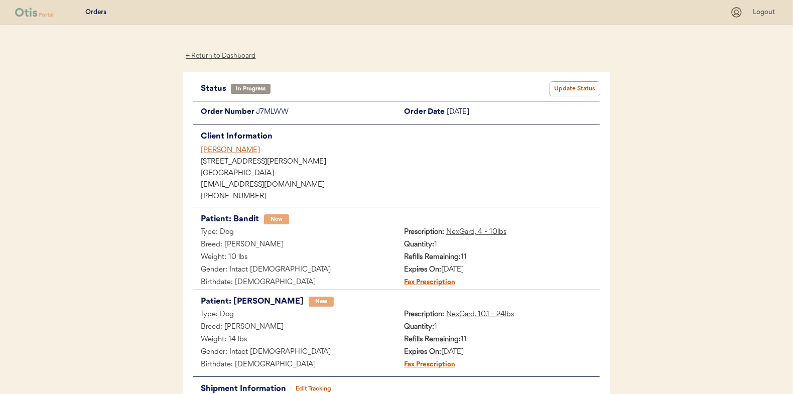
click at [570, 83] on button "Update Status" at bounding box center [574, 89] width 50 height 14
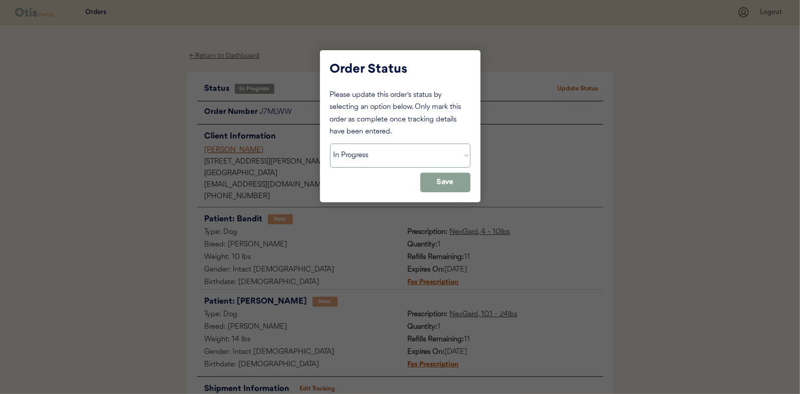
click at [381, 159] on select "Status On Hold New In Progress Complete Pending HW Consent Canceled" at bounding box center [400, 155] width 140 height 24
select select ""complete""
click at [330, 143] on select "Status On Hold New In Progress Complete Pending HW Consent Canceled" at bounding box center [400, 155] width 140 height 24
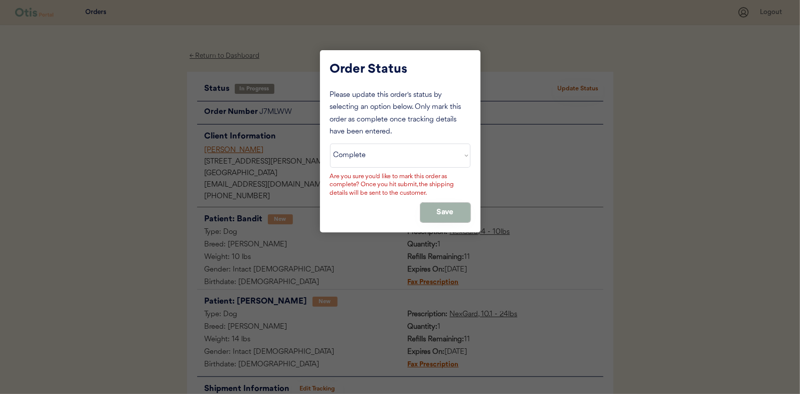
click at [440, 211] on button "Save" at bounding box center [445, 213] width 50 height 20
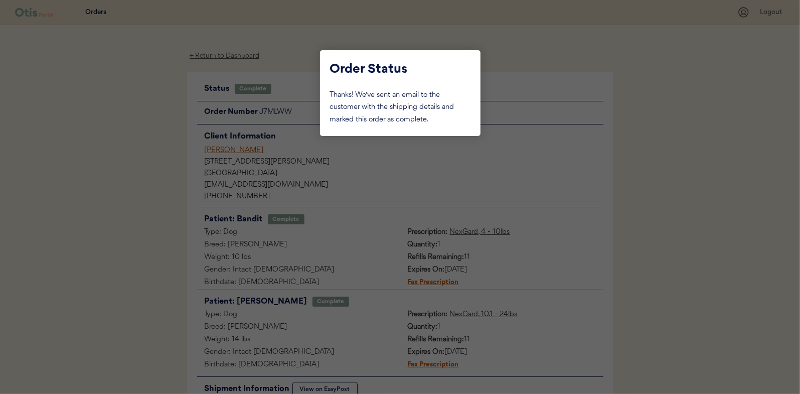
click at [155, 163] on div at bounding box center [400, 197] width 800 height 394
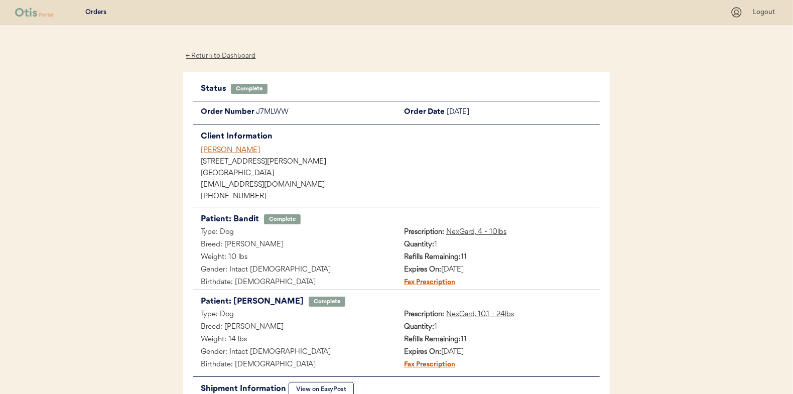
click at [241, 58] on div "← Return to Dashboard" at bounding box center [220, 56] width 75 height 12
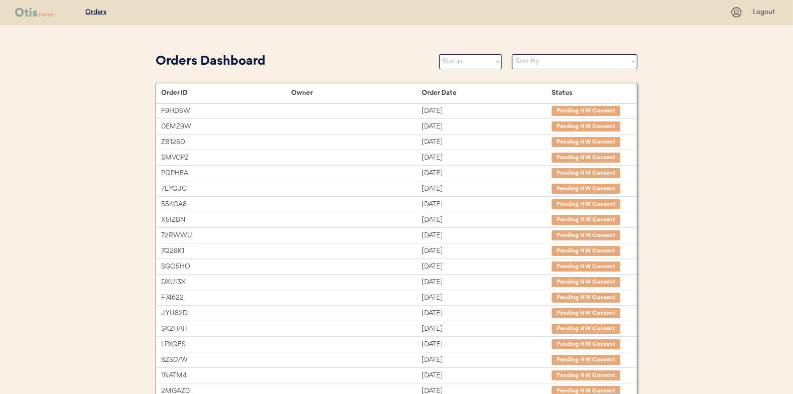
click at [473, 70] on div "Orders Dashboard Status On Hold New In Progress Complete Pending HW Consent Can…" at bounding box center [397, 61] width 482 height 23
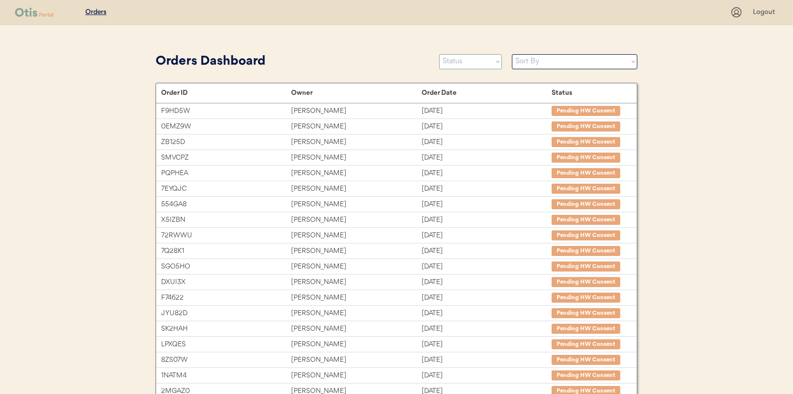
click at [472, 63] on select "Status On Hold New In Progress Complete Pending HW Consent Canceled" at bounding box center [470, 61] width 63 height 15
select select ""in_progress""
click at [439, 54] on select "Status On Hold New In Progress Complete Pending HW Consent Canceled" at bounding box center [470, 61] width 63 height 15
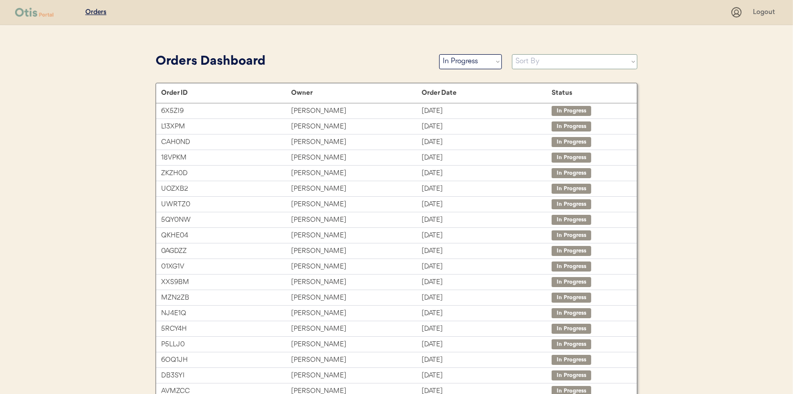
click at [547, 54] on select "Sort By Order Date (Newest → Oldest) Order Date (Oldest → Newest)" at bounding box center [574, 61] width 125 height 15
select select ""Order Date (Oldest → Newest)""
click at [512, 54] on select "Sort By Order Date (Newest → Oldest) Order Date (Oldest → Newest)" at bounding box center [574, 61] width 125 height 15
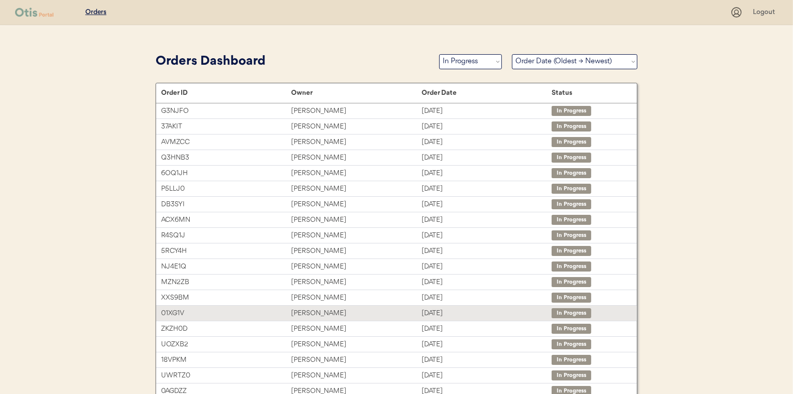
click at [466, 319] on div "01XG1V Hannah Fleshman Sep 17, 2025 In Progress" at bounding box center [396, 312] width 481 height 15
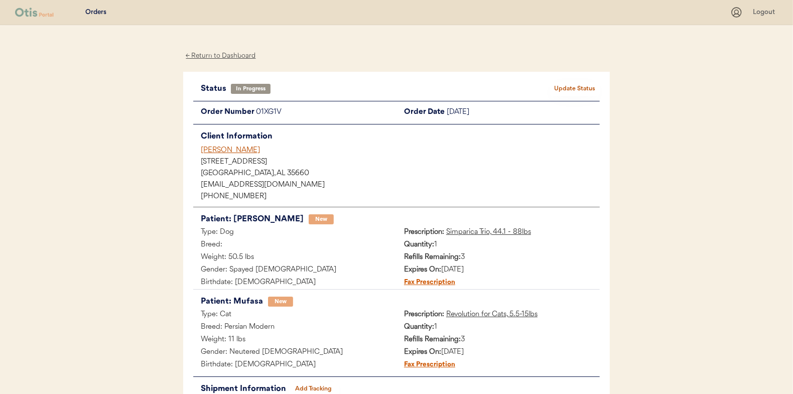
click at [321, 388] on button "Add Tracking" at bounding box center [313, 389] width 50 height 14
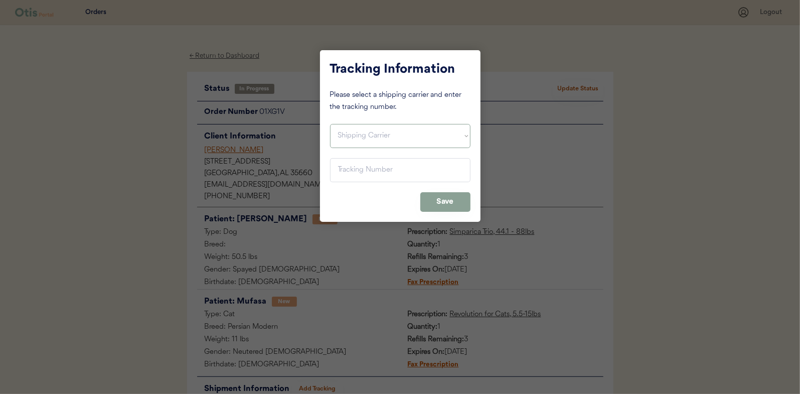
drag, startPoint x: 369, startPoint y: 140, endPoint x: 368, endPoint y: 145, distance: 5.1
click at [369, 140] on select "Shipping Carrier FedEx FedEx Ground Economy UPS USPS" at bounding box center [400, 136] width 140 height 24
select select ""usps""
click at [330, 124] on select "Shipping Carrier FedEx FedEx Ground Economy UPS USPS" at bounding box center [400, 136] width 140 height 24
click at [363, 173] on input "input" at bounding box center [400, 170] width 140 height 24
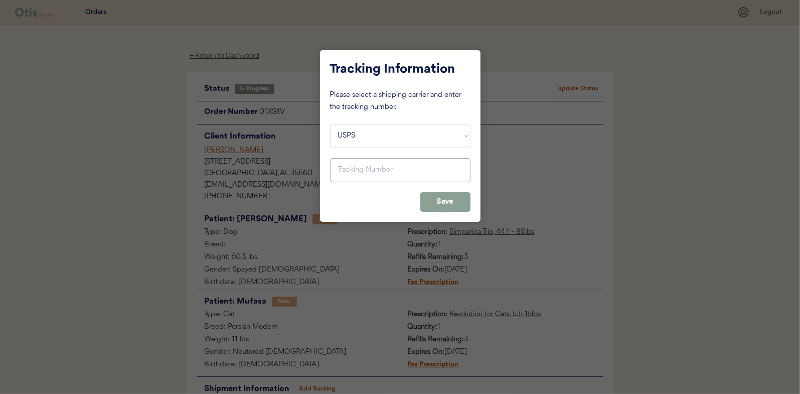
paste input "9400150105496033411473"
type input "9400150105496033411473"
click at [465, 205] on button "Save" at bounding box center [445, 202] width 50 height 20
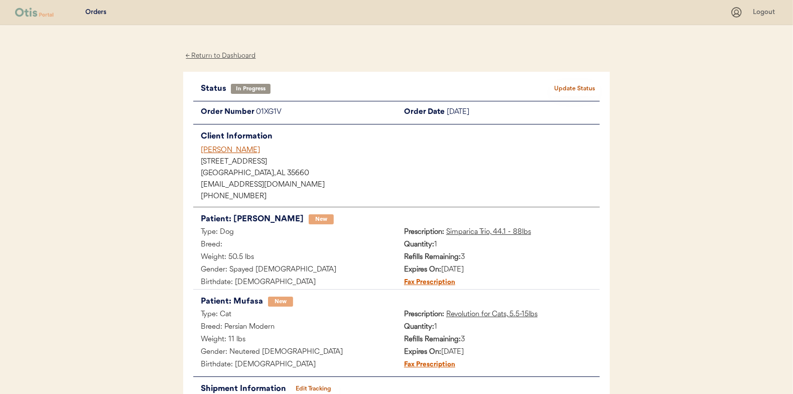
click at [565, 86] on button "Update Status" at bounding box center [574, 89] width 50 height 14
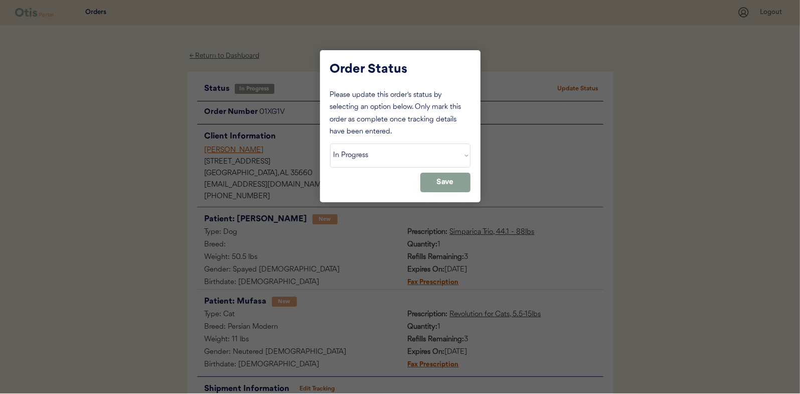
click at [413, 150] on select "Status On Hold New In Progress Complete Pending HW Consent Canceled" at bounding box center [400, 155] width 140 height 24
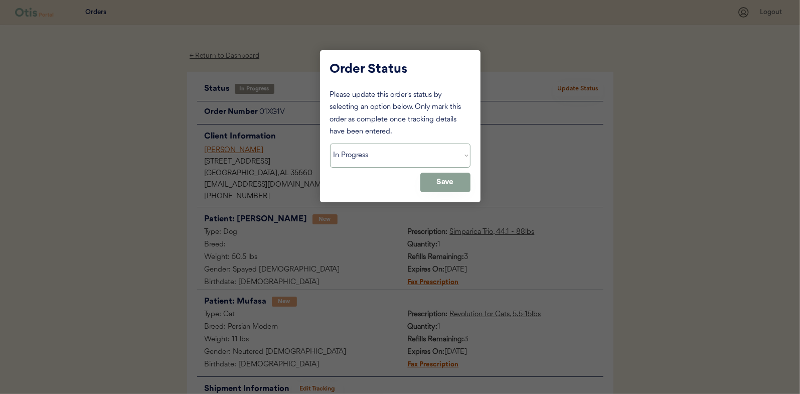
select select ""complete""
click at [330, 143] on select "Status On Hold New In Progress Complete Pending HW Consent Canceled" at bounding box center [400, 155] width 140 height 24
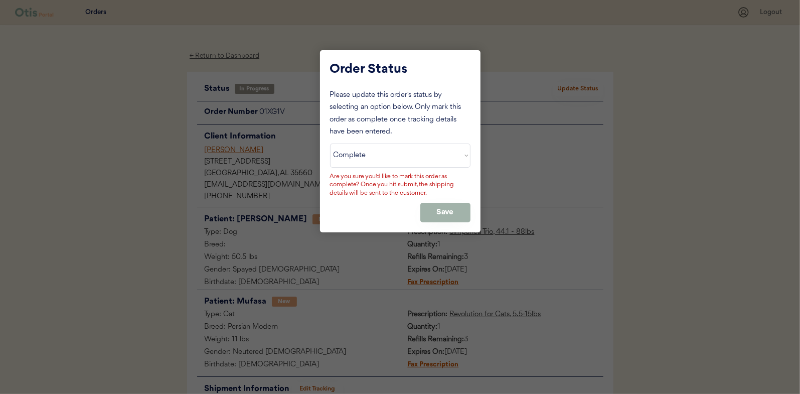
click at [434, 214] on button "Save" at bounding box center [445, 213] width 50 height 20
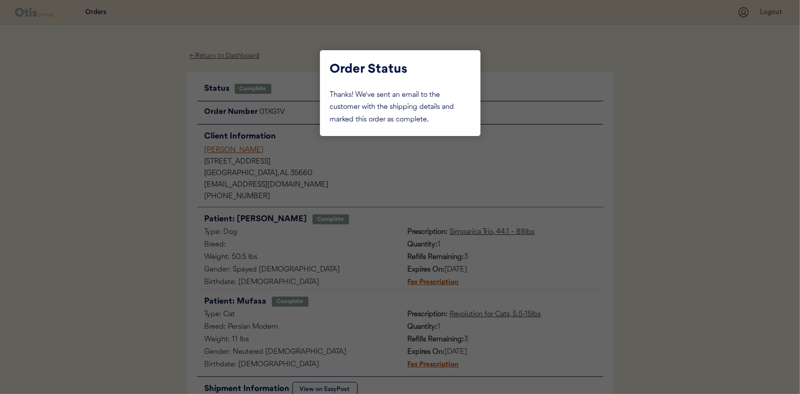
click at [104, 91] on div at bounding box center [400, 197] width 800 height 394
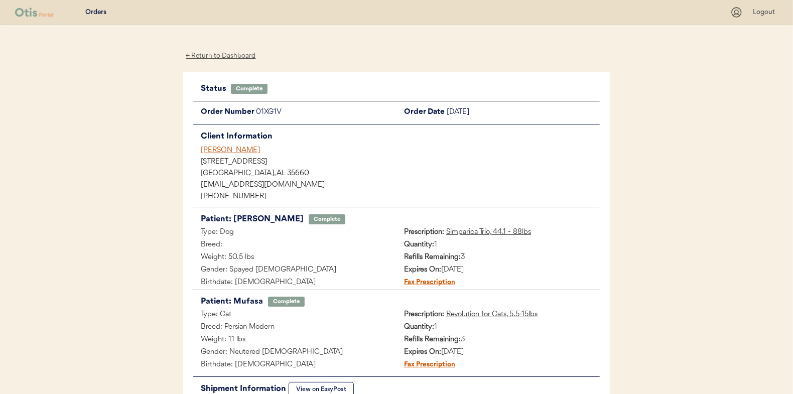
click at [218, 56] on div "← Return to Dashboard" at bounding box center [220, 56] width 75 height 12
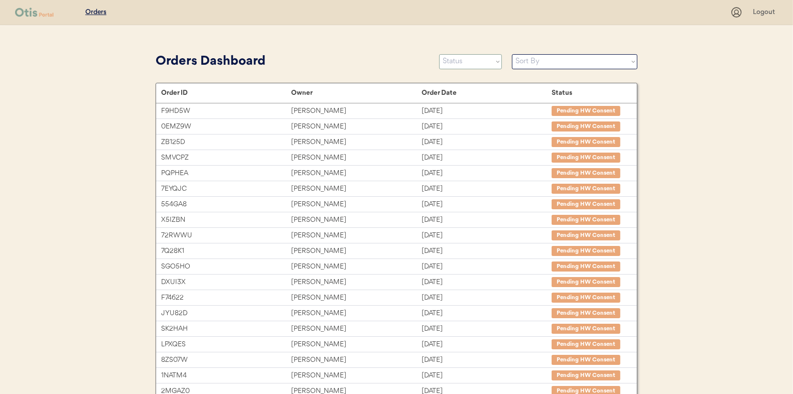
click at [464, 59] on select "Status On Hold New In Progress Complete Pending HW Consent Canceled" at bounding box center [470, 61] width 63 height 15
select select ""in_progress""
click at [439, 54] on select "Status On Hold New In Progress Complete Pending HW Consent Canceled" at bounding box center [470, 61] width 63 height 15
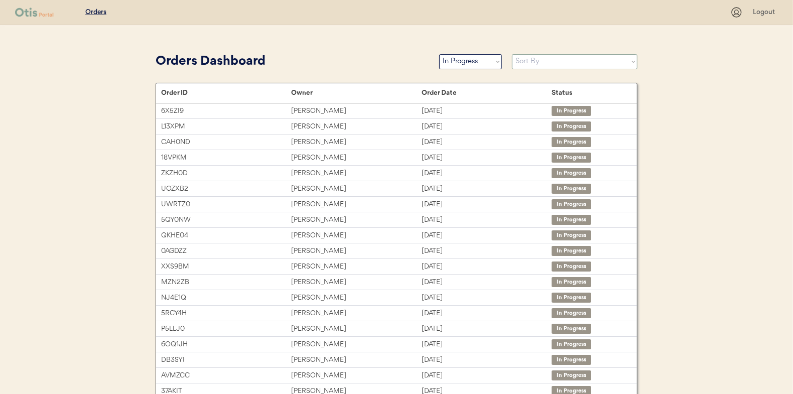
drag, startPoint x: 525, startPoint y: 64, endPoint x: 525, endPoint y: 70, distance: 5.5
click at [525, 64] on select "Sort By Order Date (Newest → Oldest) Order Date (Oldest → Newest)" at bounding box center [574, 61] width 125 height 15
select select ""Order Date (Oldest → Newest)""
click at [512, 54] on select "Sort By Order Date (Newest → Oldest) Order Date (Oldest → Newest)" at bounding box center [574, 61] width 125 height 15
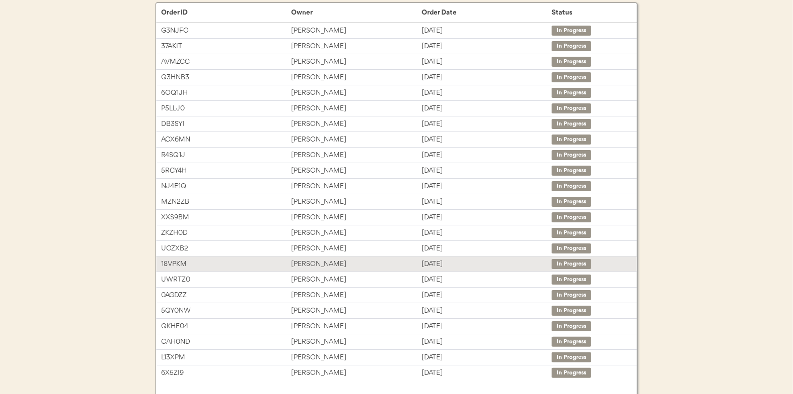
scroll to position [100, 0]
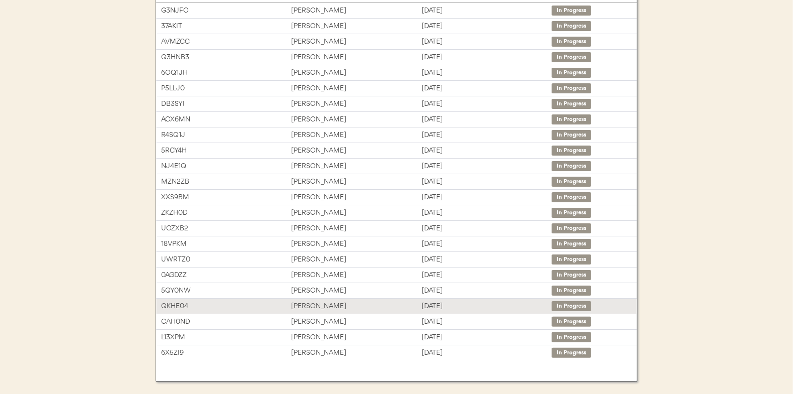
click at [305, 306] on div "[PERSON_NAME]" at bounding box center [356, 306] width 130 height 12
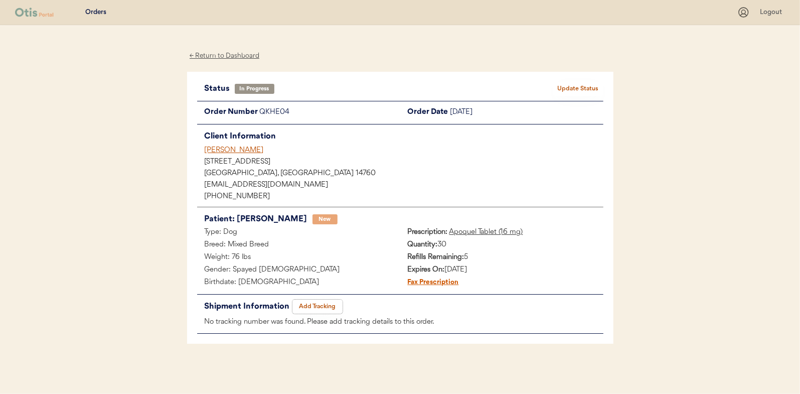
click at [326, 304] on button "Add Tracking" at bounding box center [317, 306] width 50 height 14
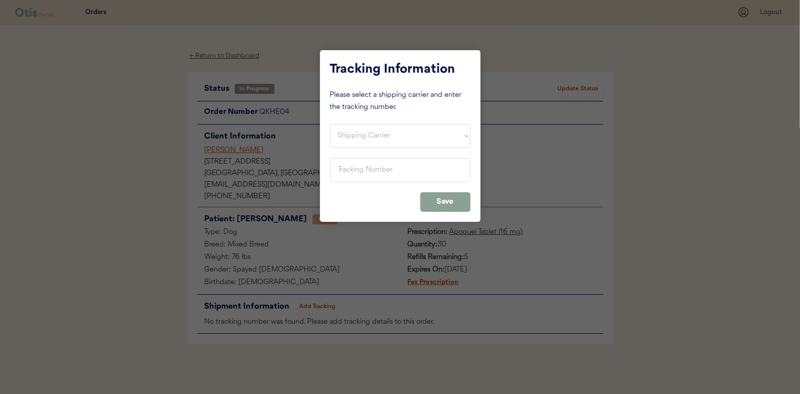
click at [371, 143] on select "Shipping Carrier FedEx FedEx Ground Economy UPS USPS" at bounding box center [400, 136] width 140 height 24
select select ""usps""
click at [330, 124] on select "Shipping Carrier FedEx FedEx Ground Economy UPS USPS" at bounding box center [400, 136] width 140 height 24
click at [360, 178] on input "input" at bounding box center [400, 170] width 140 height 24
paste input "9400150105497031963544"
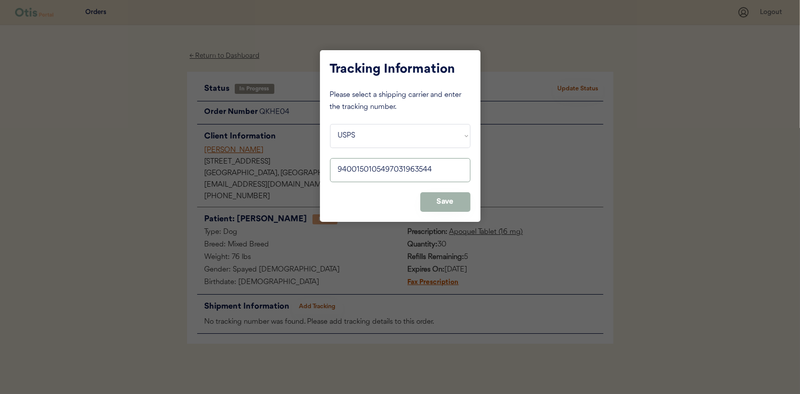
type input "9400150105497031963544"
click at [446, 198] on button "Save" at bounding box center [445, 202] width 50 height 20
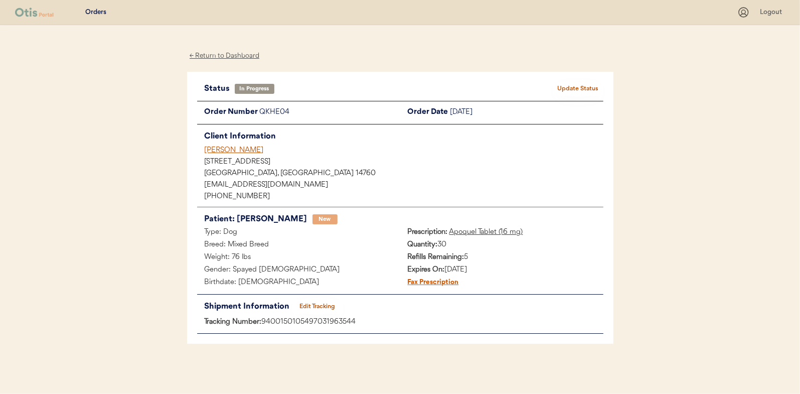
click at [571, 89] on button "Update Status" at bounding box center [578, 89] width 50 height 14
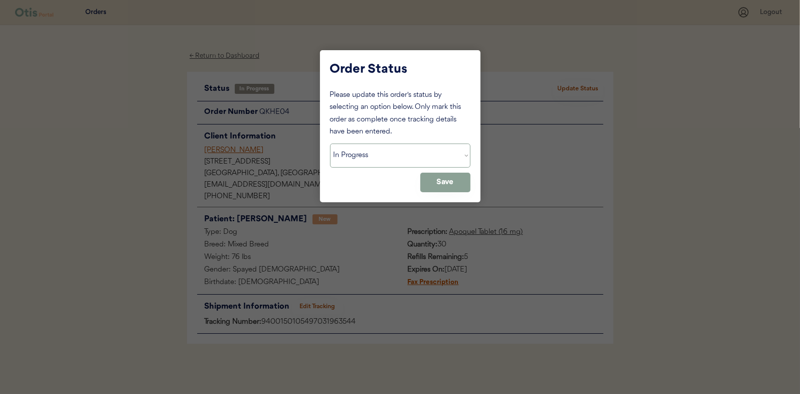
click at [423, 163] on select "Status On Hold New In Progress Complete Pending HW Consent Canceled" at bounding box center [400, 155] width 140 height 24
select select ""complete""
click at [330, 143] on select "Status On Hold New In Progress Complete Pending HW Consent Canceled" at bounding box center [400, 155] width 140 height 24
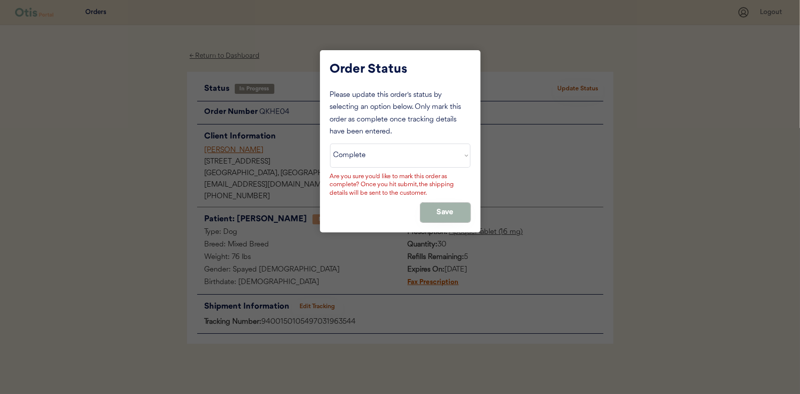
click at [442, 211] on button "Save" at bounding box center [445, 213] width 50 height 20
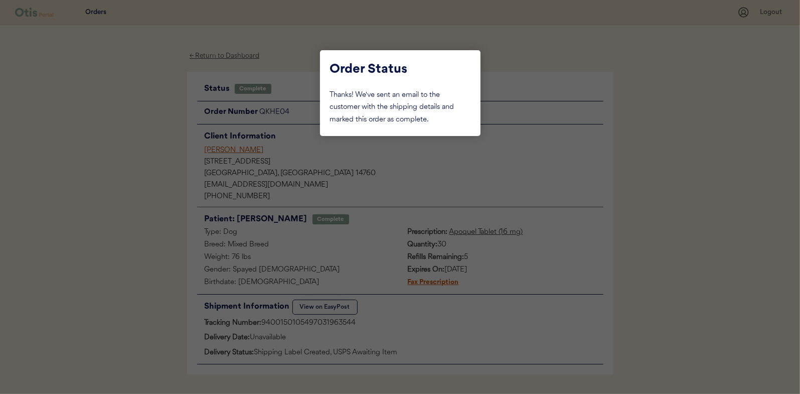
click at [201, 136] on div at bounding box center [400, 197] width 800 height 394
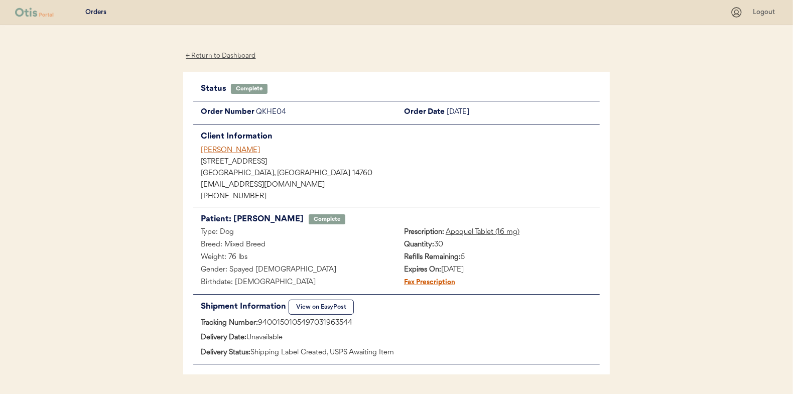
click at [229, 57] on div "← Return to Dashboard" at bounding box center [220, 56] width 75 height 12
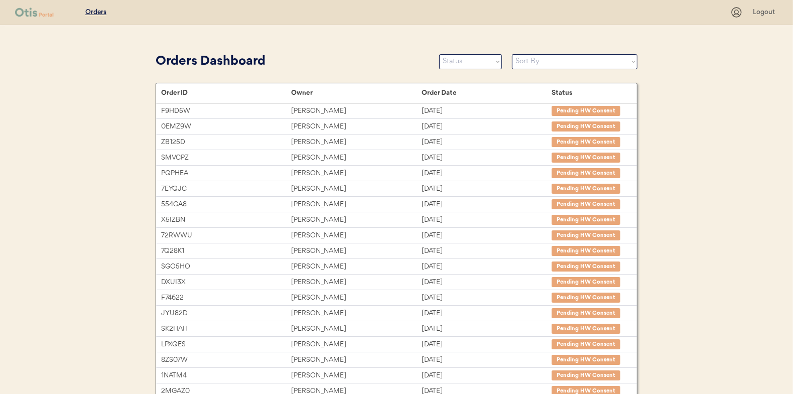
click at [490, 70] on div "Orders Dashboard Status On Hold New In Progress Complete Pending HW Consent Can…" at bounding box center [397, 61] width 482 height 23
click at [489, 66] on select "Status On Hold New In Progress Complete Pending HW Consent Canceled" at bounding box center [470, 61] width 63 height 15
select select ""in_progress""
click at [439, 54] on select "Status On Hold New In Progress Complete Pending HW Consent Canceled" at bounding box center [470, 61] width 63 height 15
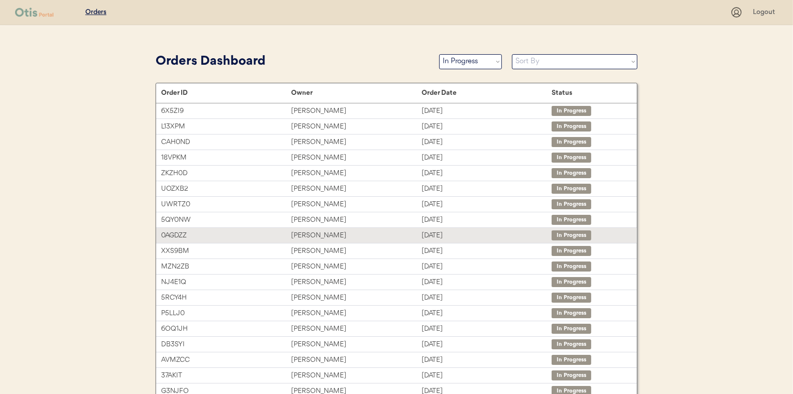
click at [326, 239] on div "[PERSON_NAME]" at bounding box center [356, 236] width 130 height 12
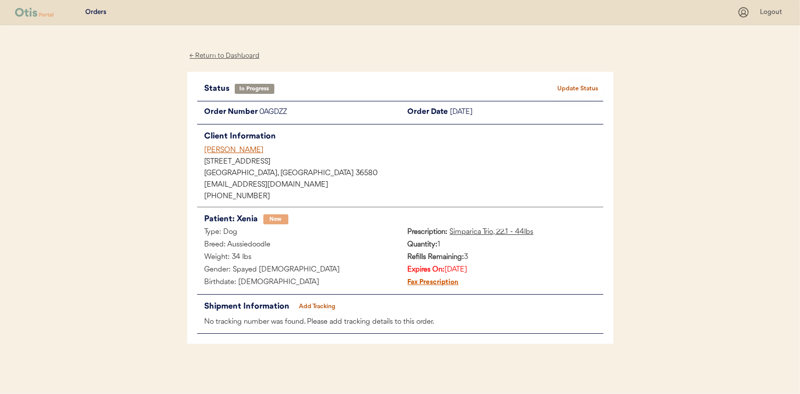
click at [327, 308] on button "Add Tracking" at bounding box center [317, 306] width 50 height 14
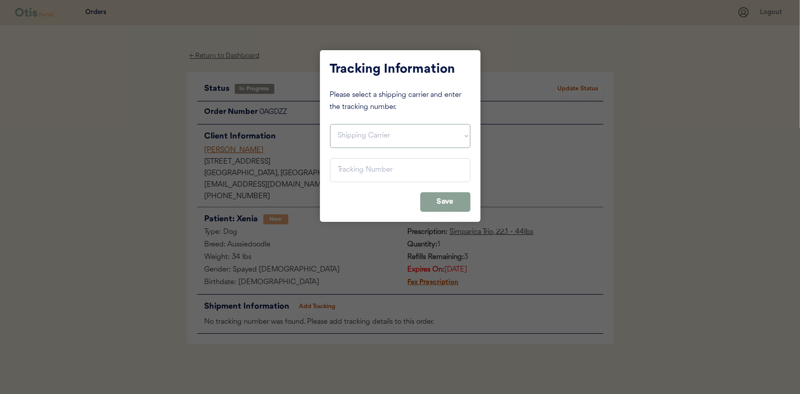
click at [376, 141] on select "Shipping Carrier FedEx FedEx Ground Economy UPS USPS" at bounding box center [400, 136] width 140 height 24
select select ""usps""
click at [330, 124] on select "Shipping Carrier FedEx FedEx Ground Economy UPS USPS" at bounding box center [400, 136] width 140 height 24
click at [367, 166] on input "input" at bounding box center [400, 170] width 140 height 24
paste input "9400150105497031964503"
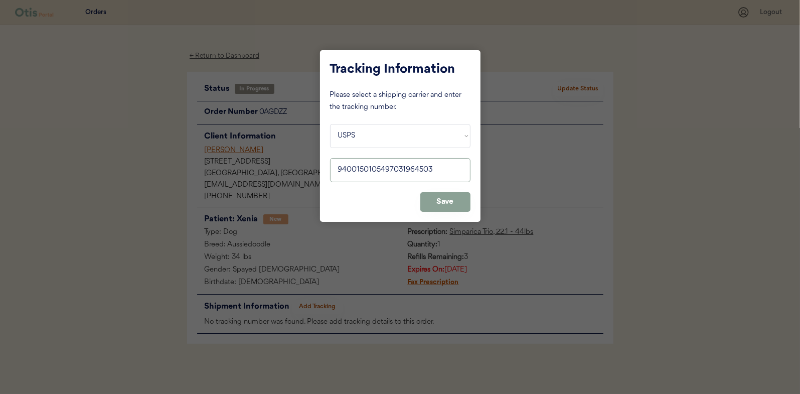
type input "9400150105497031964503"
click at [441, 204] on button "Save" at bounding box center [445, 202] width 50 height 20
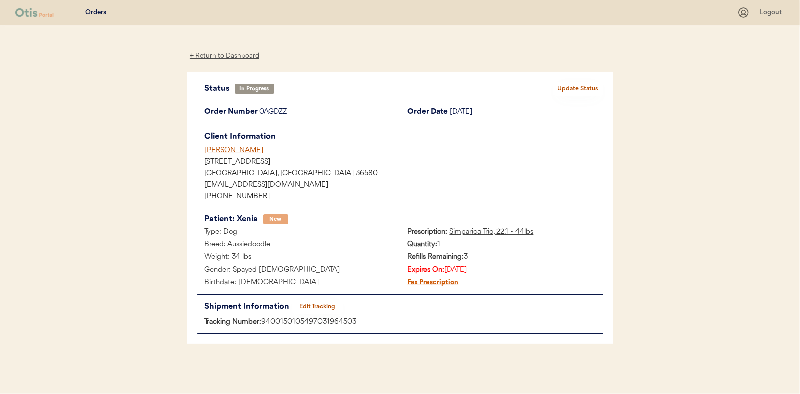
click at [579, 92] on button "Update Status" at bounding box center [578, 89] width 50 height 14
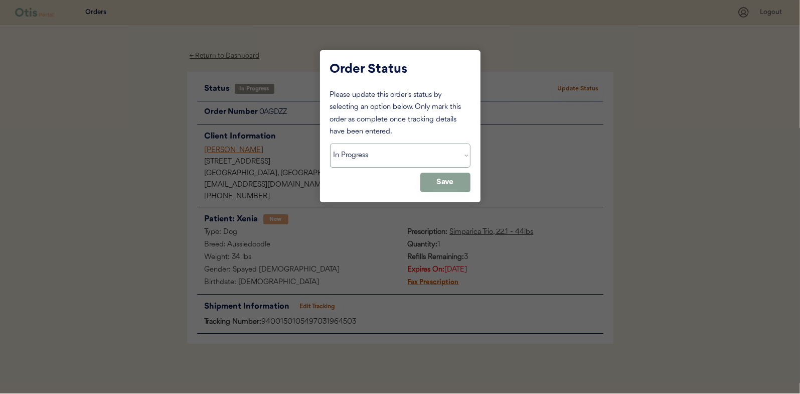
click at [431, 161] on select "Status On Hold New In Progress Complete Pending HW Consent Canceled" at bounding box center [400, 155] width 140 height 24
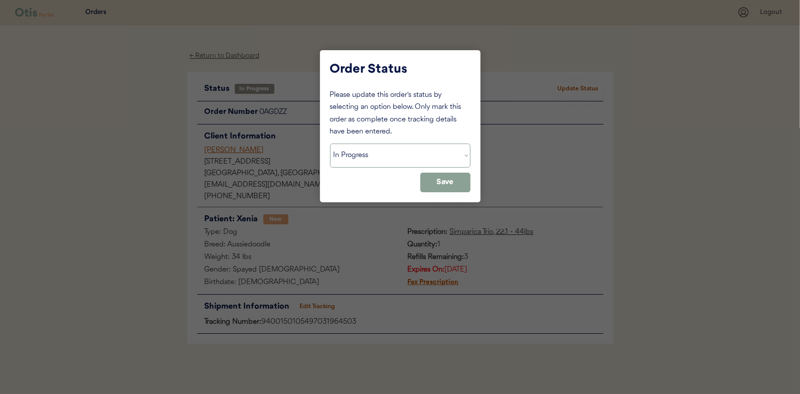
select select ""complete""
click at [330, 143] on select "Status On Hold New In Progress Complete Pending HW Consent Canceled" at bounding box center [400, 155] width 140 height 24
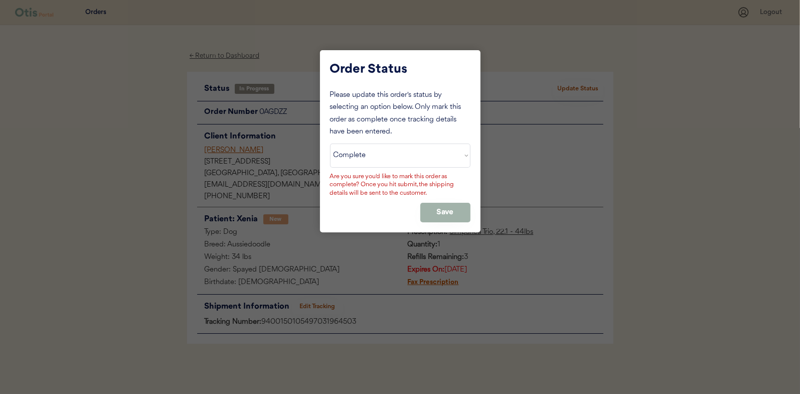
click at [462, 213] on button "Save" at bounding box center [445, 213] width 50 height 20
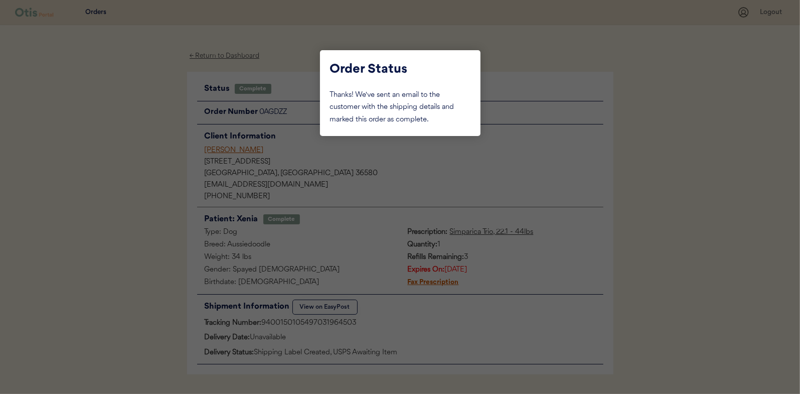
click at [119, 80] on div at bounding box center [400, 197] width 800 height 394
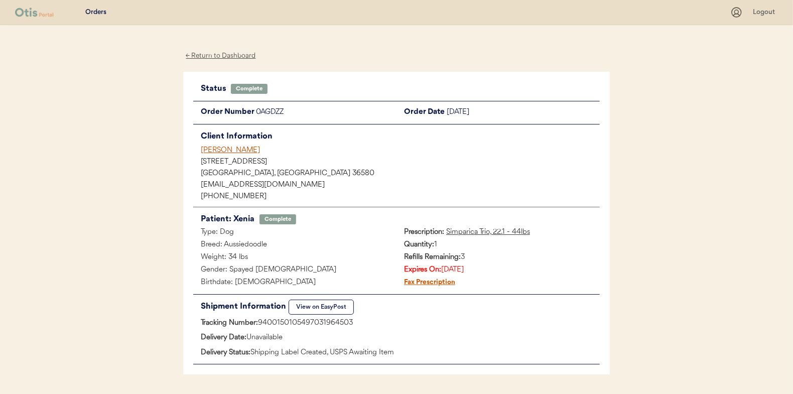
click at [222, 59] on div "← Return to Dashboard" at bounding box center [220, 56] width 75 height 12
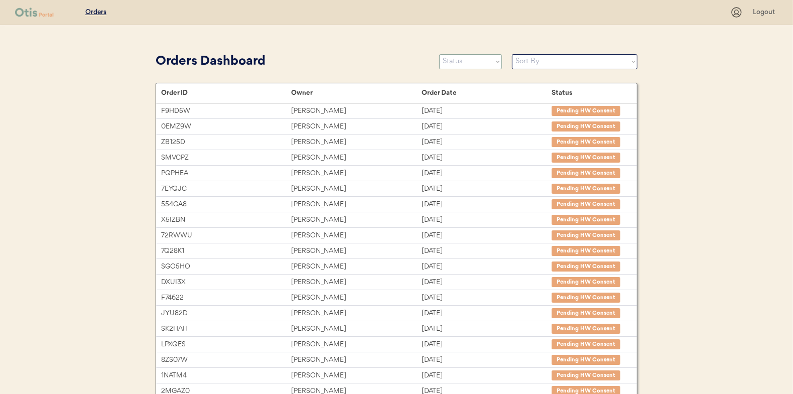
click at [488, 64] on select "Status On Hold New In Progress Complete Pending HW Consent Canceled" at bounding box center [470, 61] width 63 height 15
select select ""new""
click at [439, 54] on select "Status On Hold New In Progress Complete Pending HW Consent Canceled" at bounding box center [470, 61] width 63 height 15
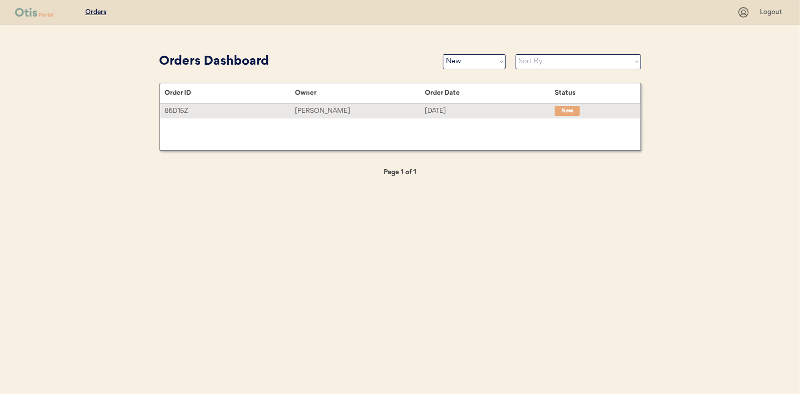
click at [243, 109] on div "86D15Z" at bounding box center [230, 111] width 130 height 12
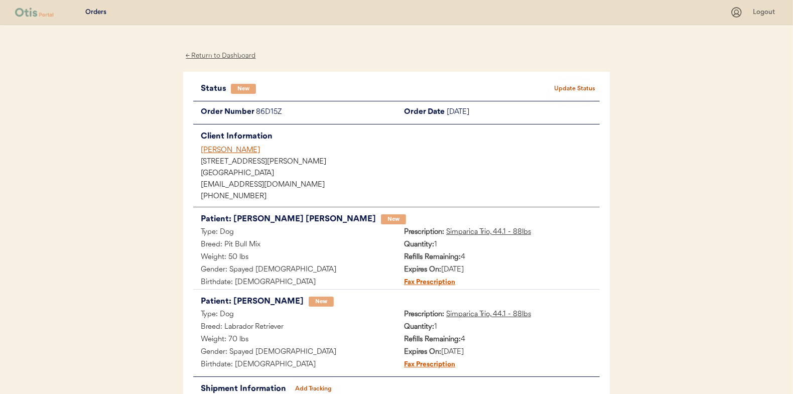
click at [568, 84] on button "Update Status" at bounding box center [574, 89] width 50 height 14
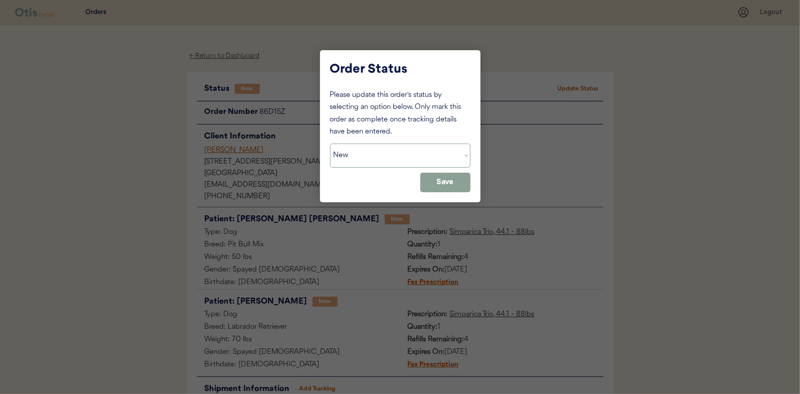
drag, startPoint x: 416, startPoint y: 155, endPoint x: 407, endPoint y: 167, distance: 14.7
click at [416, 155] on select "Status On Hold New In Progress Complete Pending HW Consent Canceled" at bounding box center [400, 155] width 140 height 24
select select ""in_progress""
click at [330, 143] on select "Status On Hold New In Progress Complete Pending HW Consent Canceled" at bounding box center [400, 155] width 140 height 24
click at [441, 183] on button "Save" at bounding box center [445, 183] width 50 height 20
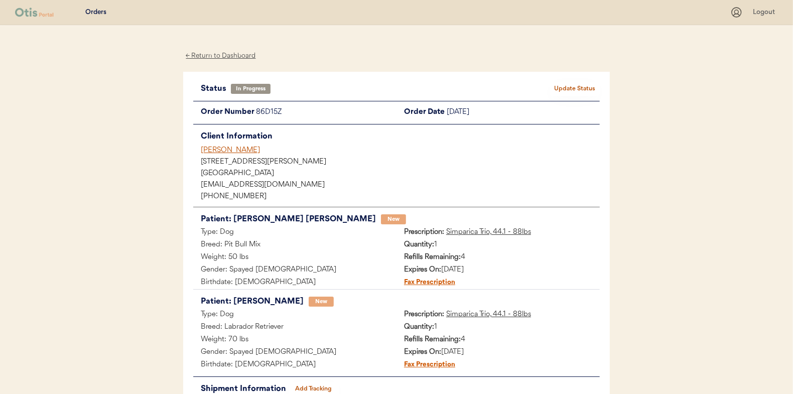
click at [221, 59] on div "← Return to Dashboard" at bounding box center [220, 56] width 75 height 12
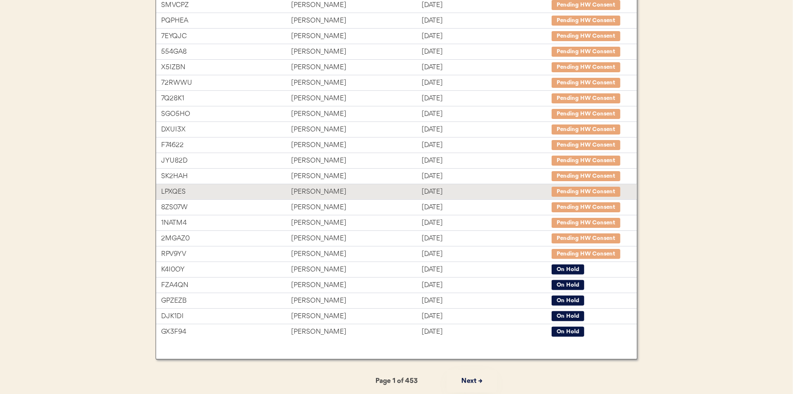
scroll to position [154, 0]
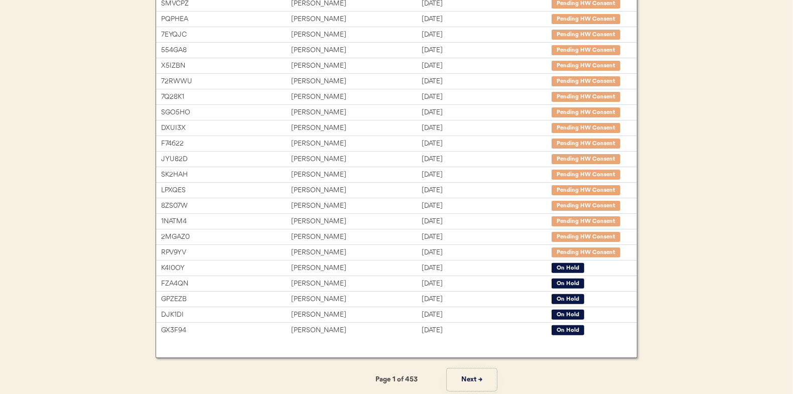
click at [477, 379] on button "Next →" at bounding box center [471, 379] width 50 height 23
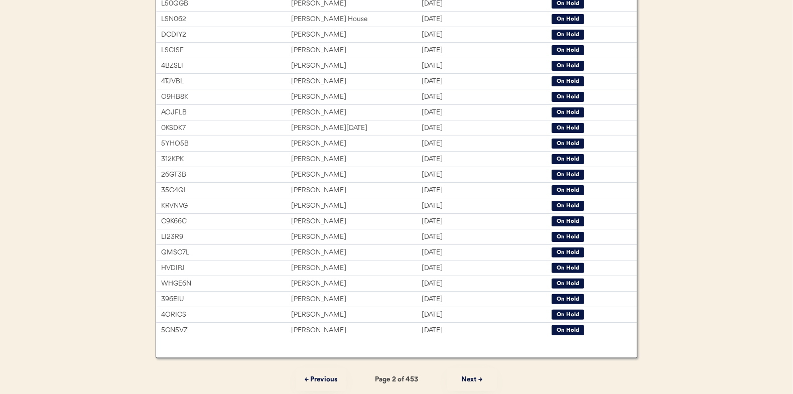
click at [474, 375] on button "Next →" at bounding box center [471, 379] width 50 height 23
click at [462, 376] on button "Next →" at bounding box center [471, 379] width 50 height 23
click at [470, 376] on button "Next →" at bounding box center [471, 379] width 50 height 23
click at [479, 378] on button "Next →" at bounding box center [471, 379] width 50 height 23
click at [460, 368] on button "Next →" at bounding box center [471, 379] width 50 height 23
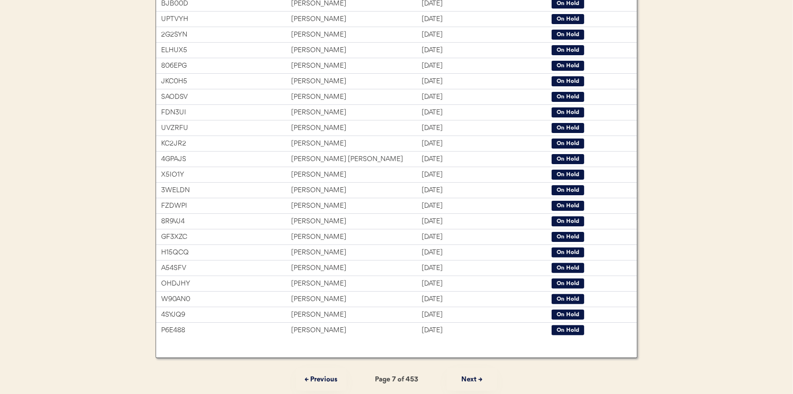
click at [467, 374] on button "Next →" at bounding box center [471, 379] width 50 height 23
click at [468, 379] on button "Next →" at bounding box center [471, 379] width 50 height 23
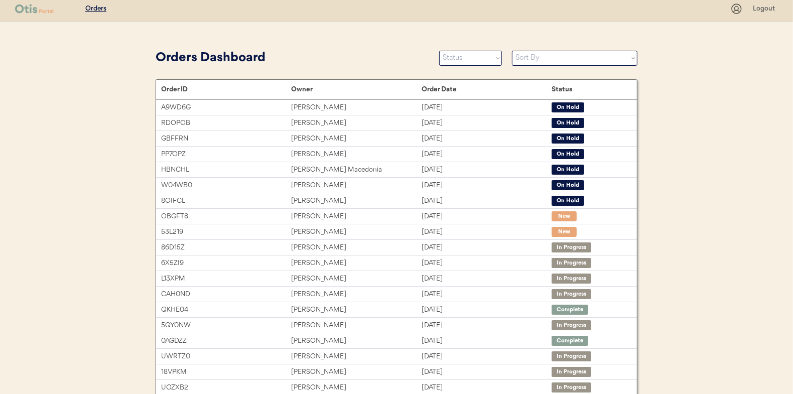
scroll to position [0, 0]
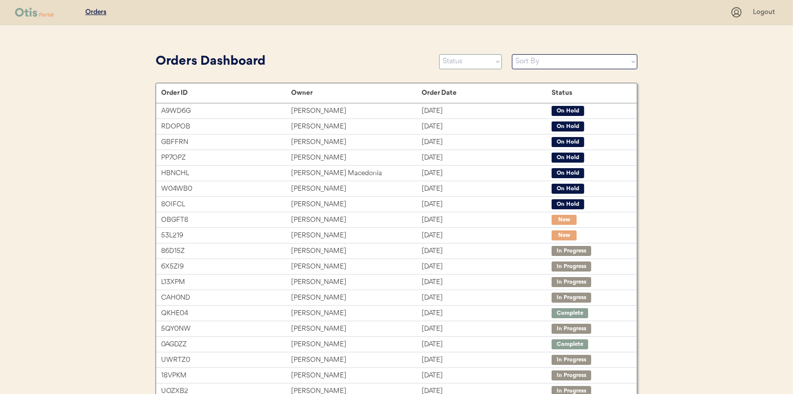
click at [472, 58] on select "Status On Hold New In Progress Complete Pending HW Consent Canceled" at bounding box center [470, 61] width 63 height 15
select select ""complete""
click at [439, 54] on select "Status On Hold New In Progress Complete Pending HW Consent Canceled" at bounding box center [470, 61] width 63 height 15
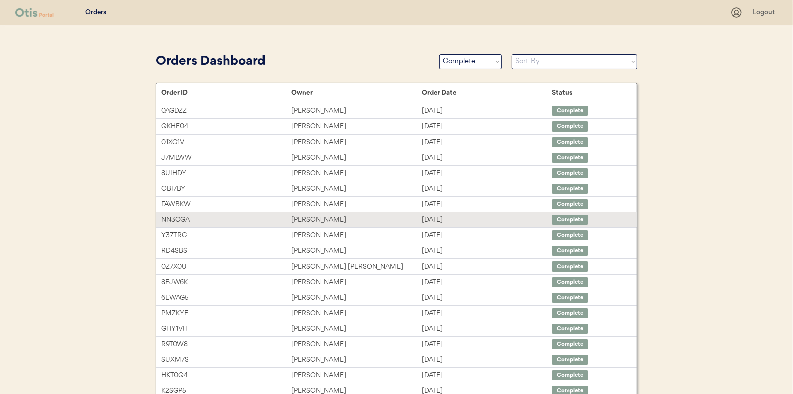
scroll to position [154, 0]
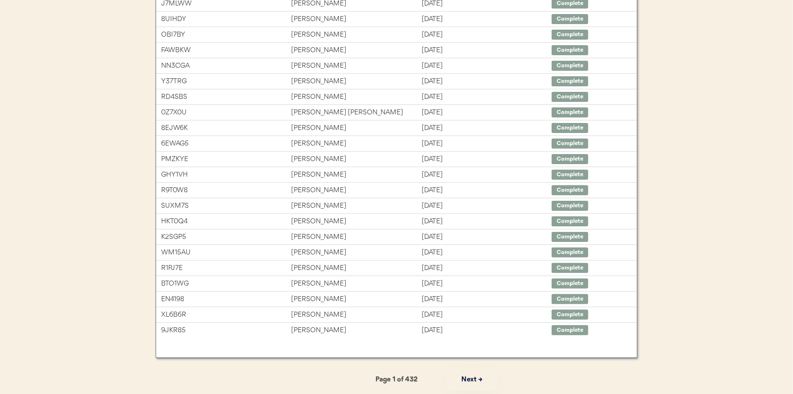
click at [468, 378] on button "Next →" at bounding box center [471, 379] width 50 height 23
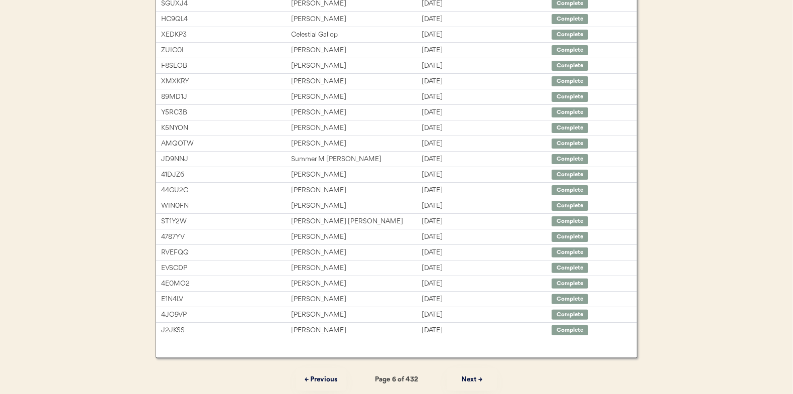
click at [468, 378] on button "Next →" at bounding box center [471, 379] width 50 height 23
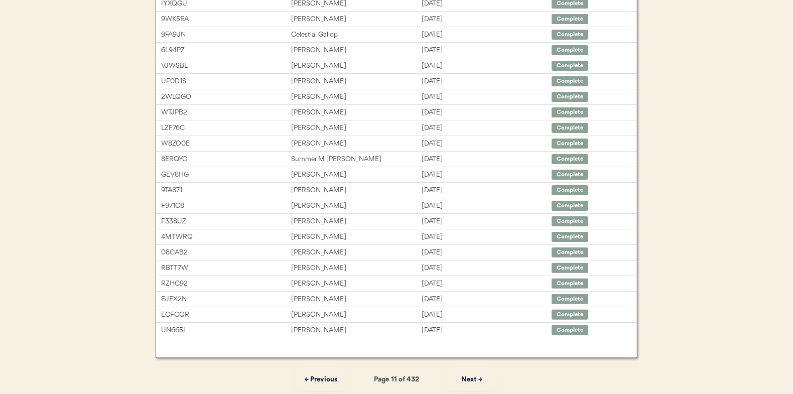
click at [468, 378] on button "Next →" at bounding box center [471, 379] width 50 height 23
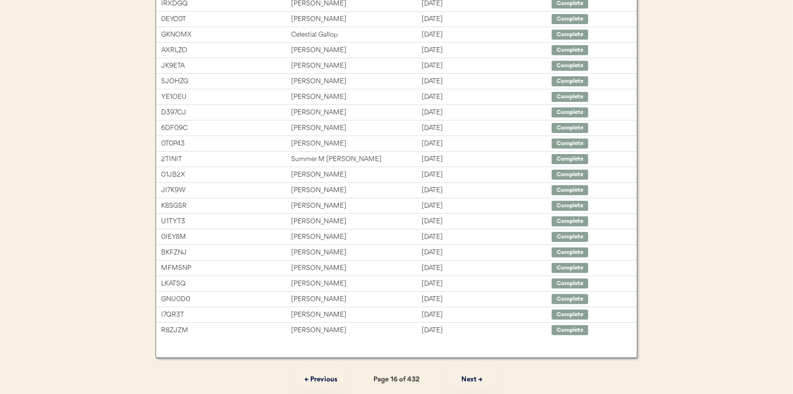
click at [468, 378] on button "Next →" at bounding box center [471, 379] width 50 height 23
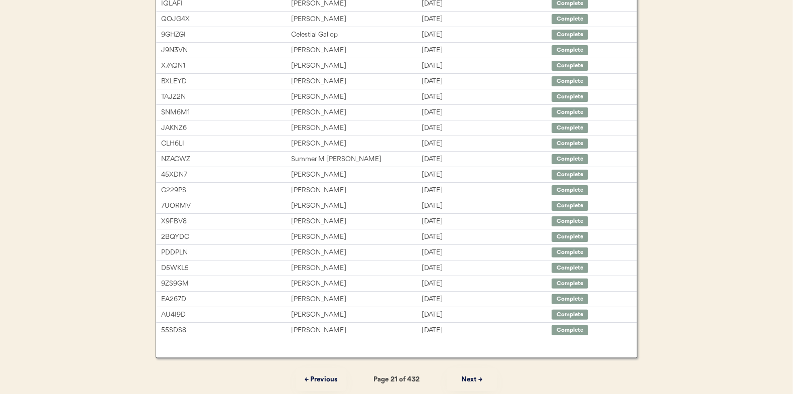
click at [468, 378] on button "Next →" at bounding box center [471, 379] width 50 height 23
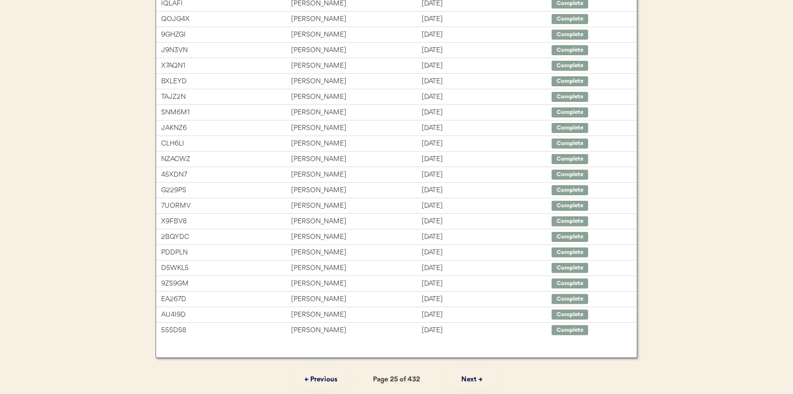
click at [468, 378] on button "Next →" at bounding box center [471, 379] width 50 height 23
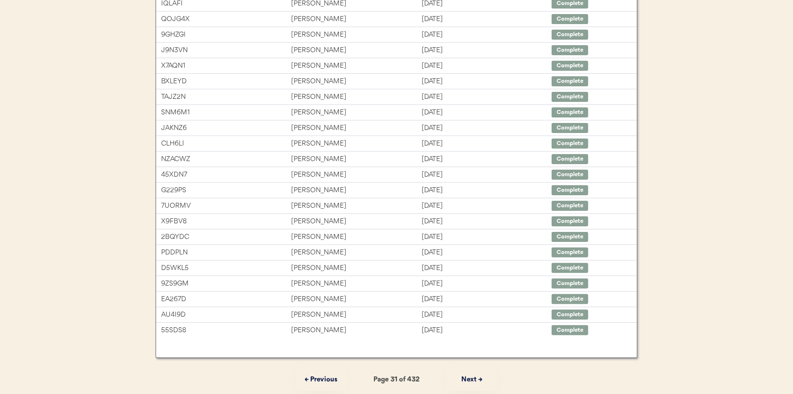
click at [468, 378] on button "Next →" at bounding box center [471, 379] width 50 height 23
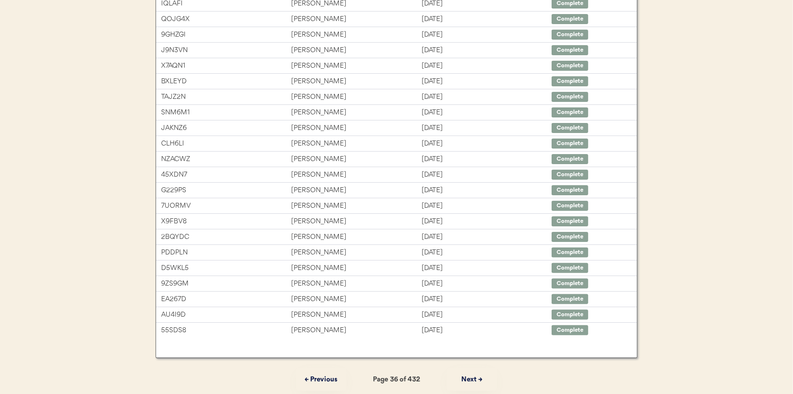
click at [468, 378] on button "Next →" at bounding box center [471, 379] width 50 height 23
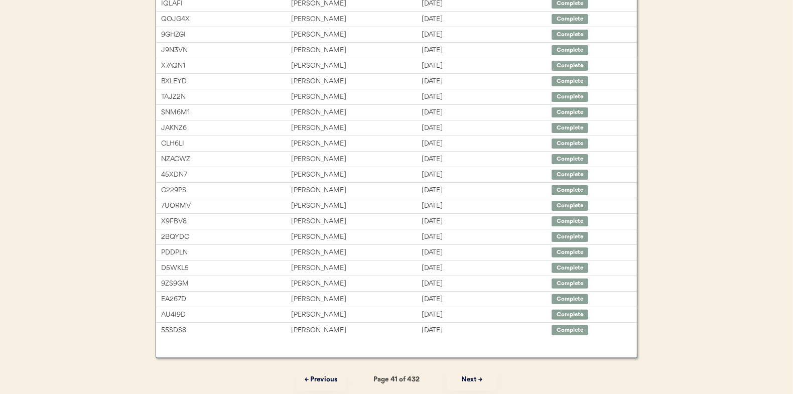
click at [468, 378] on button "Next →" at bounding box center [471, 379] width 50 height 23
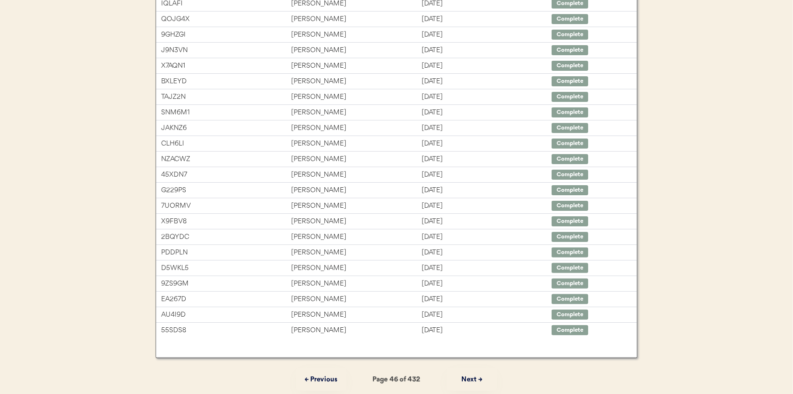
click at [468, 378] on button "Next →" at bounding box center [471, 379] width 50 height 23
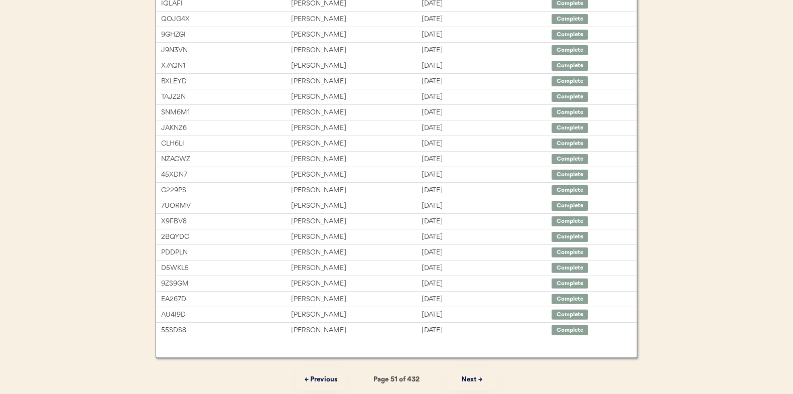
click at [469, 377] on button "Next →" at bounding box center [471, 379] width 50 height 23
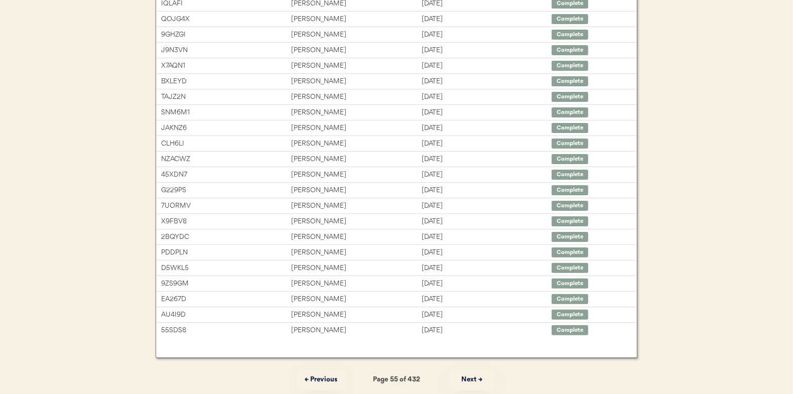
click at [469, 377] on button "Next →" at bounding box center [471, 379] width 50 height 23
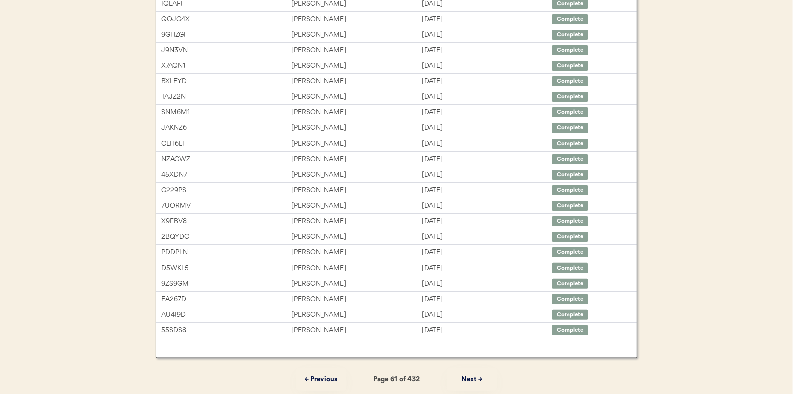
click at [469, 377] on button "Next →" at bounding box center [471, 379] width 50 height 23
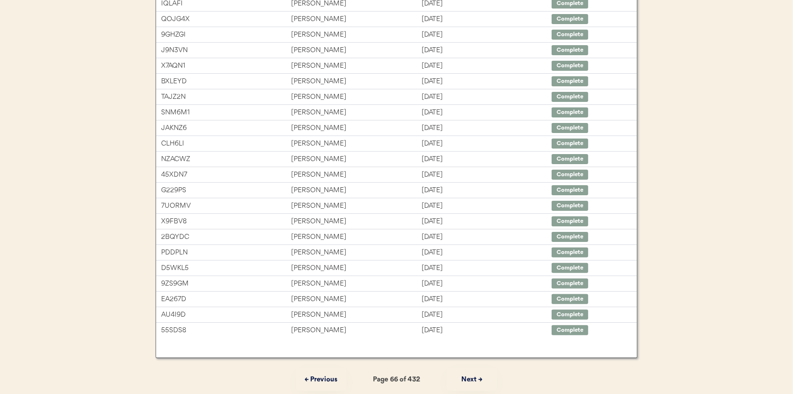
click at [469, 377] on button "Next →" at bounding box center [471, 379] width 50 height 23
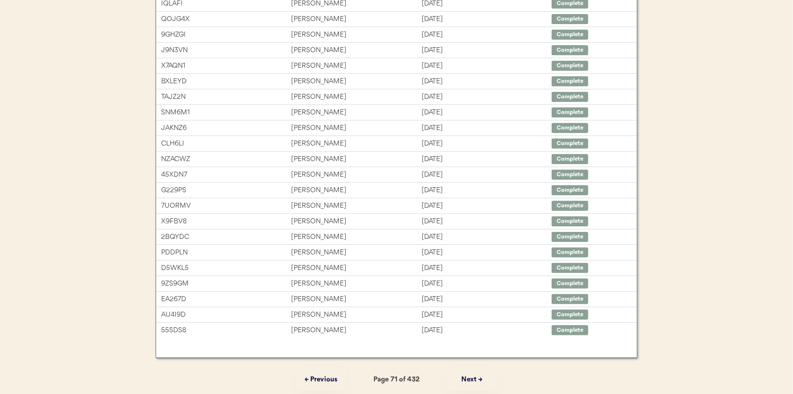
click at [469, 377] on button "Next →" at bounding box center [471, 379] width 50 height 23
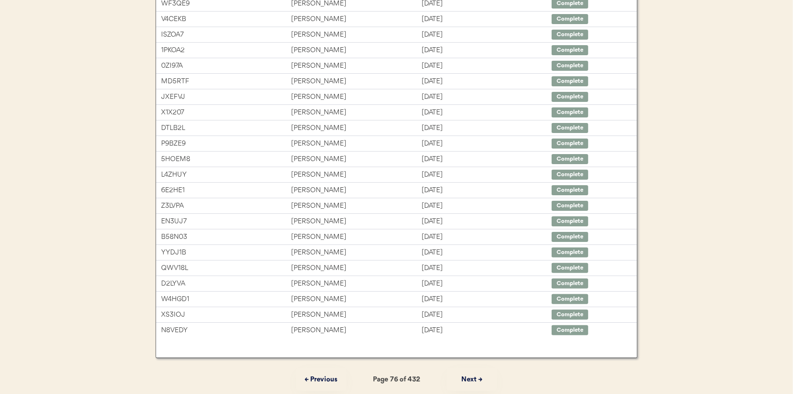
click at [469, 377] on button "Next →" at bounding box center [471, 379] width 50 height 23
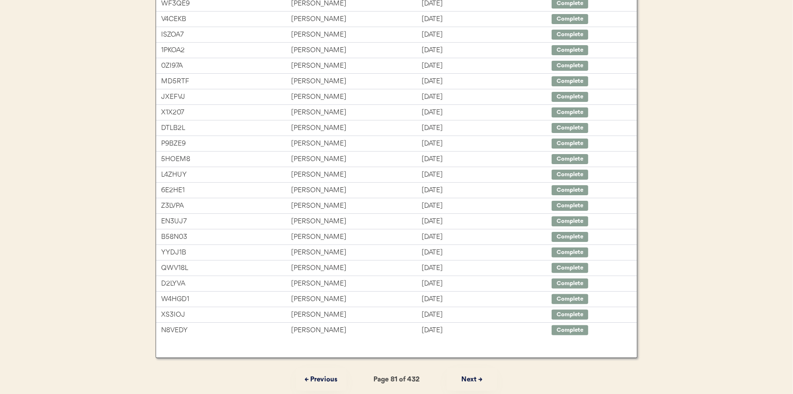
click at [469, 377] on button "Next →" at bounding box center [471, 379] width 50 height 23
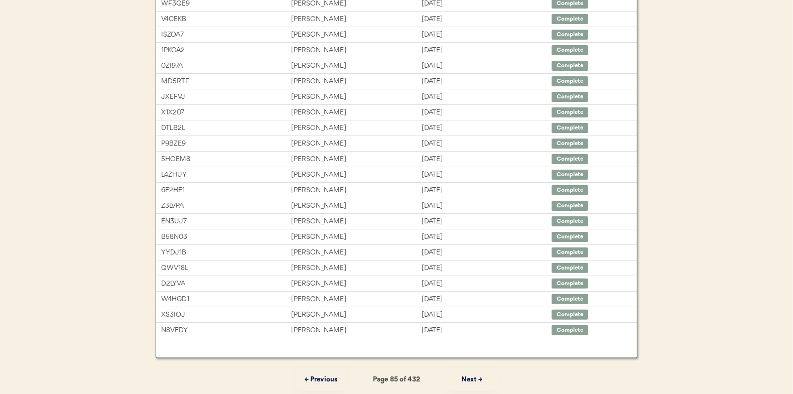
click at [469, 377] on button "Next →" at bounding box center [471, 379] width 50 height 23
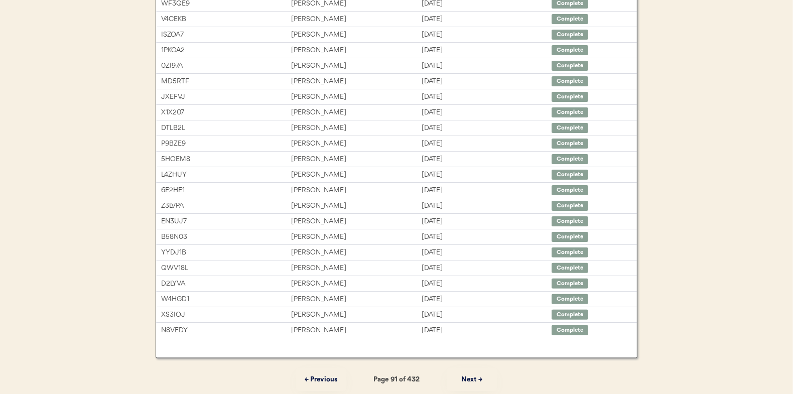
click at [469, 377] on button "Next →" at bounding box center [471, 379] width 50 height 23
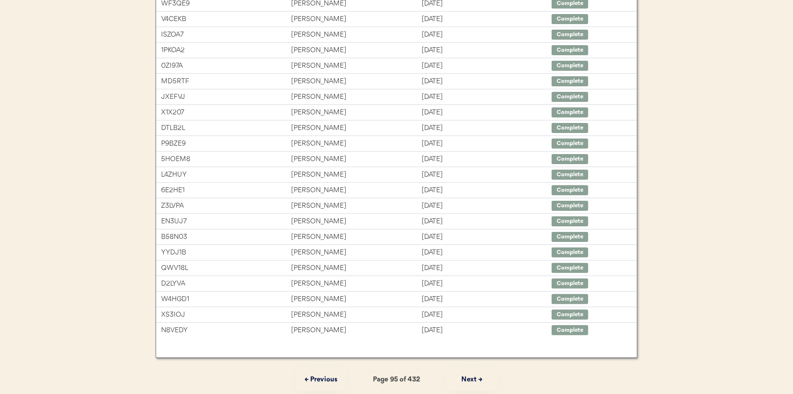
click at [469, 377] on button "Next →" at bounding box center [471, 379] width 50 height 23
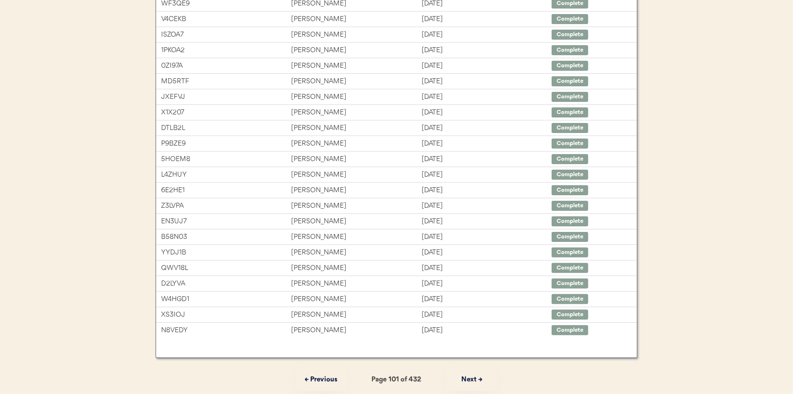
click at [469, 377] on button "Next →" at bounding box center [471, 379] width 50 height 23
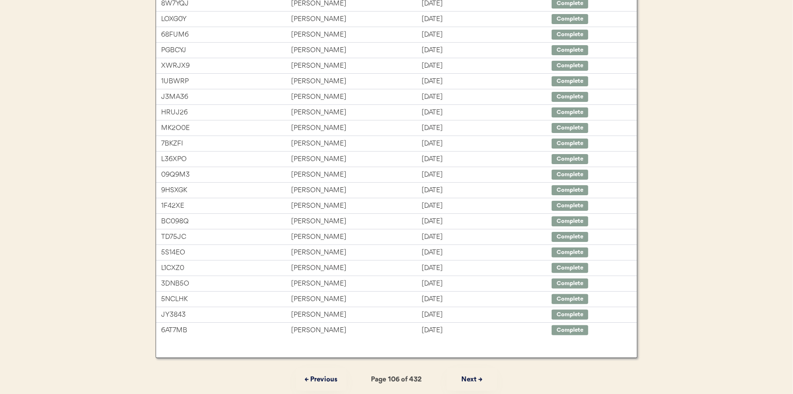
click at [469, 377] on button "Next →" at bounding box center [471, 379] width 50 height 23
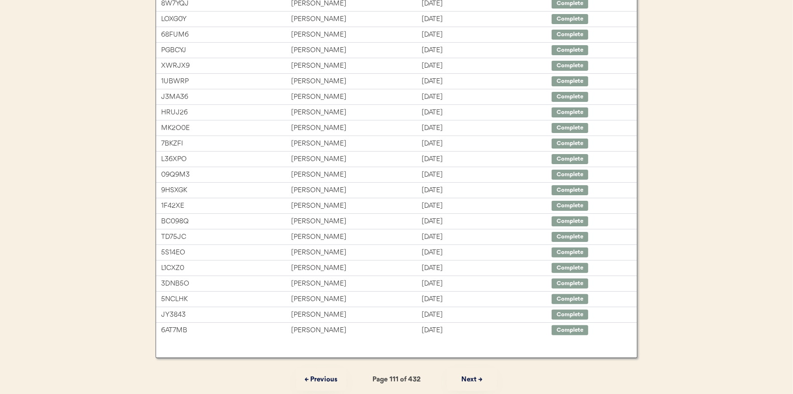
click at [469, 377] on button "Next →" at bounding box center [471, 379] width 50 height 23
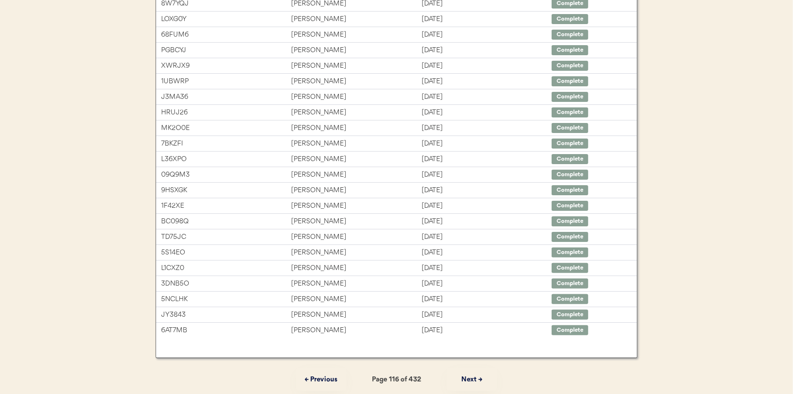
click at [469, 377] on button "Next →" at bounding box center [471, 379] width 50 height 23
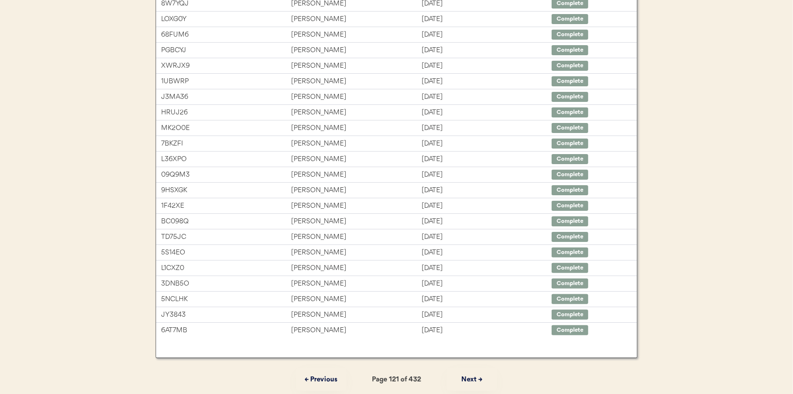
click at [469, 377] on button "Next →" at bounding box center [471, 379] width 50 height 23
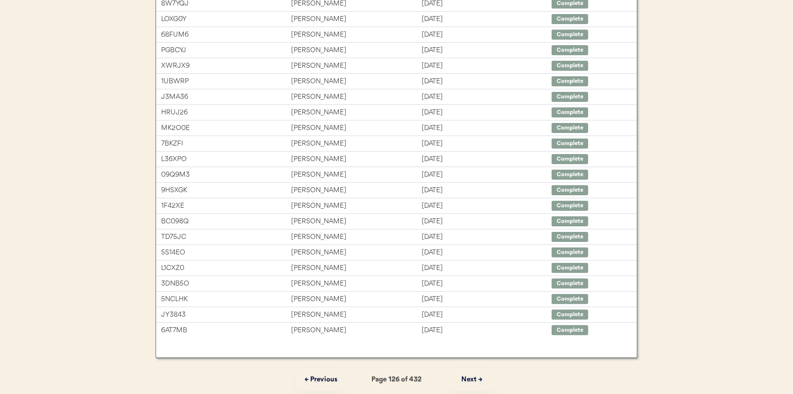
click at [469, 377] on button "Next →" at bounding box center [471, 379] width 50 height 23
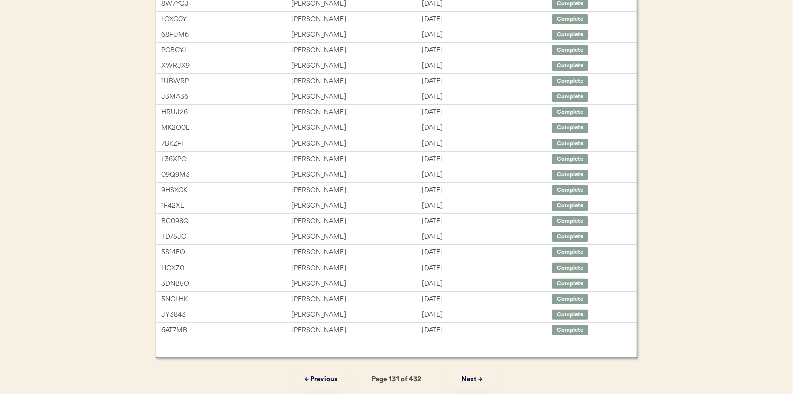
click at [469, 377] on button "Next →" at bounding box center [471, 379] width 50 height 23
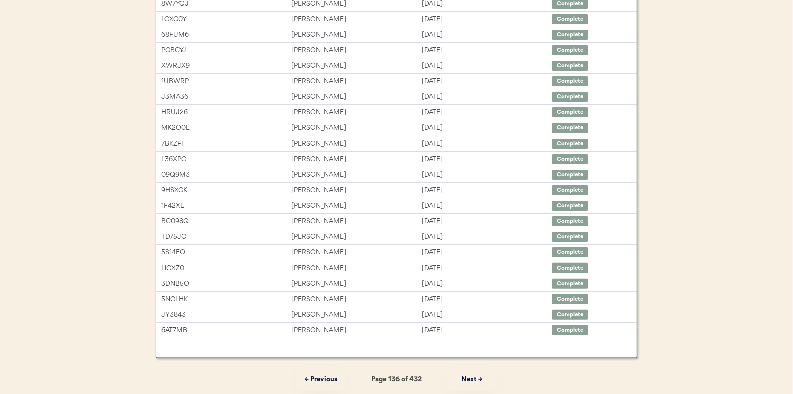
click at [469, 377] on button "Next →" at bounding box center [471, 379] width 50 height 23
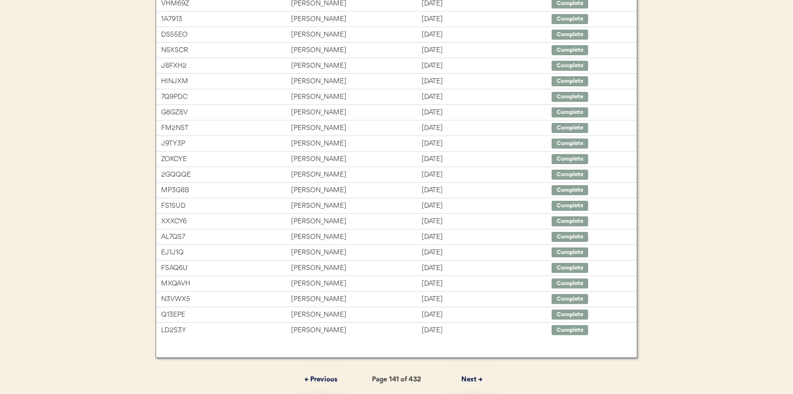
click at [469, 377] on button "Next →" at bounding box center [471, 379] width 50 height 23
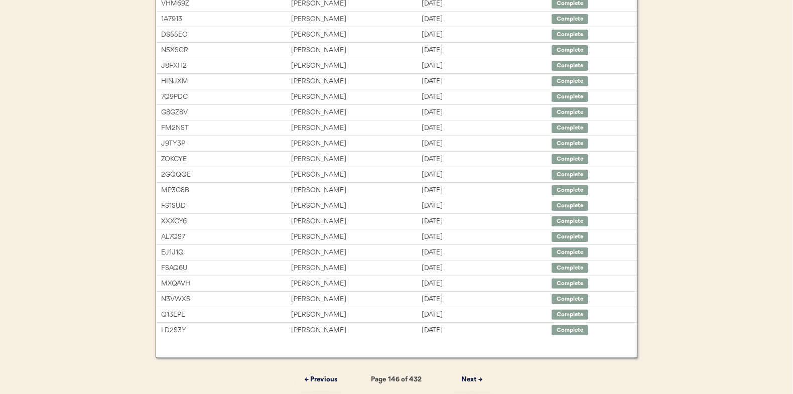
click at [469, 377] on button "Next →" at bounding box center [471, 379] width 50 height 23
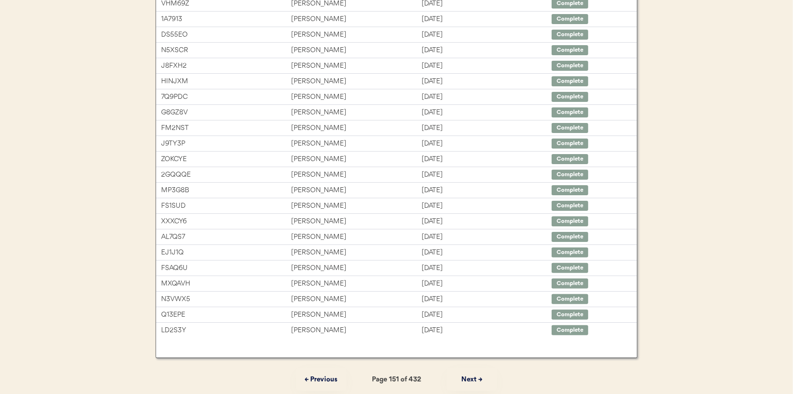
click at [469, 377] on button "Next →" at bounding box center [471, 379] width 50 height 23
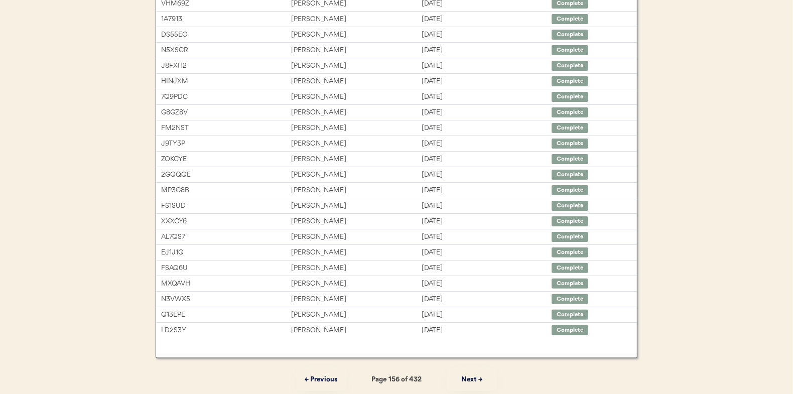
click at [469, 377] on button "Next →" at bounding box center [471, 379] width 50 height 23
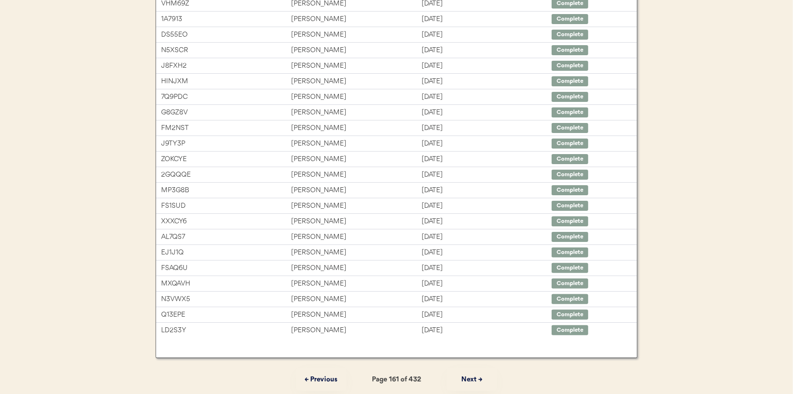
click at [469, 377] on button "Next →" at bounding box center [471, 379] width 50 height 23
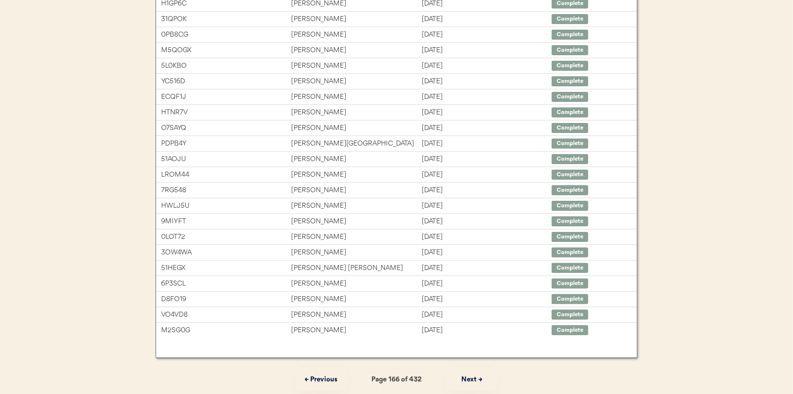
click at [469, 377] on button "Next →" at bounding box center [471, 379] width 50 height 23
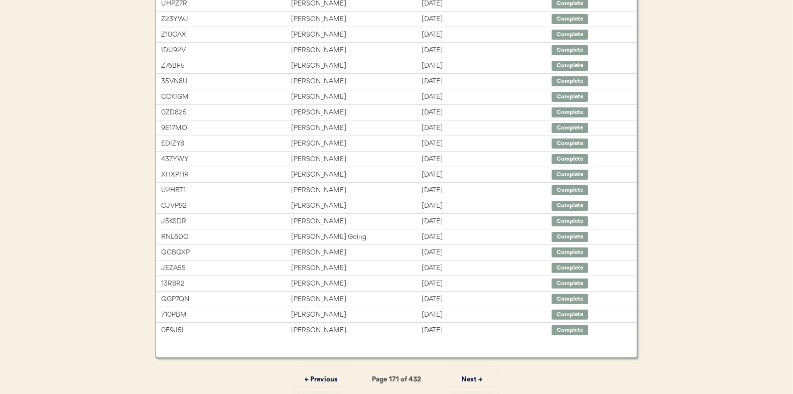
click at [469, 377] on button "Next →" at bounding box center [471, 379] width 50 height 23
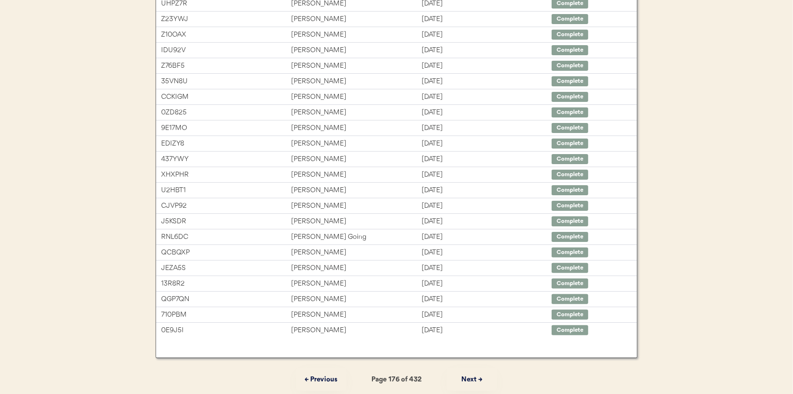
click at [469, 377] on button "Next →" at bounding box center [471, 379] width 50 height 23
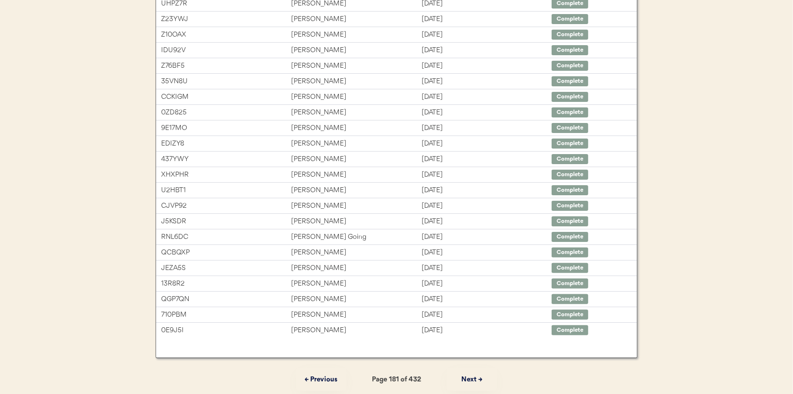
click at [469, 377] on button "Next →" at bounding box center [471, 379] width 50 height 23
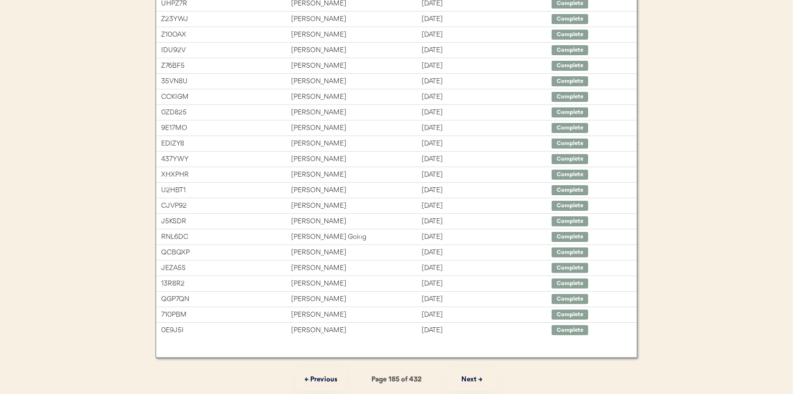
click at [469, 377] on button "Next →" at bounding box center [471, 379] width 50 height 23
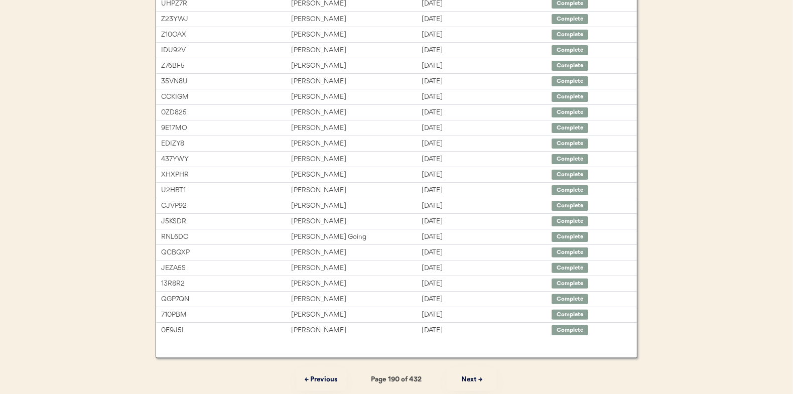
click at [469, 377] on button "Next →" at bounding box center [471, 379] width 50 height 23
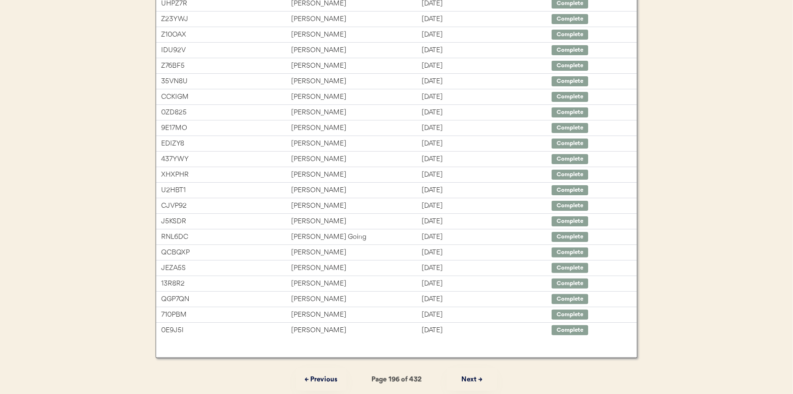
click at [469, 377] on button "Next →" at bounding box center [471, 379] width 50 height 23
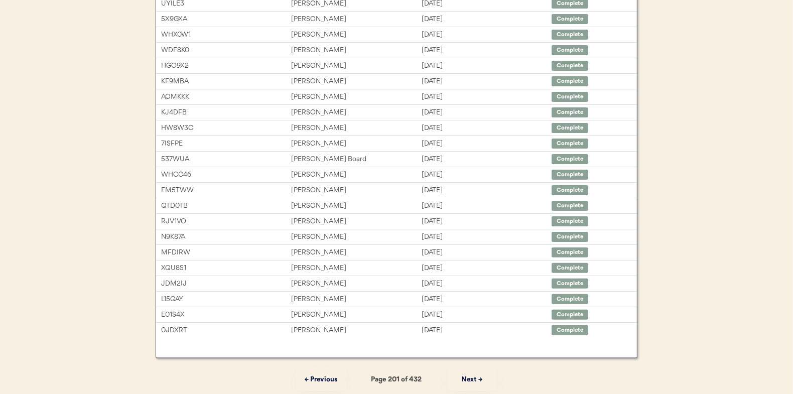
click at [469, 377] on button "Next →" at bounding box center [471, 379] width 50 height 23
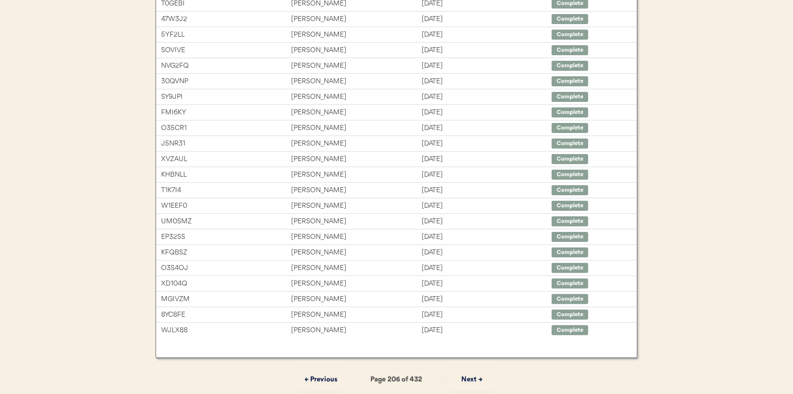
click at [469, 377] on button "Next →" at bounding box center [471, 379] width 50 height 23
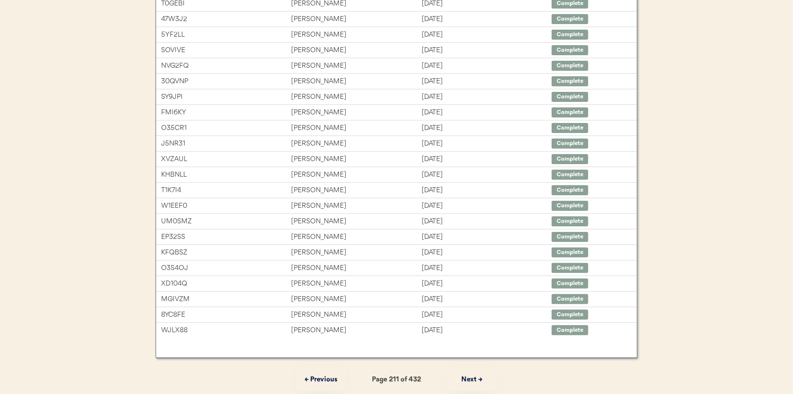
click at [469, 377] on button "Next →" at bounding box center [471, 379] width 50 height 23
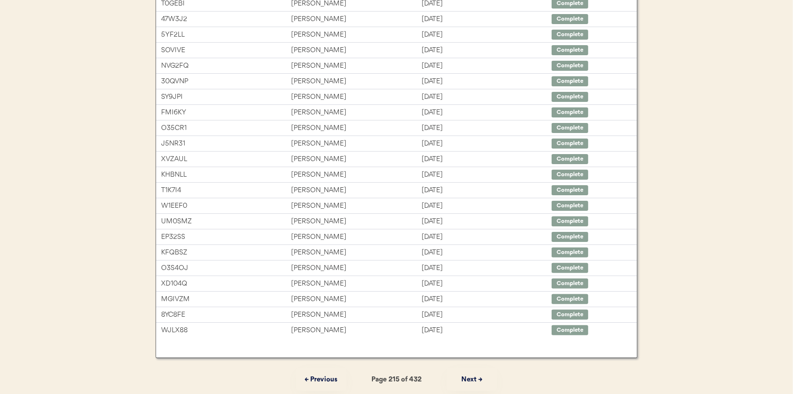
click at [469, 377] on button "Next →" at bounding box center [471, 379] width 50 height 23
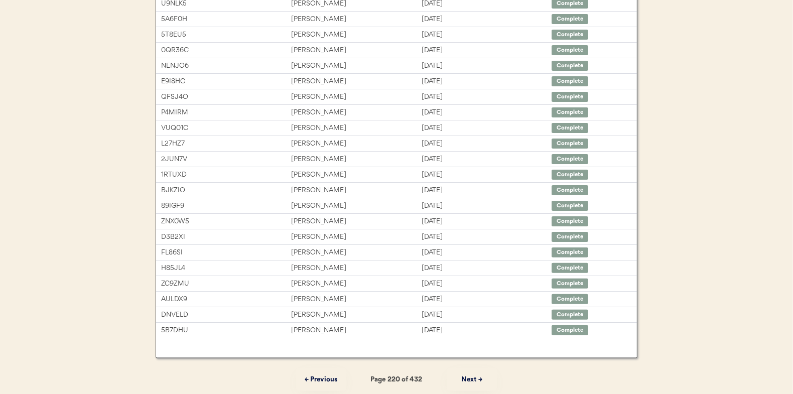
click at [469, 377] on button "Next →" at bounding box center [471, 379] width 50 height 23
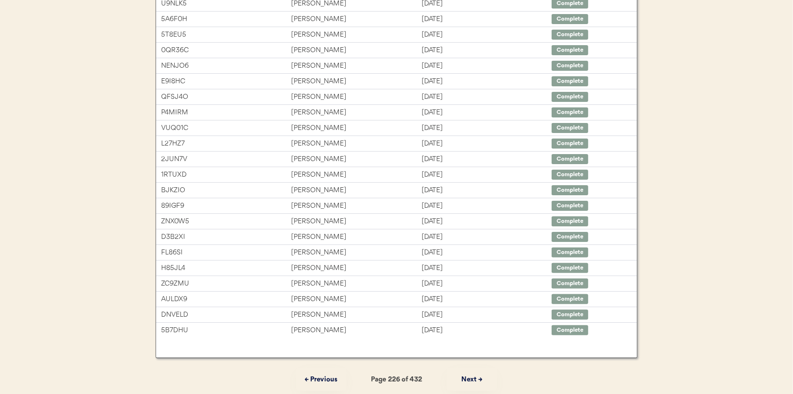
click at [469, 377] on button "Next →" at bounding box center [471, 379] width 50 height 23
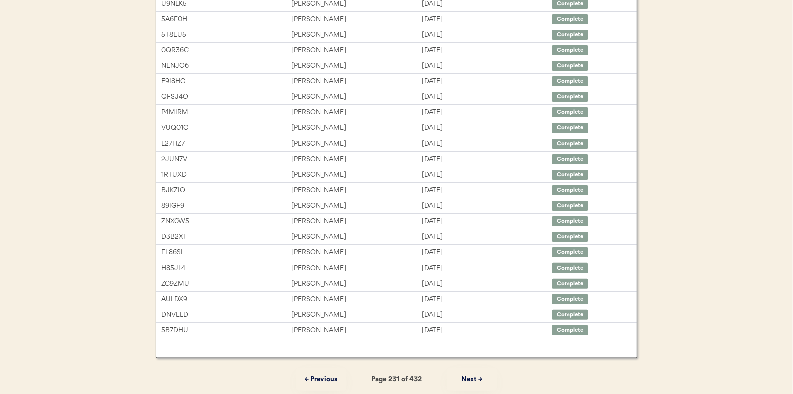
click at [469, 377] on button "Next →" at bounding box center [471, 379] width 50 height 23
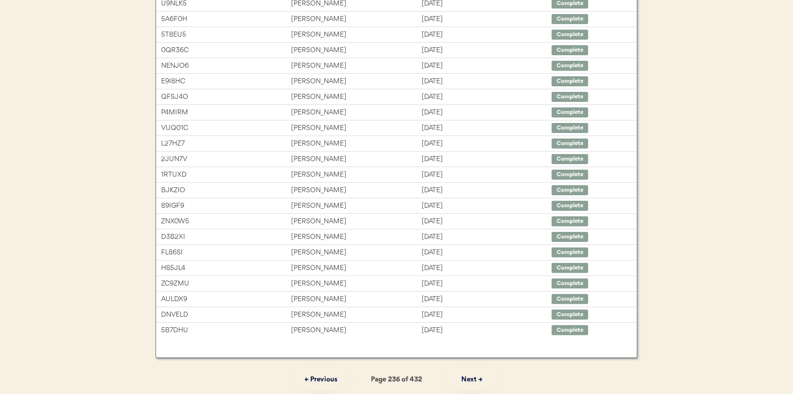
click at [469, 377] on button "Next →" at bounding box center [471, 379] width 50 height 23
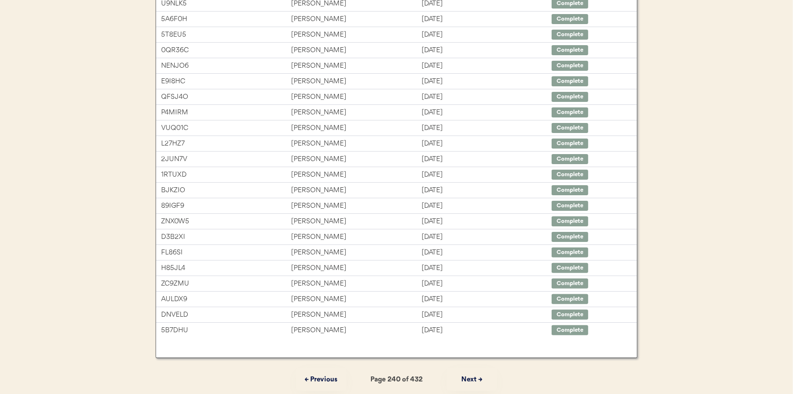
click at [469, 377] on button "Next →" at bounding box center [471, 379] width 50 height 23
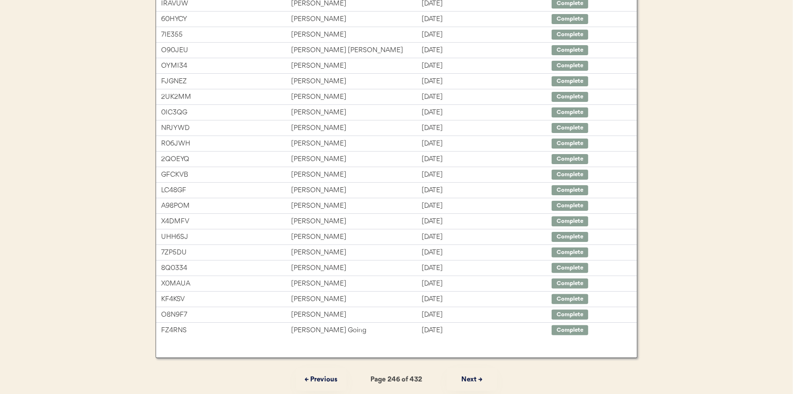
click at [469, 377] on button "Next →" at bounding box center [471, 379] width 50 height 23
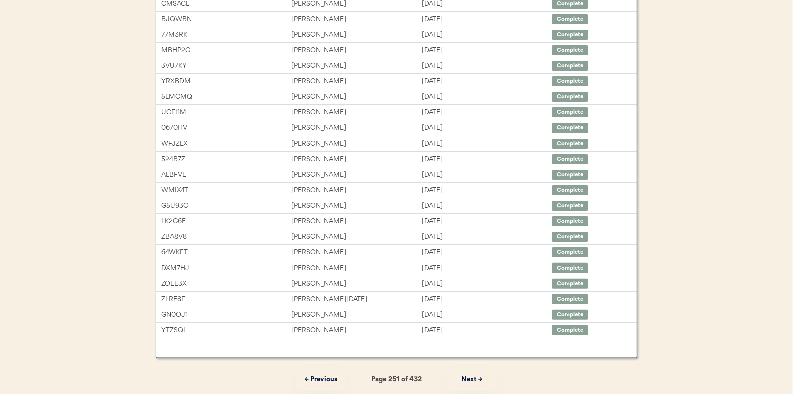
click at [469, 377] on button "Next →" at bounding box center [471, 379] width 50 height 23
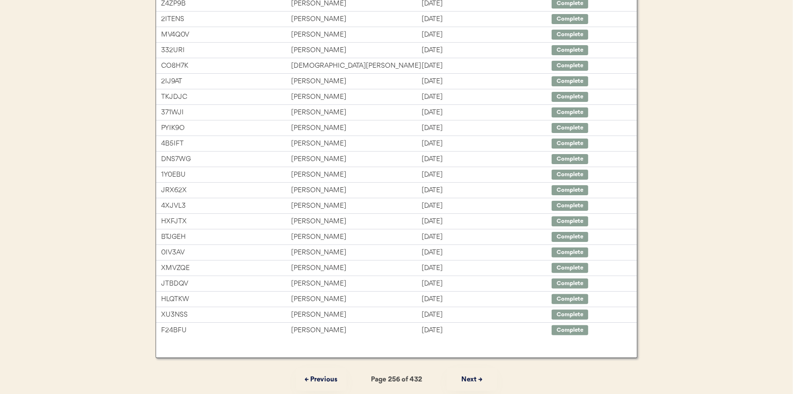
click at [469, 377] on button "Next →" at bounding box center [471, 379] width 50 height 23
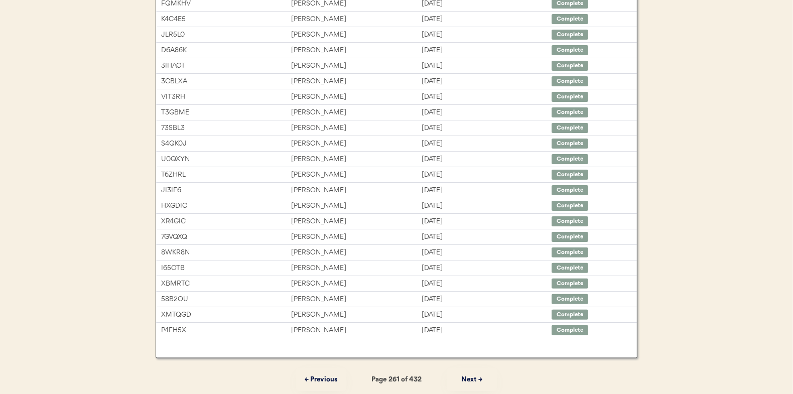
click at [469, 377] on button "Next →" at bounding box center [471, 379] width 50 height 23
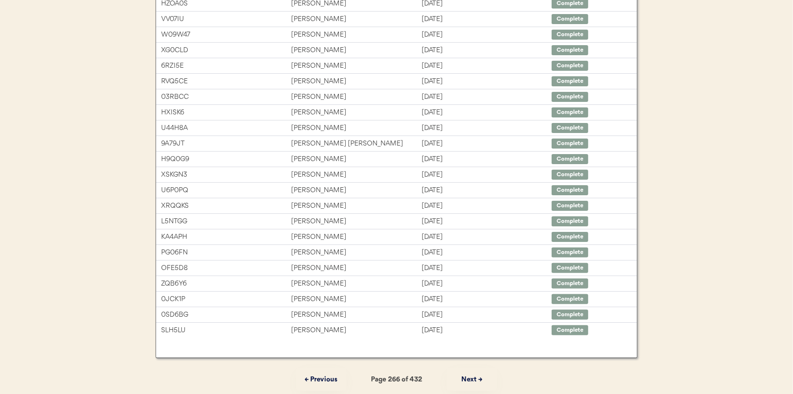
click at [469, 377] on button "Next →" at bounding box center [471, 379] width 50 height 23
click at [331, 376] on button "← Previous" at bounding box center [321, 379] width 50 height 23
click at [337, 373] on button "← Previous" at bounding box center [321, 379] width 50 height 23
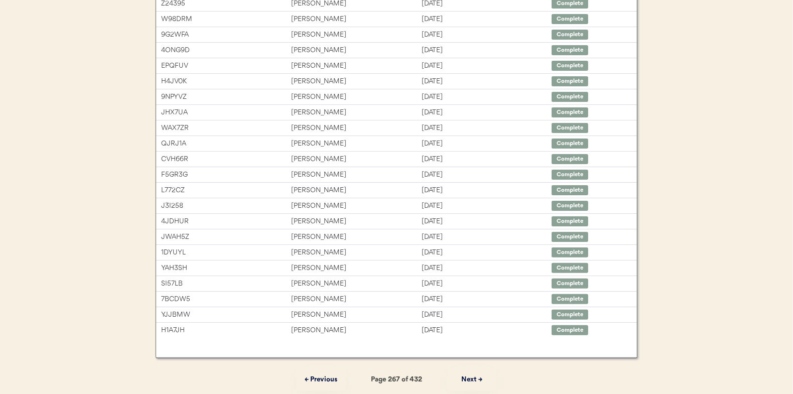
click at [337, 373] on button "← Previous" at bounding box center [321, 379] width 50 height 23
click at [335, 374] on button "← Previous" at bounding box center [321, 379] width 50 height 23
click at [329, 373] on button "← Previous" at bounding box center [321, 379] width 50 height 23
click at [328, 375] on button "← Previous" at bounding box center [321, 379] width 50 height 23
click at [332, 376] on button "← Previous" at bounding box center [321, 379] width 50 height 23
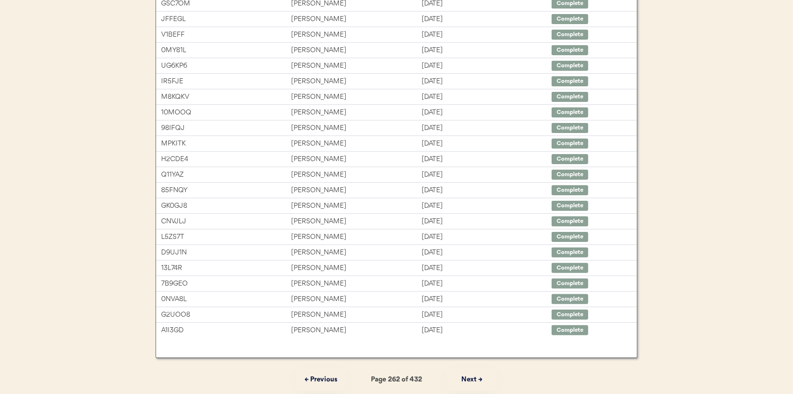
click at [323, 376] on button "← Previous" at bounding box center [321, 379] width 50 height 23
click at [320, 374] on button "← Previous" at bounding box center [321, 379] width 50 height 23
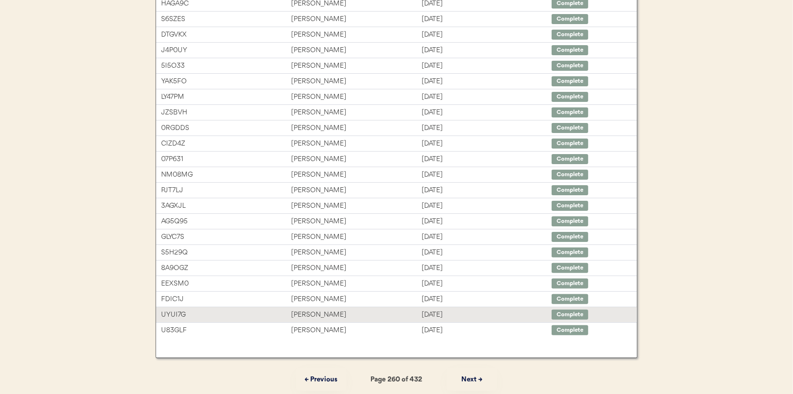
click at [317, 313] on div "Michael Plummer" at bounding box center [356, 315] width 130 height 12
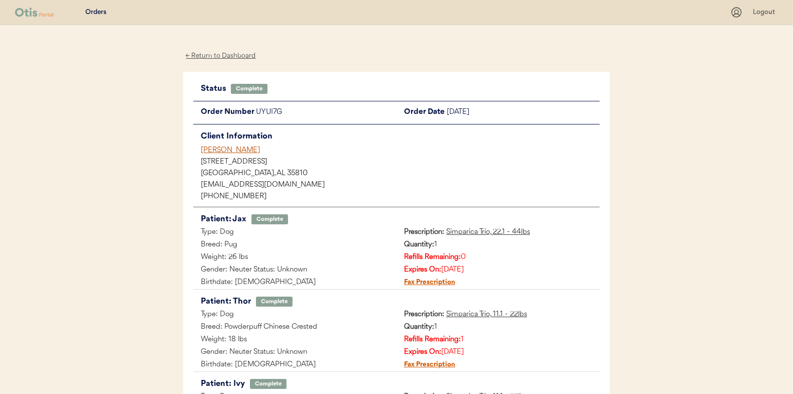
click at [225, 56] on div "← Return to Dashboard" at bounding box center [220, 56] width 75 height 12
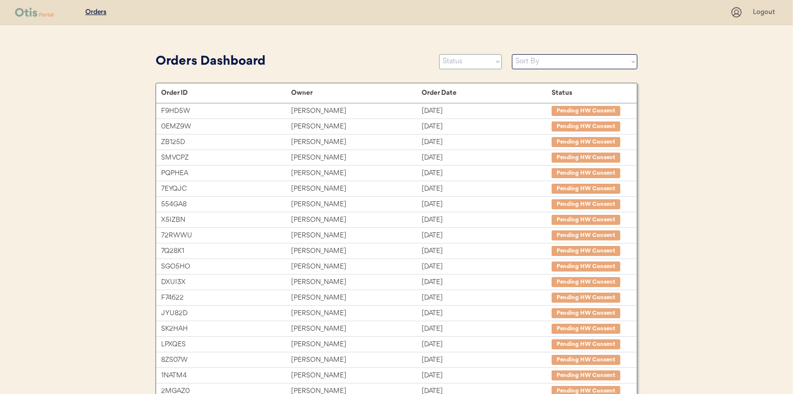
click at [490, 64] on select "Status On Hold New In Progress Complete Pending HW Consent Canceled" at bounding box center [470, 61] width 63 height 15
select select ""new""
click at [439, 54] on select "Status On Hold New In Progress Complete Pending HW Consent Canceled" at bounding box center [470, 61] width 63 height 15
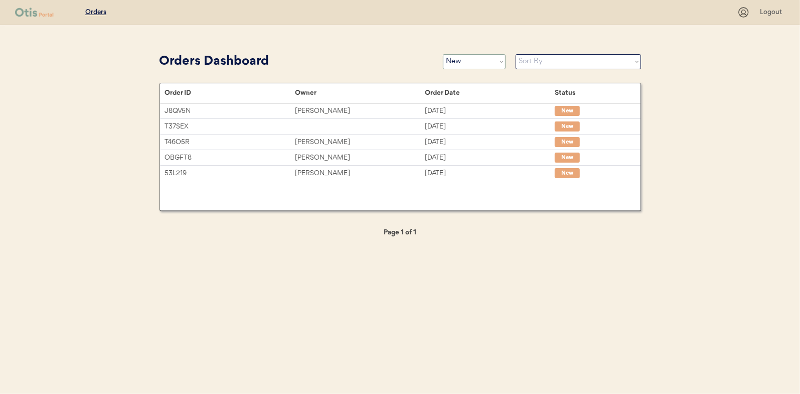
click at [472, 66] on select "Status On Hold New In Progress Complete Pending HW Consent Canceled" at bounding box center [474, 61] width 63 height 15
click at [443, 54] on select "Status On Hold New In Progress Complete Pending HW Consent Canceled" at bounding box center [474, 61] width 63 height 15
